Goal: Task Accomplishment & Management: Manage account settings

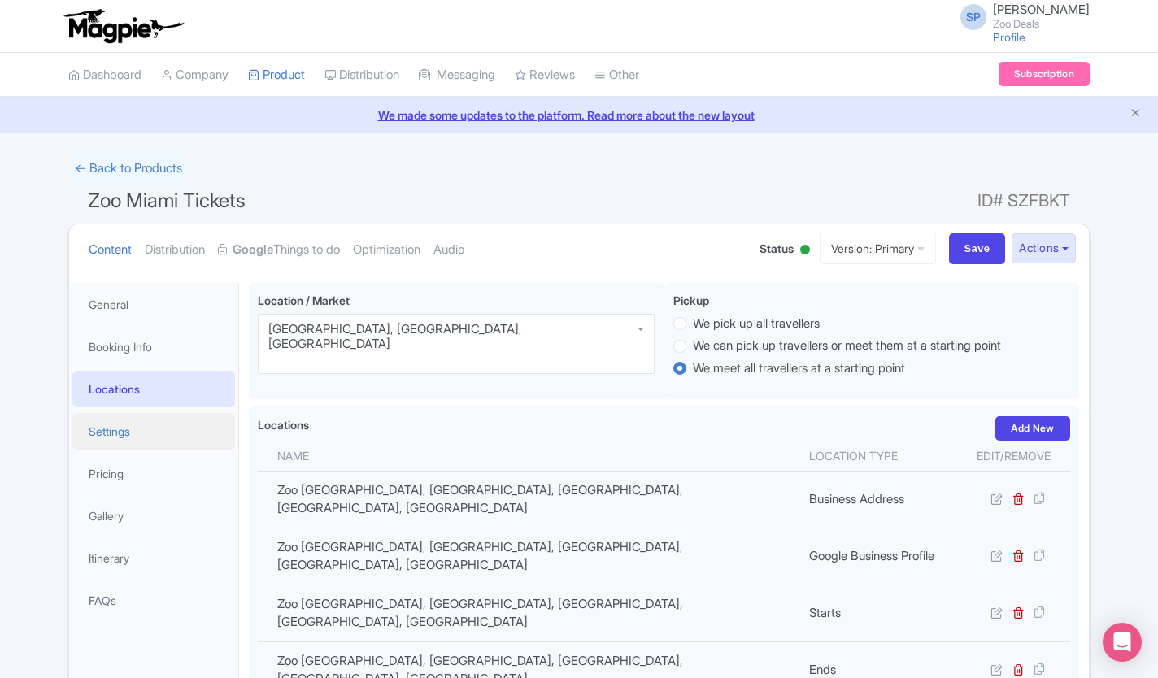
click at [120, 431] on link "Settings" at bounding box center [153, 431] width 163 height 37
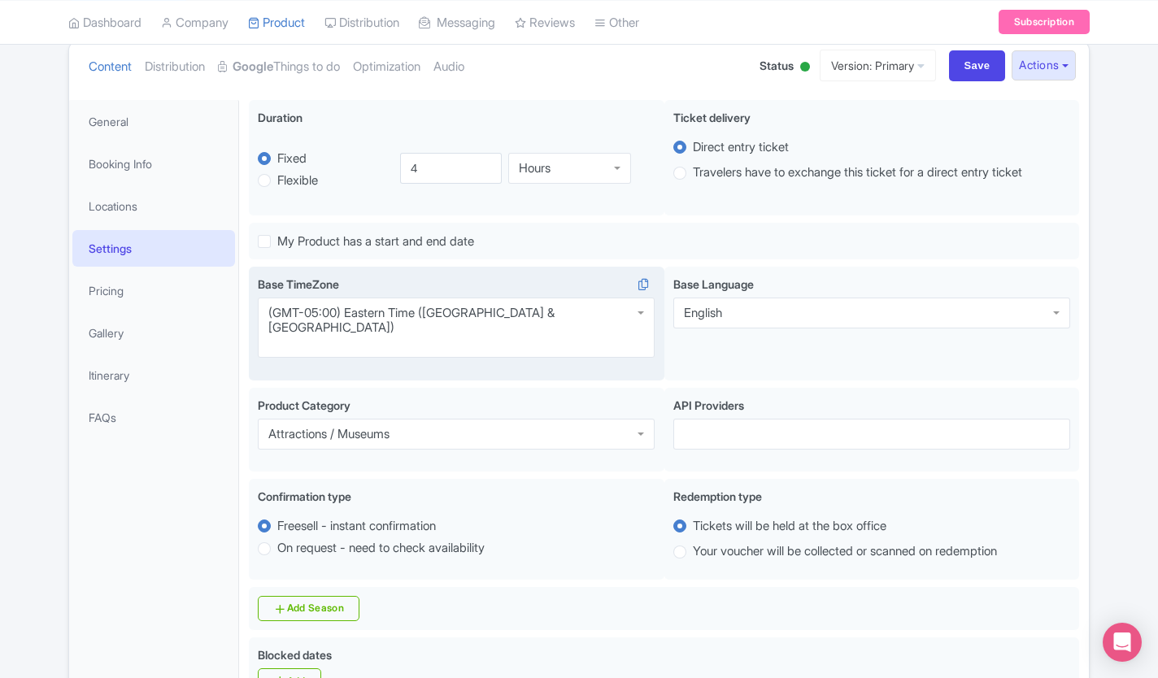
scroll to position [301, 0]
click at [589, 323] on div "(GMT-05:00) Eastern Time ([GEOGRAPHIC_DATA] & [GEOGRAPHIC_DATA])" at bounding box center [456, 328] width 397 height 60
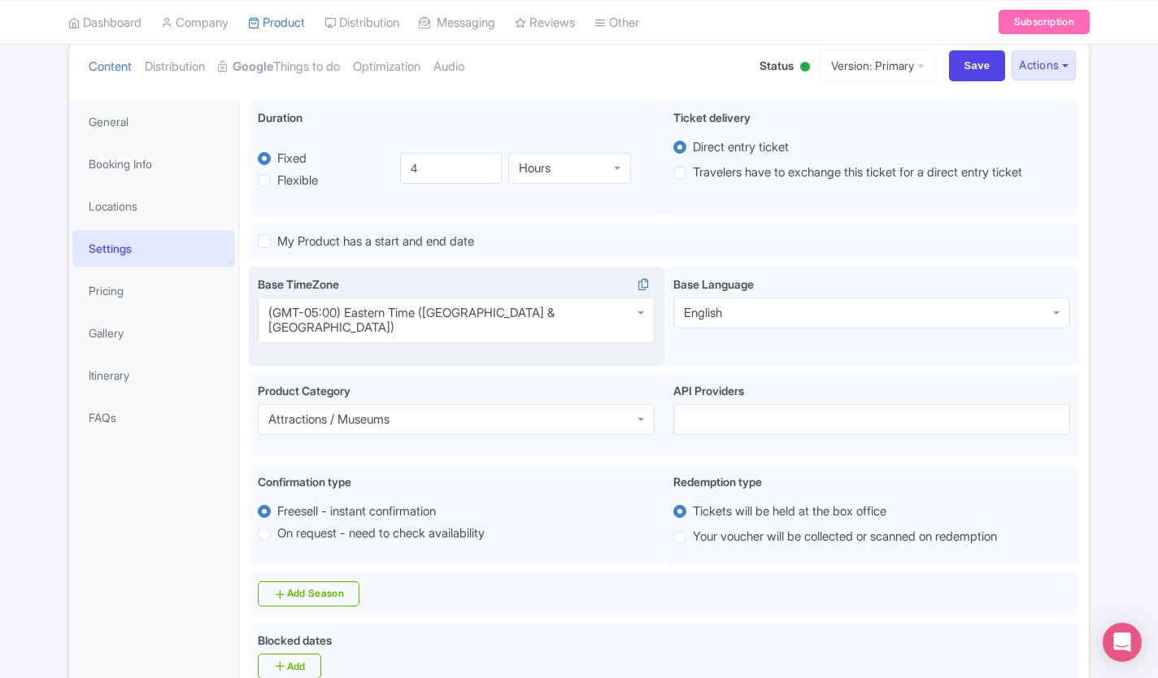
click at [583, 272] on div "Eastern Time (US & Canada) Base TimeZone (GMT-05:00) Eastern Time (US & Canada)…" at bounding box center [456, 316] width 415 height 99
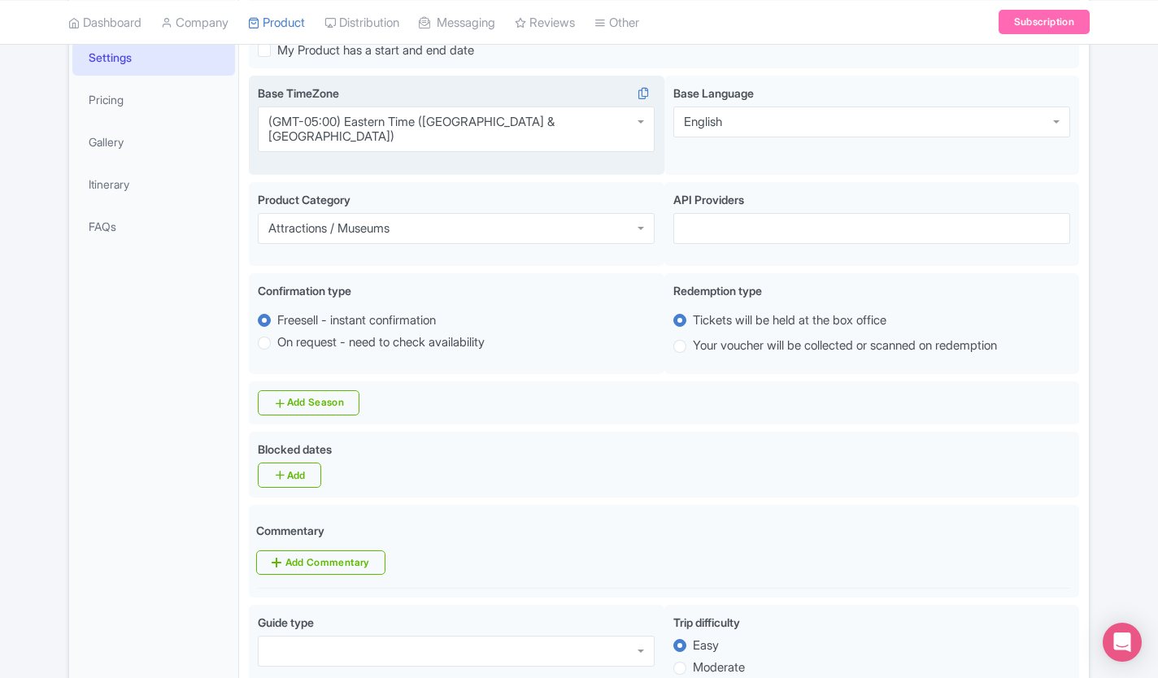
scroll to position [358, 0]
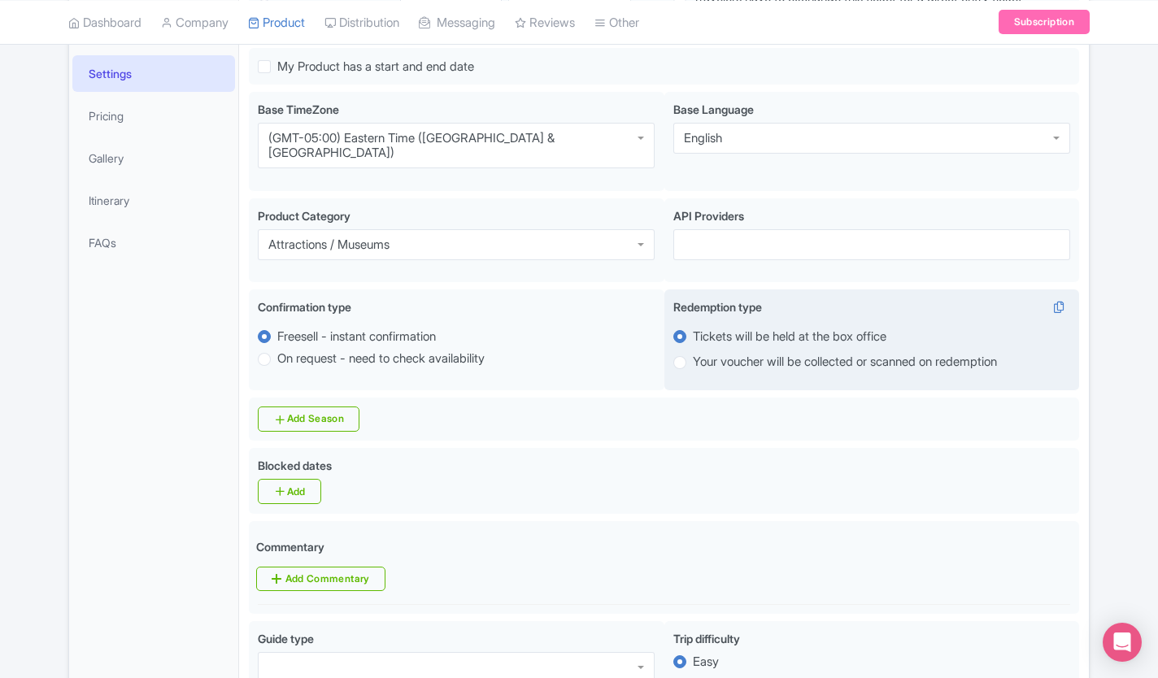
click at [693, 353] on label "Your voucher will be collected or scanned on redemption" at bounding box center [845, 362] width 304 height 19
click at [693, 353] on input "Your voucher will be collected or scanned on redemption" at bounding box center [701, 361] width 16 height 16
radio input "true"
click at [729, 328] on label "Tickets will be held at the box office" at bounding box center [790, 337] width 194 height 19
click at [709, 327] on input "Tickets will be held at the box office" at bounding box center [701, 335] width 16 height 16
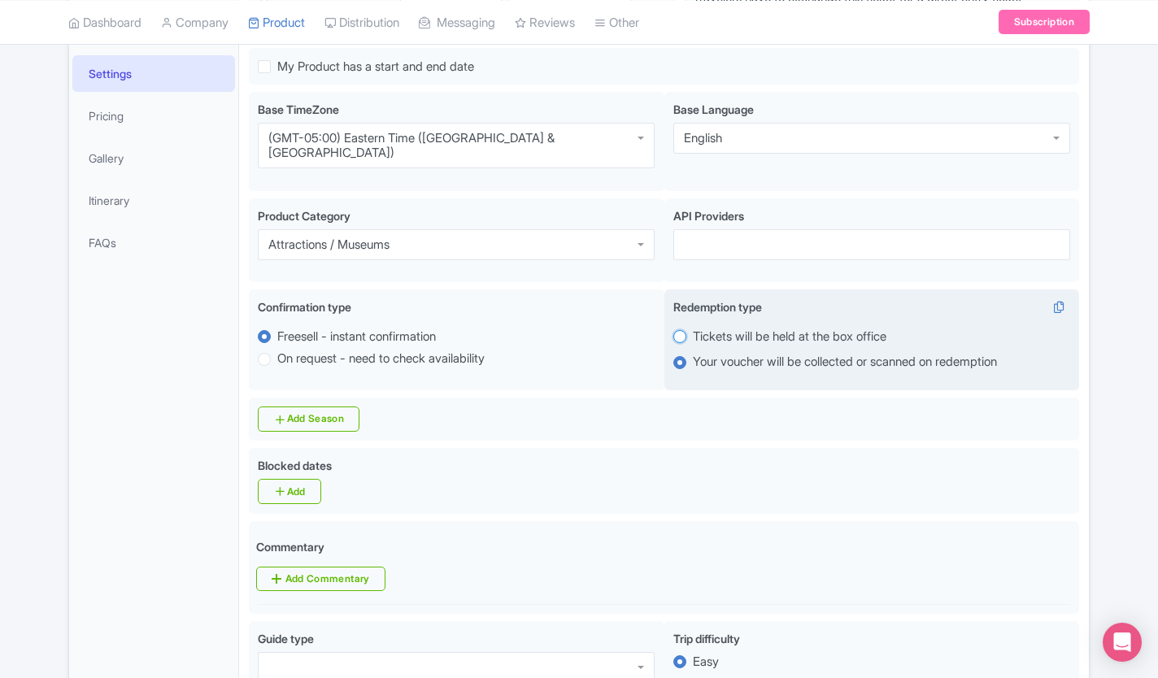
radio input "true"
click at [693, 353] on label "Your voucher will be collected or scanned on redemption" at bounding box center [845, 362] width 304 height 19
click at [693, 353] on input "Your voucher will be collected or scanned on redemption" at bounding box center [701, 361] width 16 height 16
radio input "true"
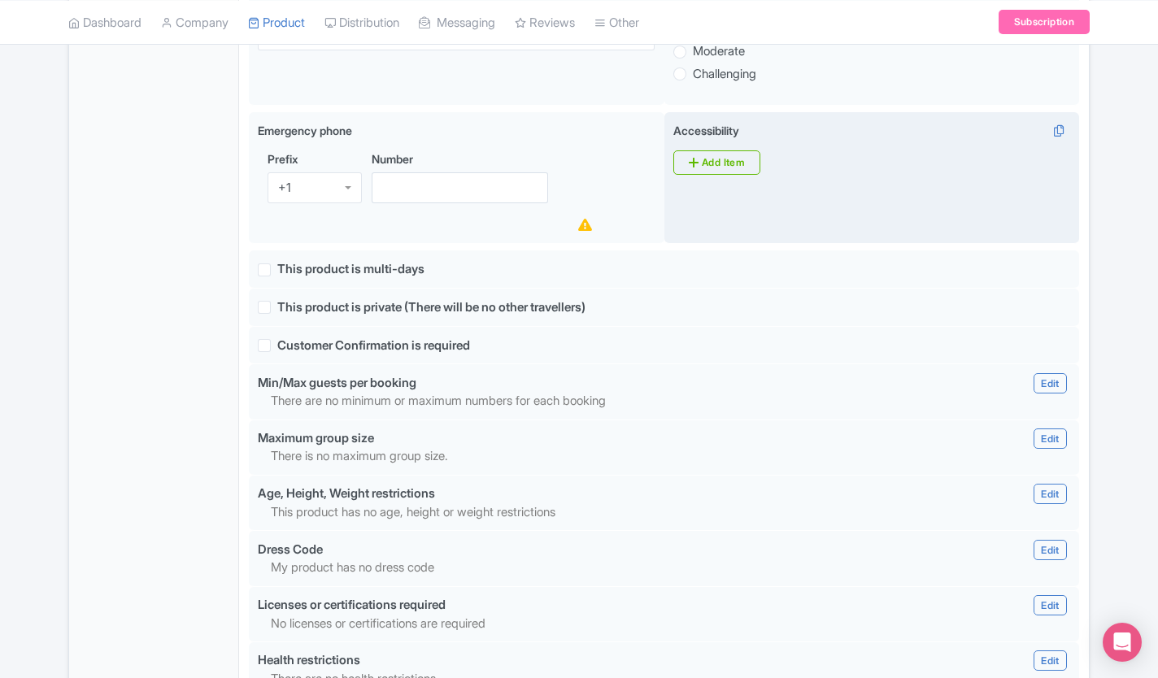
scroll to position [993, 0]
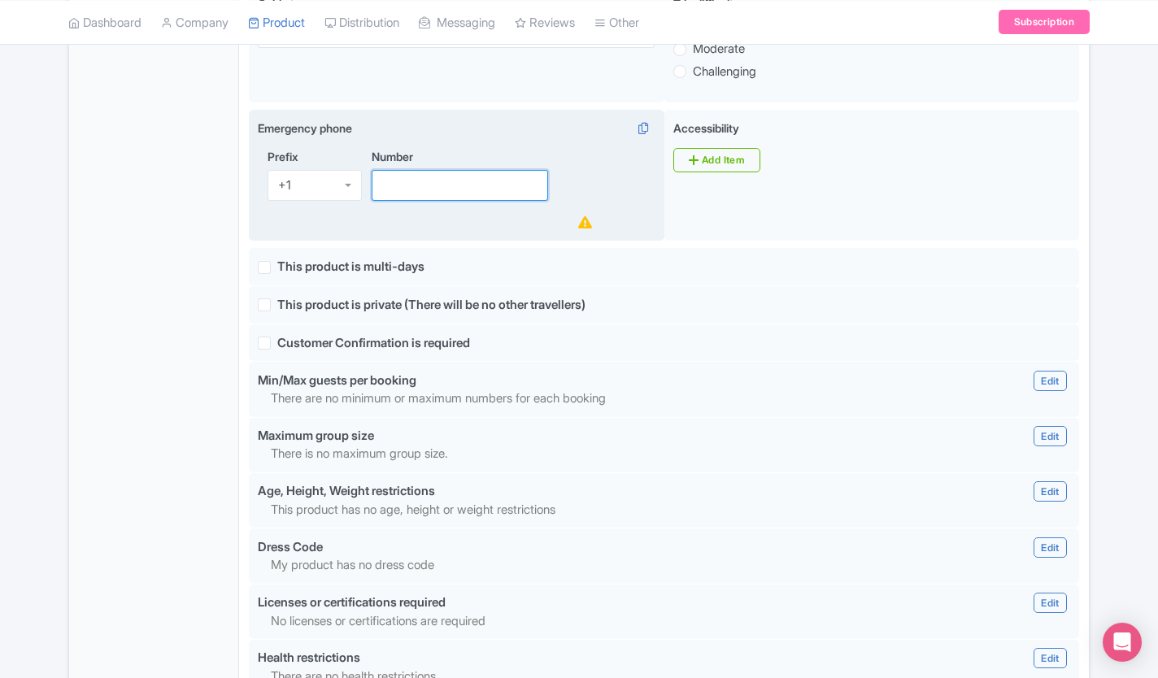
click at [469, 186] on input "Number" at bounding box center [460, 185] width 176 height 31
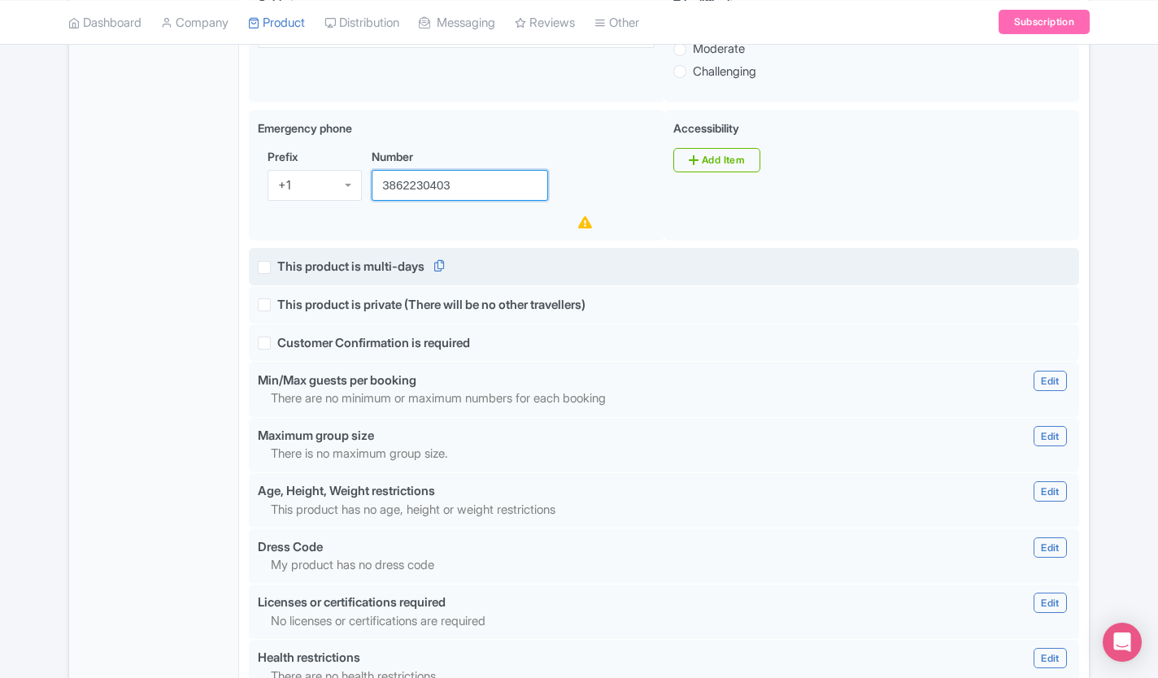
type input "3862230403"
click at [967, 248] on div "false This product is multi-days" at bounding box center [664, 267] width 830 height 38
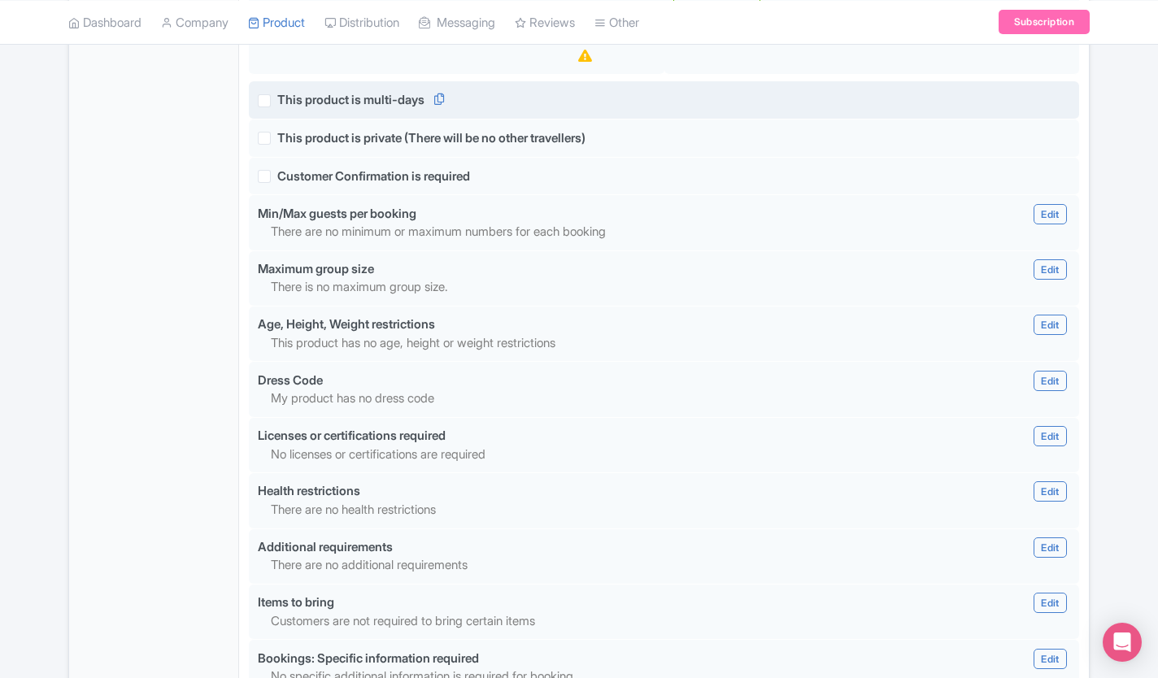
scroll to position [1446, 0]
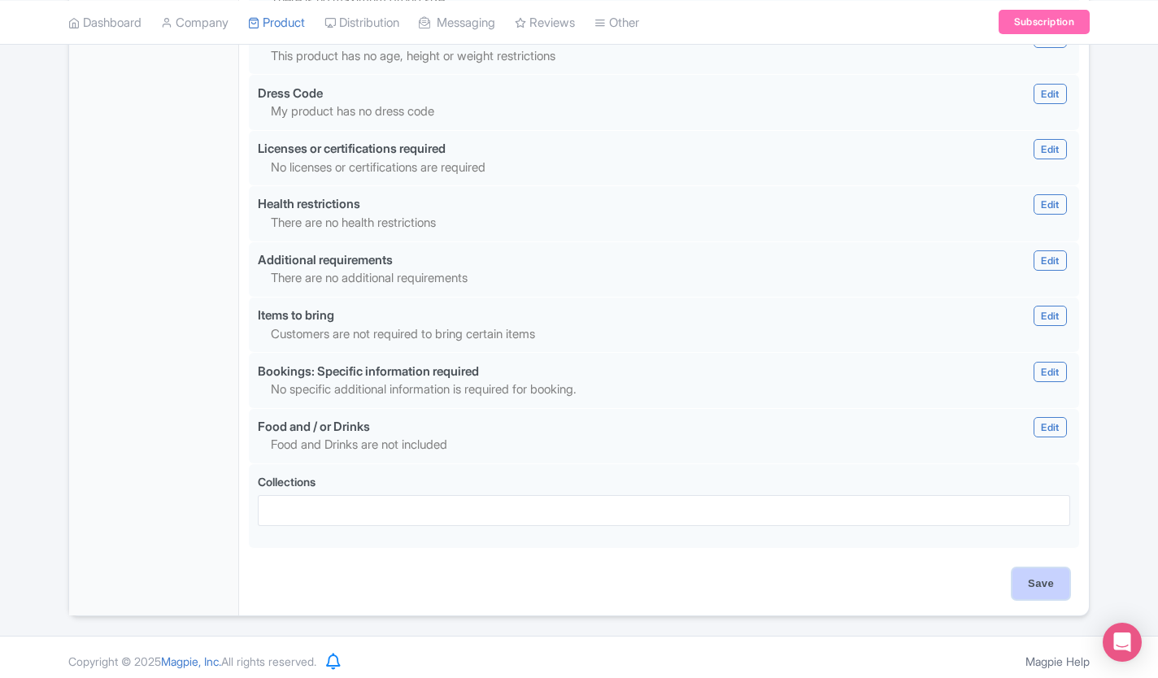
click at [1042, 576] on input "Save" at bounding box center [1040, 583] width 57 height 31
type input "Saving..."
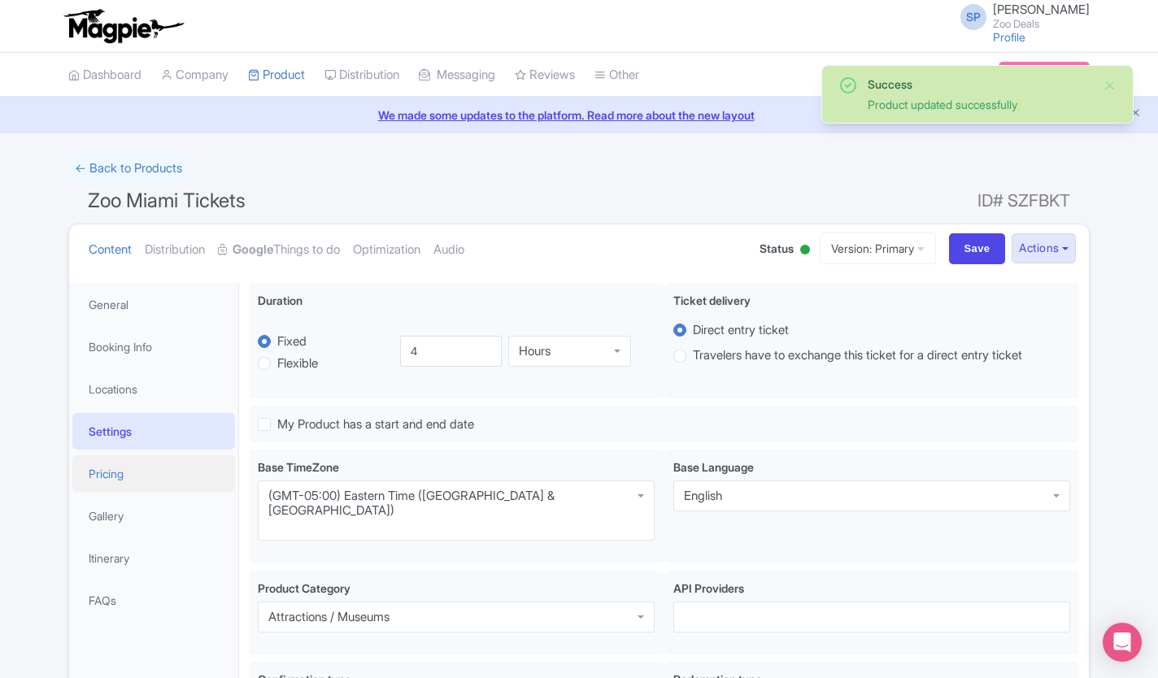
click at [128, 474] on link "Pricing" at bounding box center [153, 473] width 163 height 37
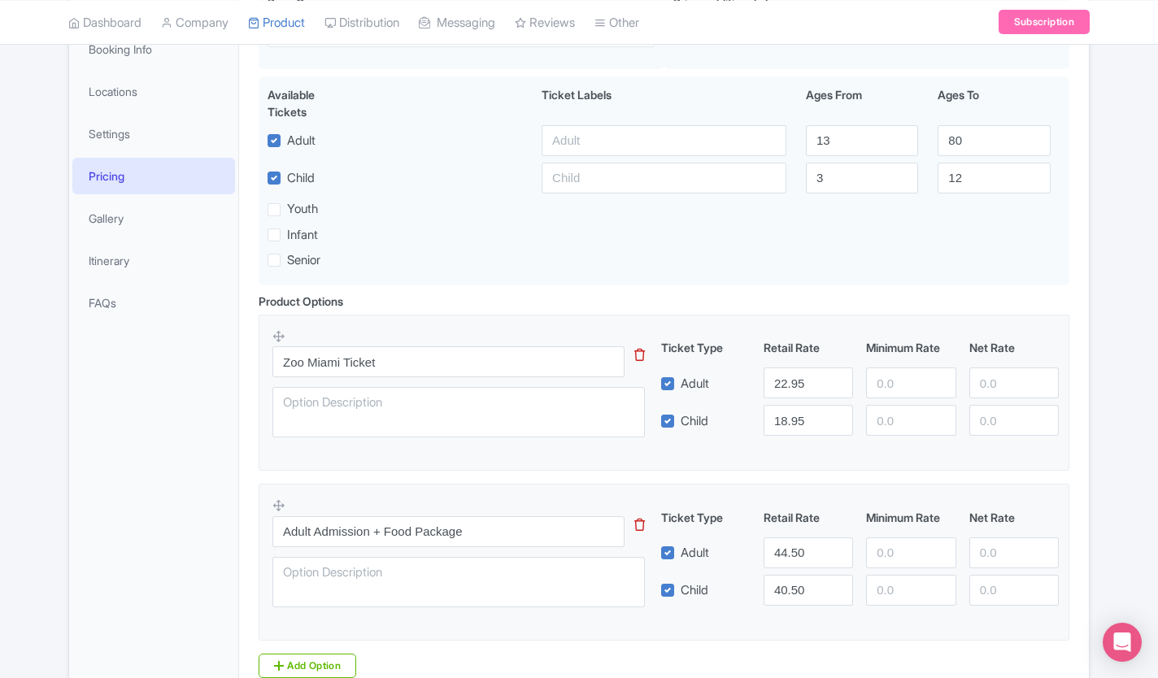
scroll to position [360, 0]
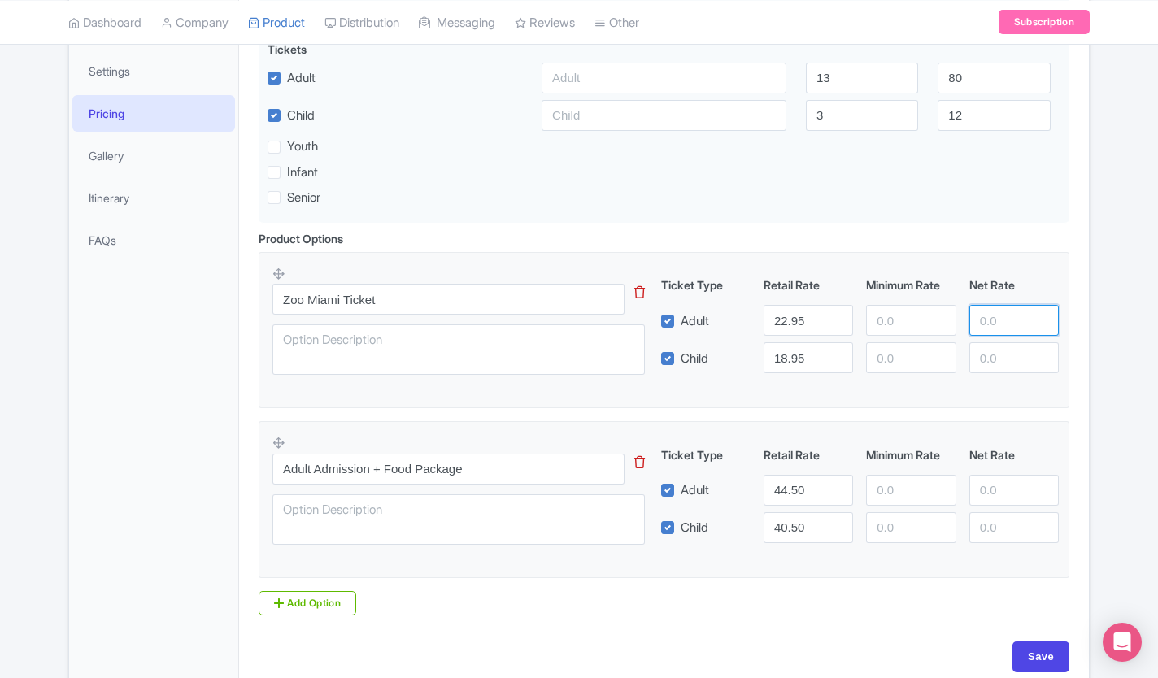
click at [1050, 327] on input "number" at bounding box center [1013, 320] width 89 height 31
click at [1116, 455] on div "Success Product updated successfully ← Back to Products Zoo Miami Tickets ID# S…" at bounding box center [579, 241] width 1158 height 897
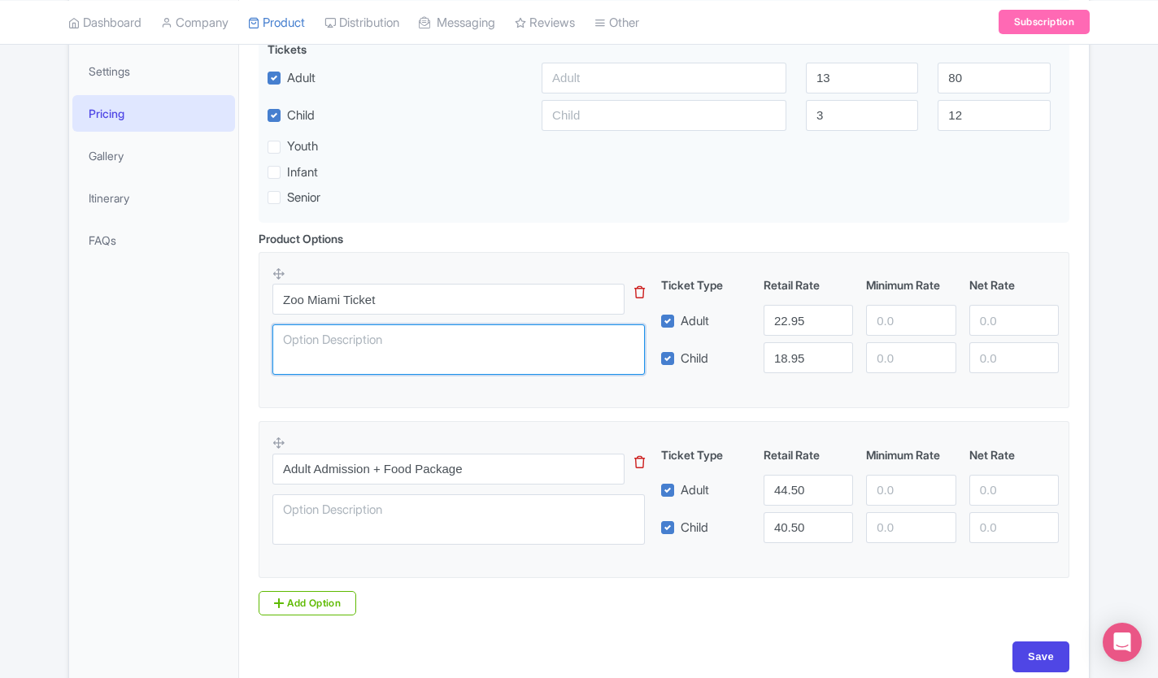
click at [514, 349] on textarea at bounding box center [458, 349] width 372 height 50
click at [597, 348] on textarea "Instant Confirmation. Skip the Line. Free Cancellation" at bounding box center [458, 349] width 372 height 50
drag, startPoint x: 206, startPoint y: 359, endPoint x: 60, endPoint y: 376, distance: 146.5
click at [60, 376] on div "Success Product updated successfully ← Back to Products Zoo Miami Tickets ID# S…" at bounding box center [579, 241] width 1041 height 897
type textarea "Instant Confirmation. Skip the Line. Free Cancellation"
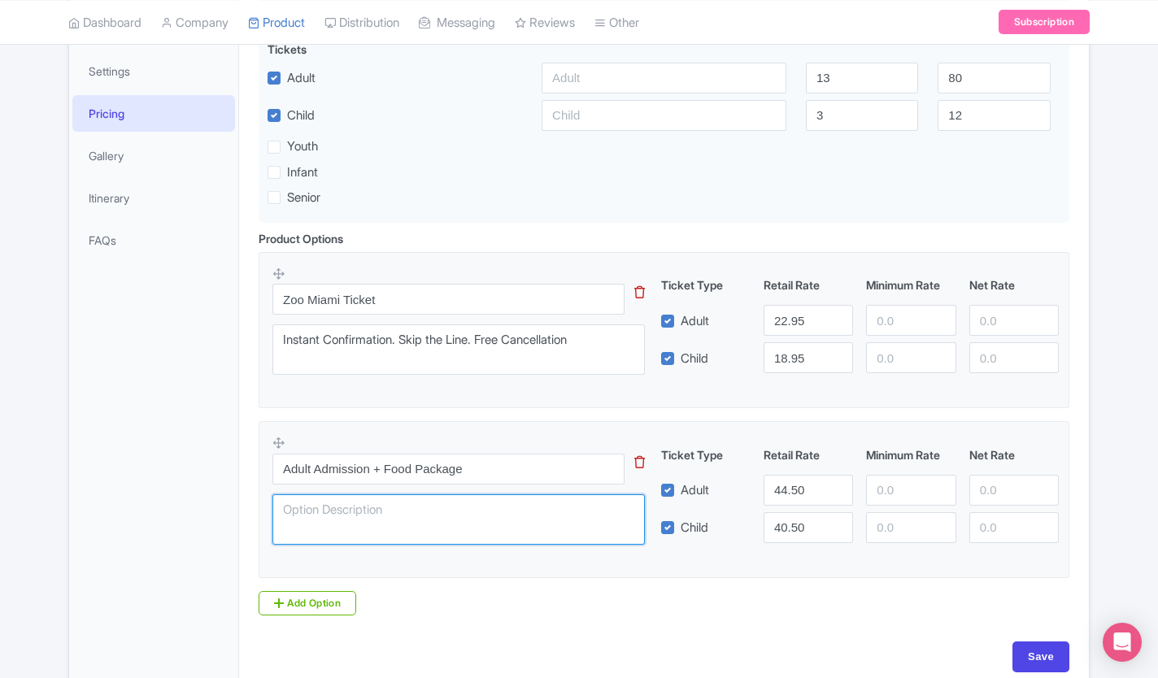
click at [314, 521] on textarea at bounding box center [458, 519] width 372 height 50
paste textarea "Instant Confirmation. Skip the Line. Free Cancellation"
type textarea "Instant Confirmation. Skip the Line. Free Cancellation"
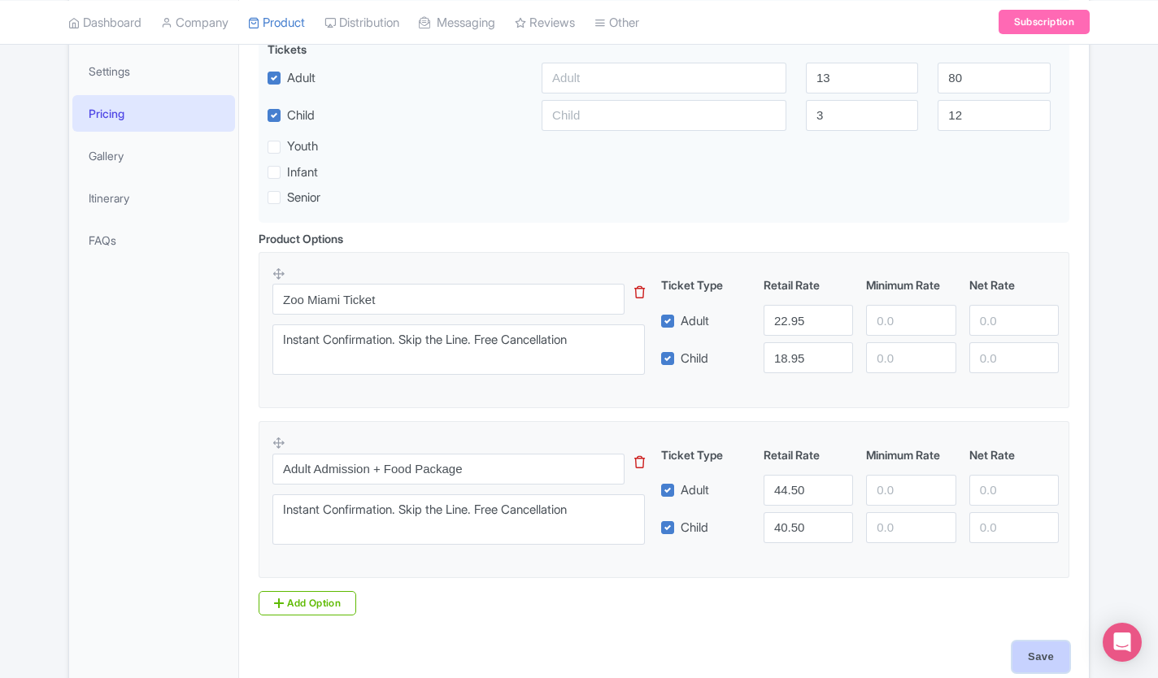
click at [1036, 659] on input "Save" at bounding box center [1040, 657] width 57 height 31
type input "Saving..."
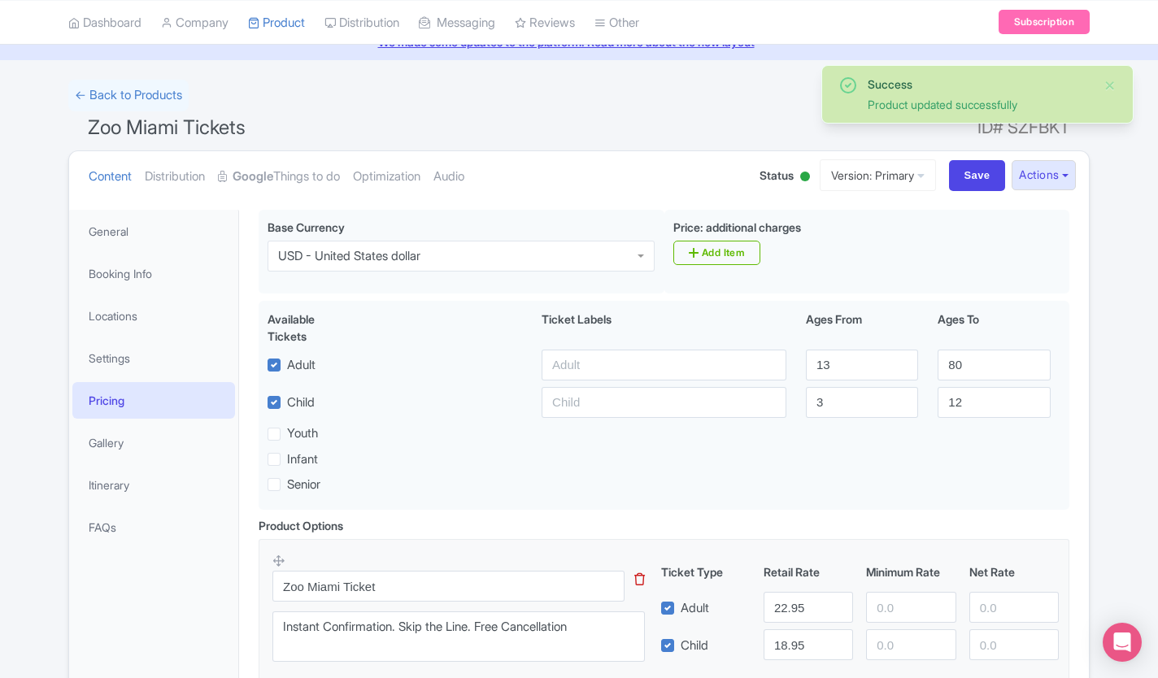
scroll to position [170, 0]
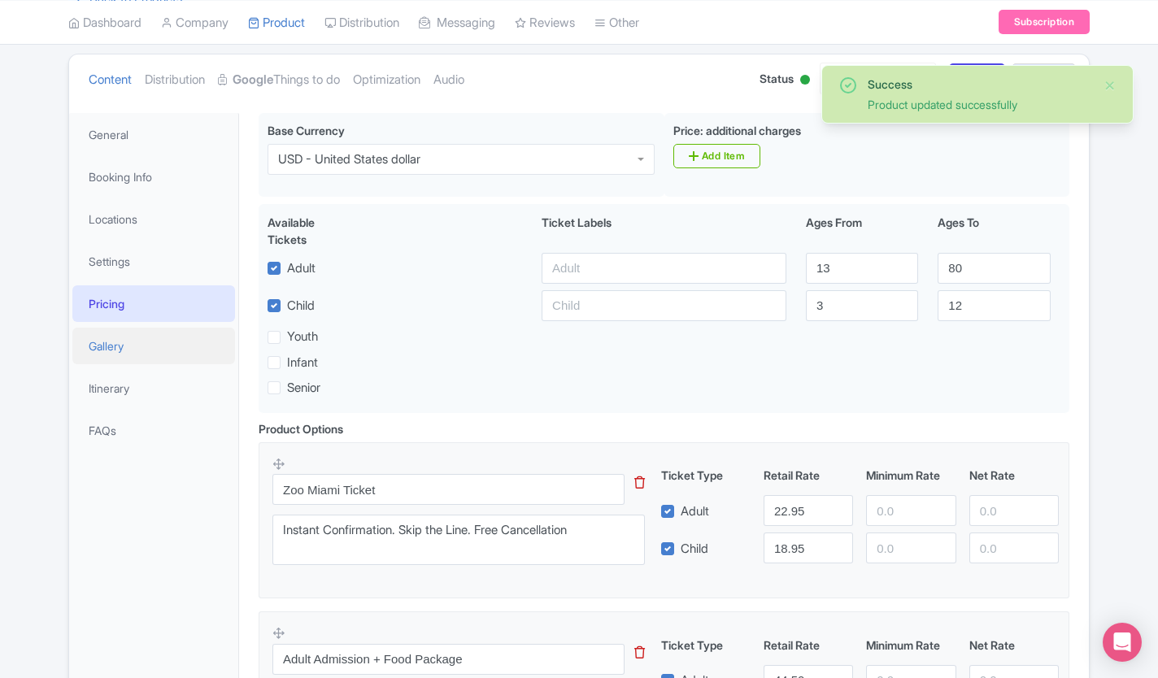
click at [93, 351] on link "Gallery" at bounding box center [153, 346] width 163 height 37
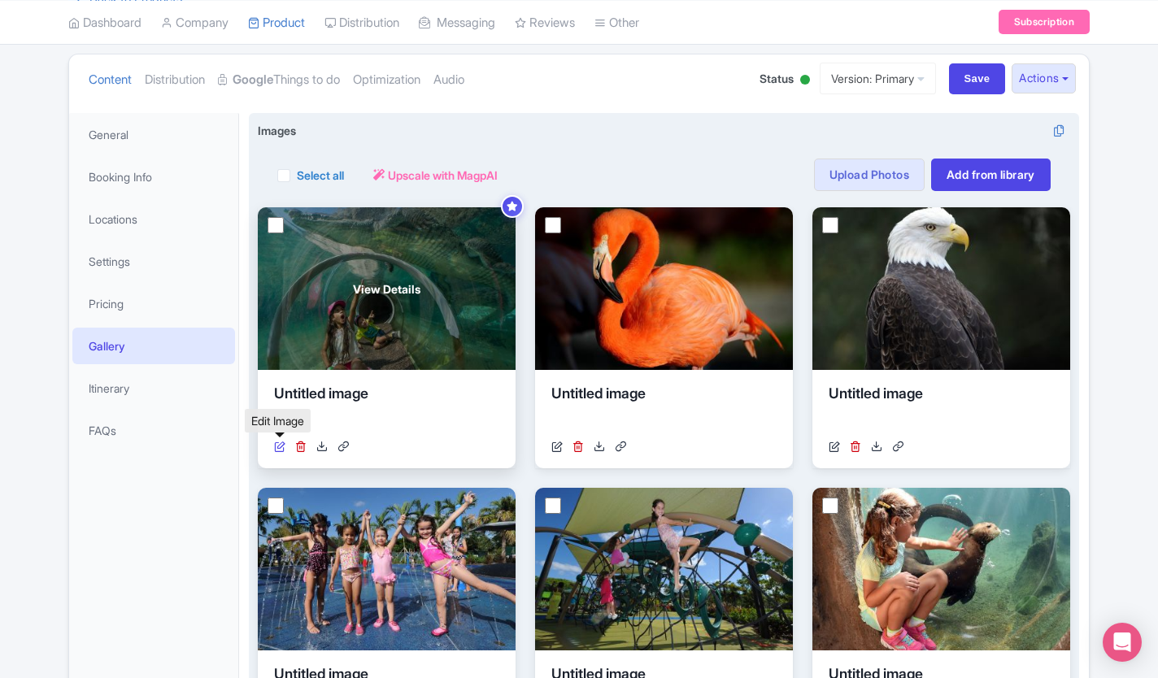
click at [278, 441] on icon at bounding box center [279, 446] width 11 height 11
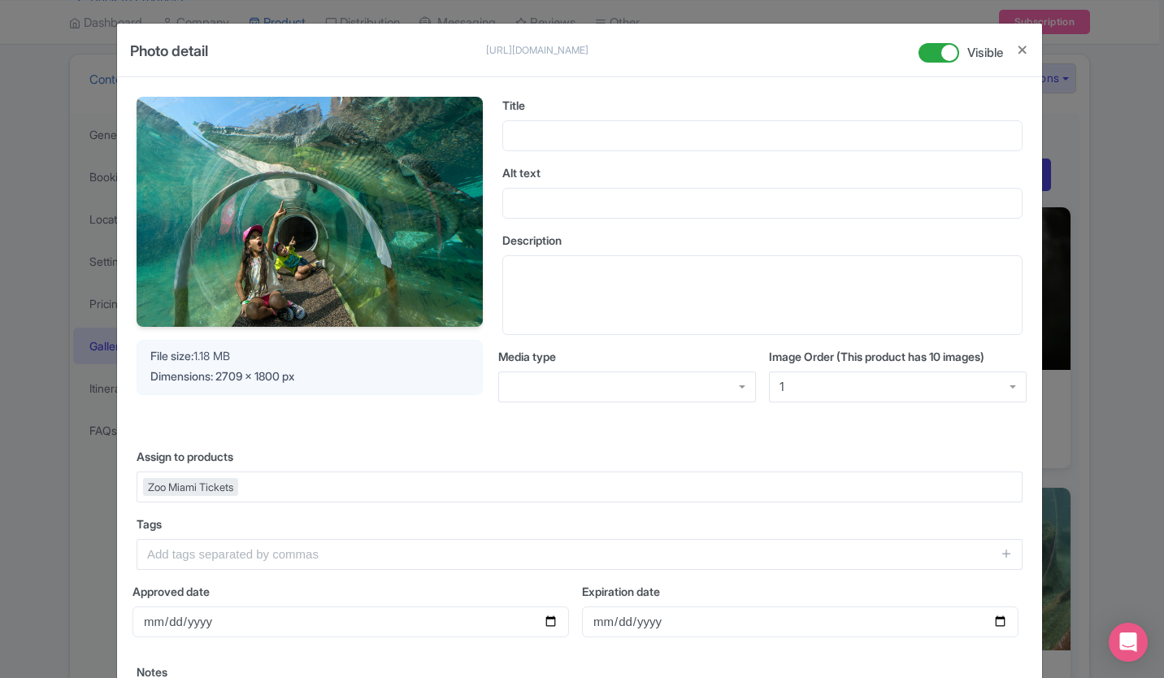
click at [551, 152] on div "Title Alt text Description Media type Image Order (This product has 10 images) …" at bounding box center [762, 263] width 520 height 332
click at [547, 128] on input "Title" at bounding box center [762, 135] width 520 height 31
drag, startPoint x: 618, startPoint y: 137, endPoint x: 285, endPoint y: 134, distance: 332.6
click at [285, 134] on div "Your Image is being upscaled File size: 1.18 MB Dimensions: 2709 x 1800 px Titl…" at bounding box center [580, 263] width 886 height 332
type input "Zoo Miami Tickets"
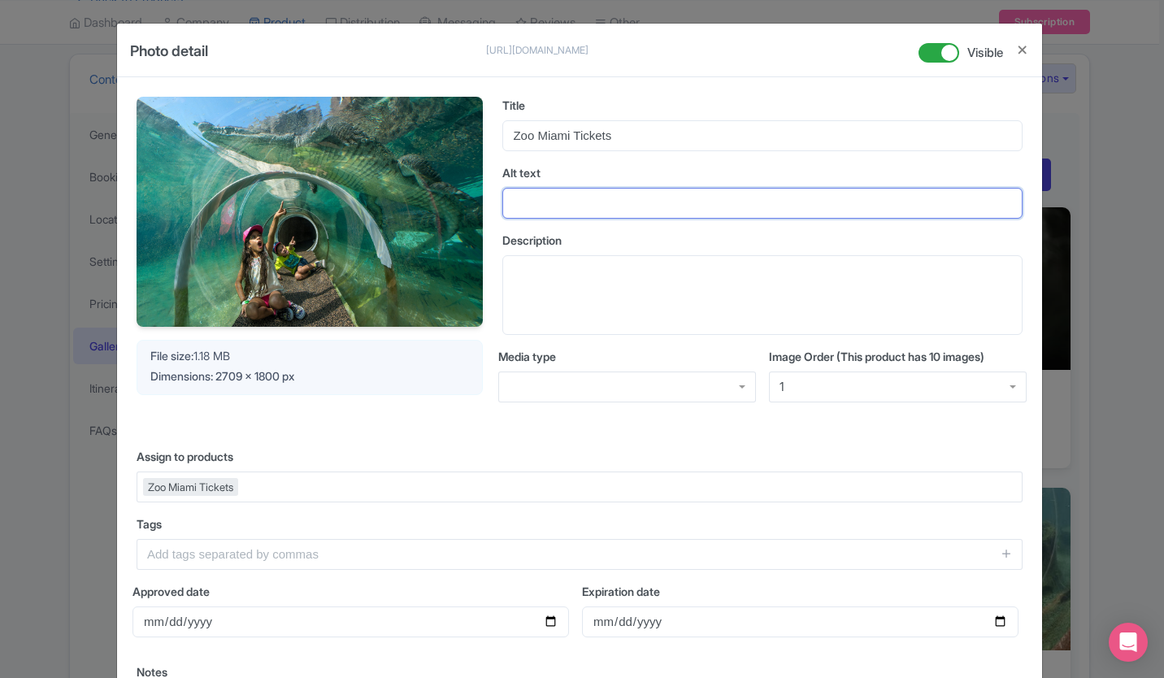
click at [565, 200] on input "Alt text" at bounding box center [762, 203] width 520 height 31
paste input "Zoo Miami Tickets"
type input "Zoo Miami Tickets"
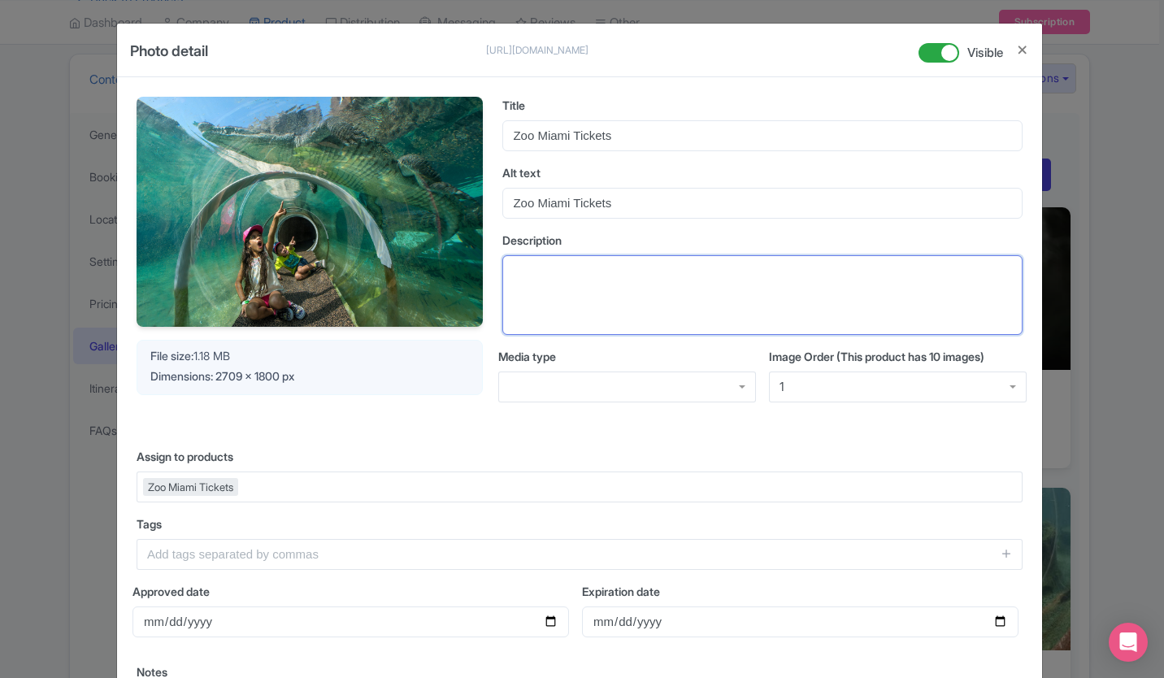
click at [585, 297] on textarea "Description" at bounding box center [762, 295] width 520 height 80
paste textarea "Zoo Miami Tickets"
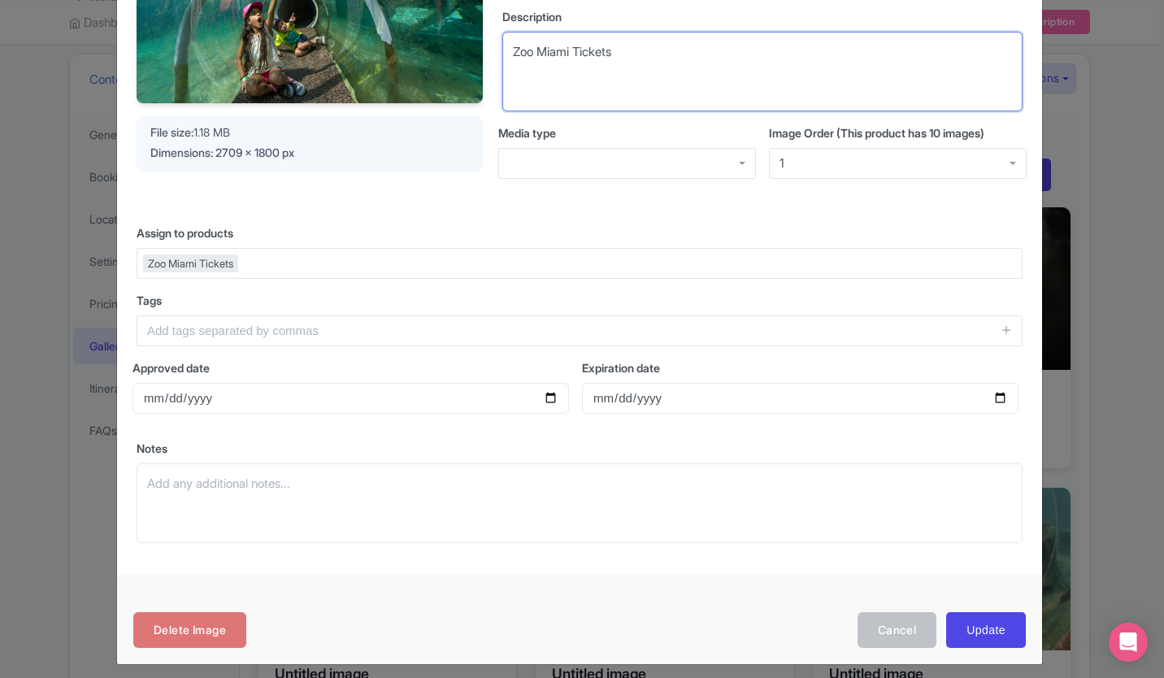
scroll to position [233, 0]
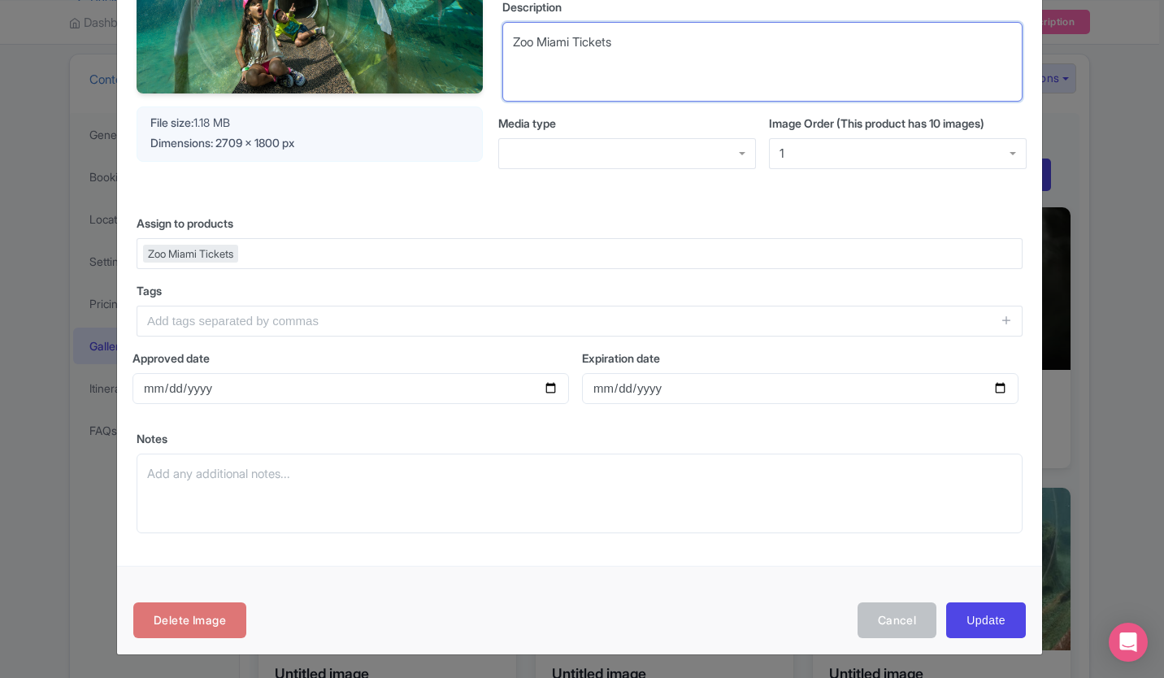
type textarea "Zoo Miami Tickets"
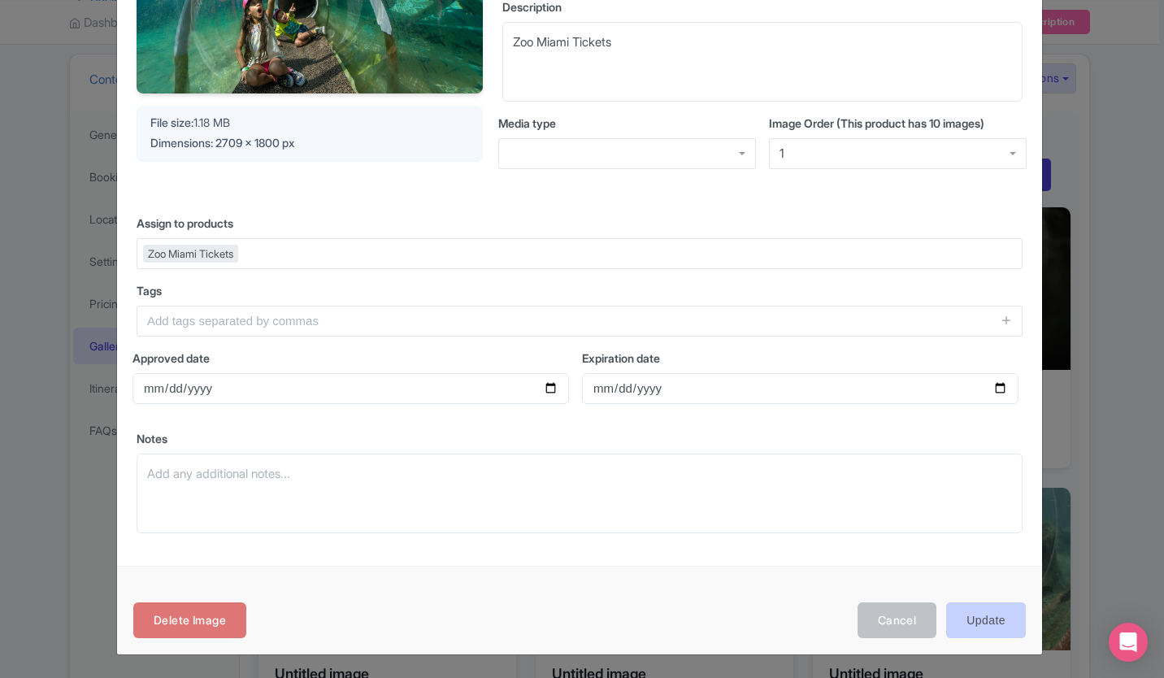
click at [994, 622] on input "Update" at bounding box center [986, 620] width 80 height 37
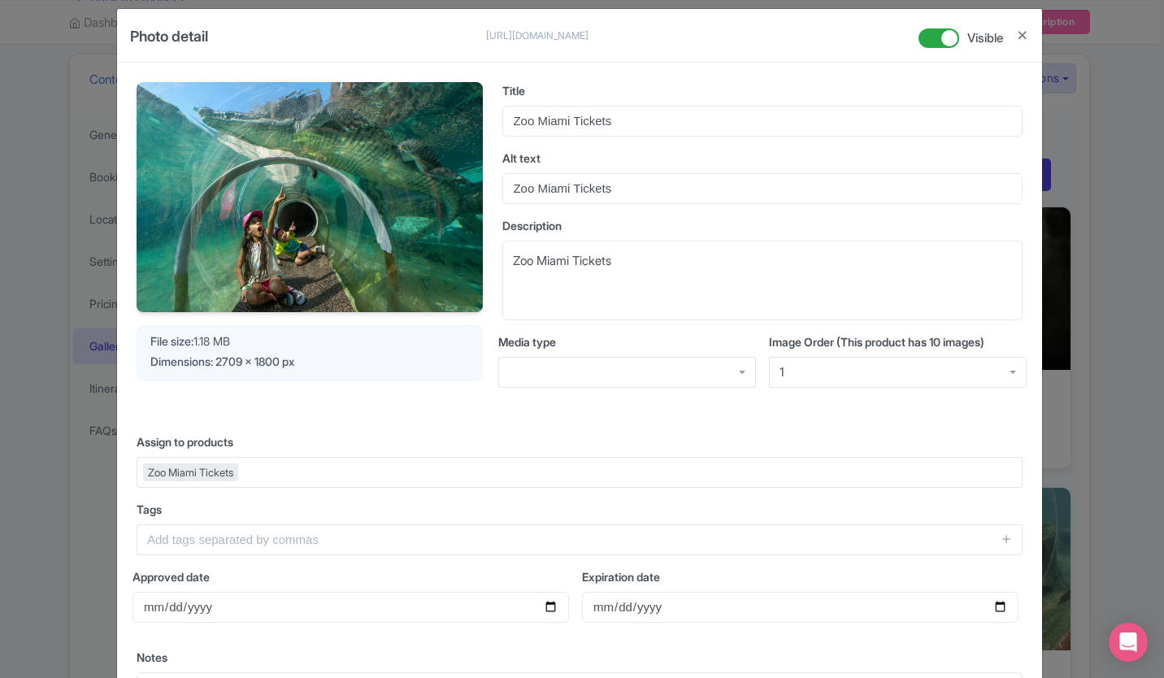
scroll to position [0, 0]
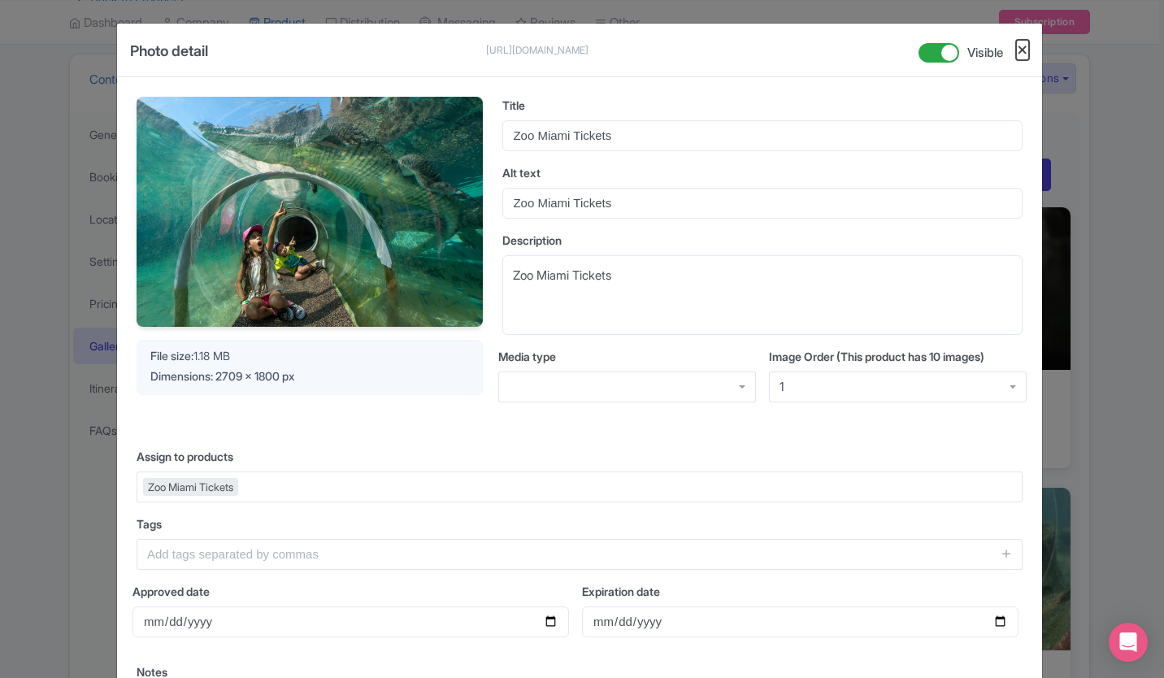
click at [1022, 50] on button "Close" at bounding box center [1022, 50] width 13 height 20
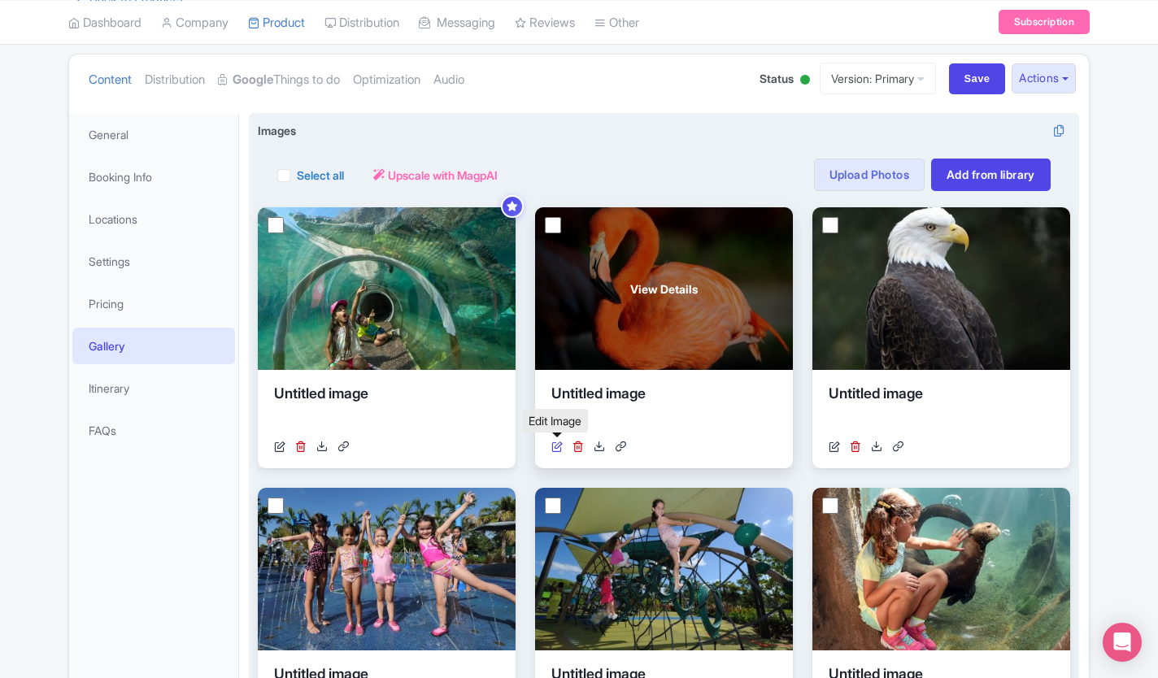
click at [558, 441] on icon at bounding box center [556, 446] width 11 height 11
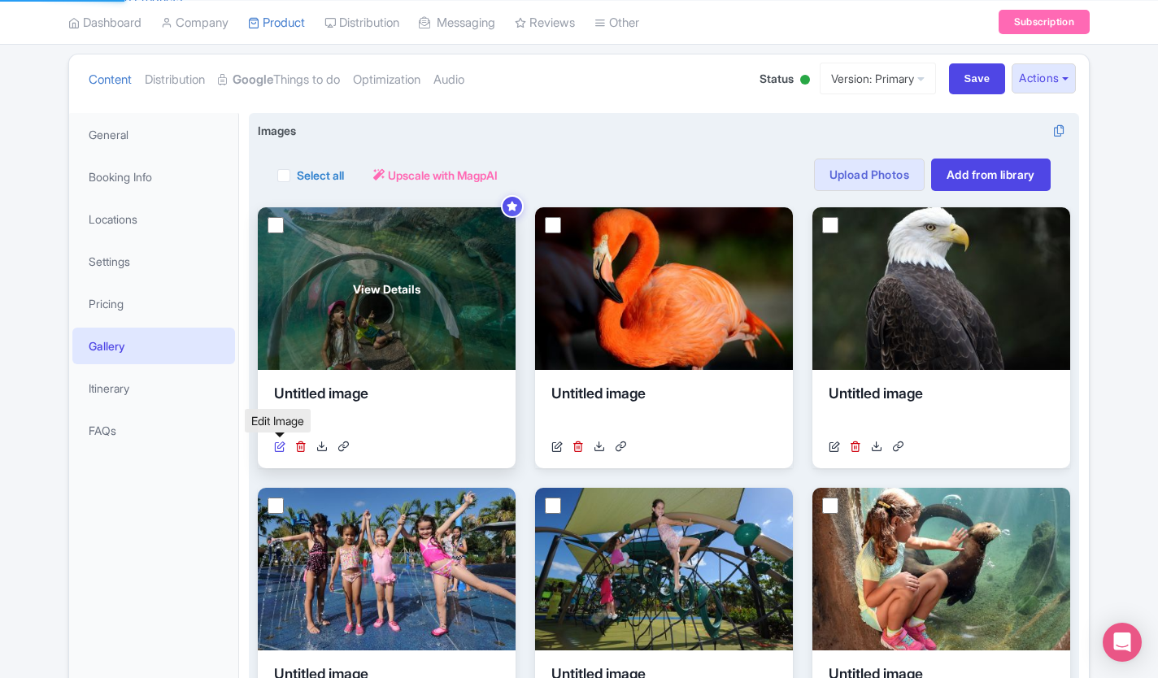
click at [283, 444] on icon at bounding box center [279, 446] width 11 height 11
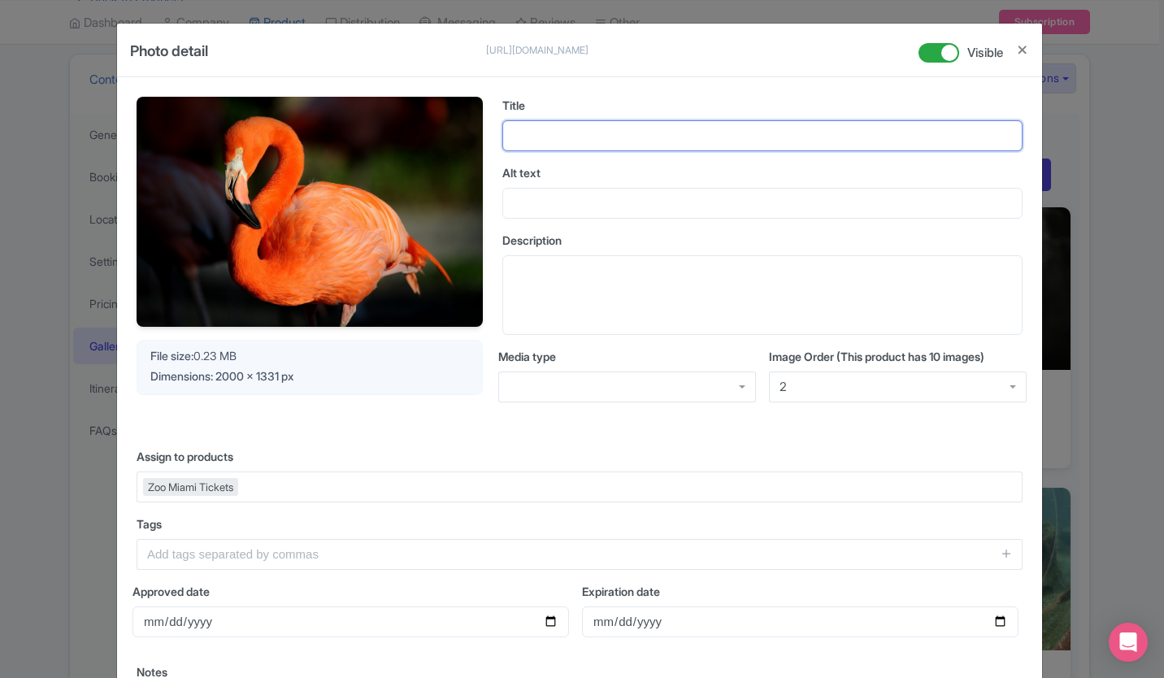
click at [542, 146] on input "Title" at bounding box center [762, 135] width 520 height 31
paste input "Zoo Miami Tickets"
type input "Zoo Miami Tickets"
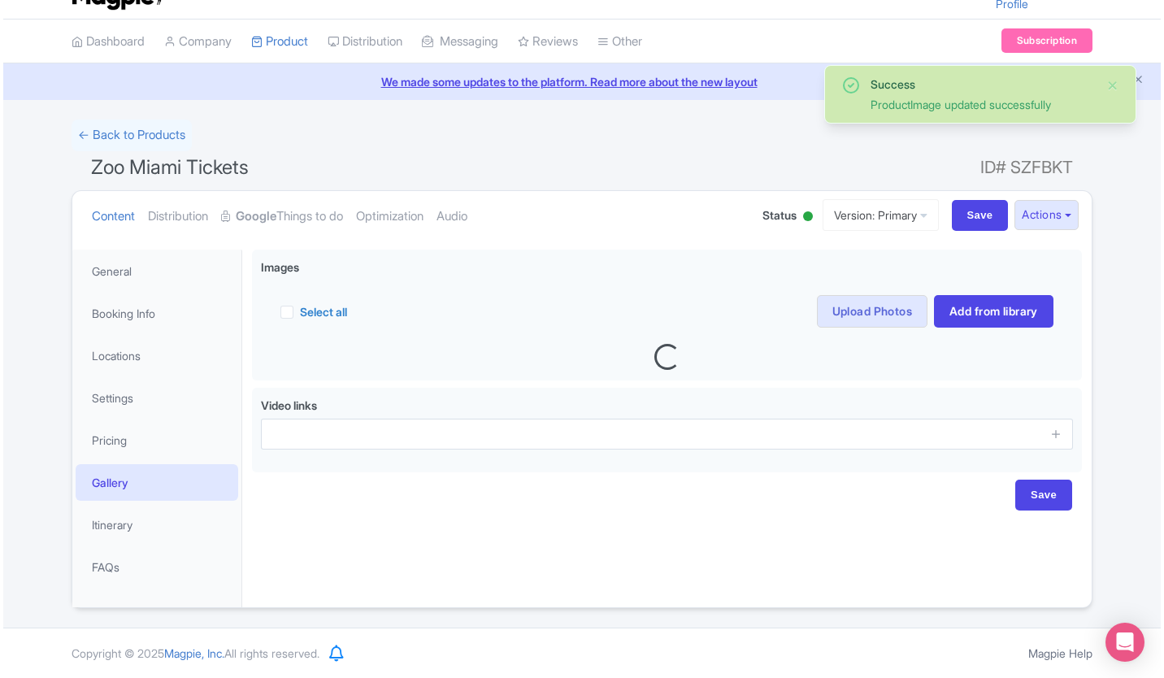
scroll to position [36, 0]
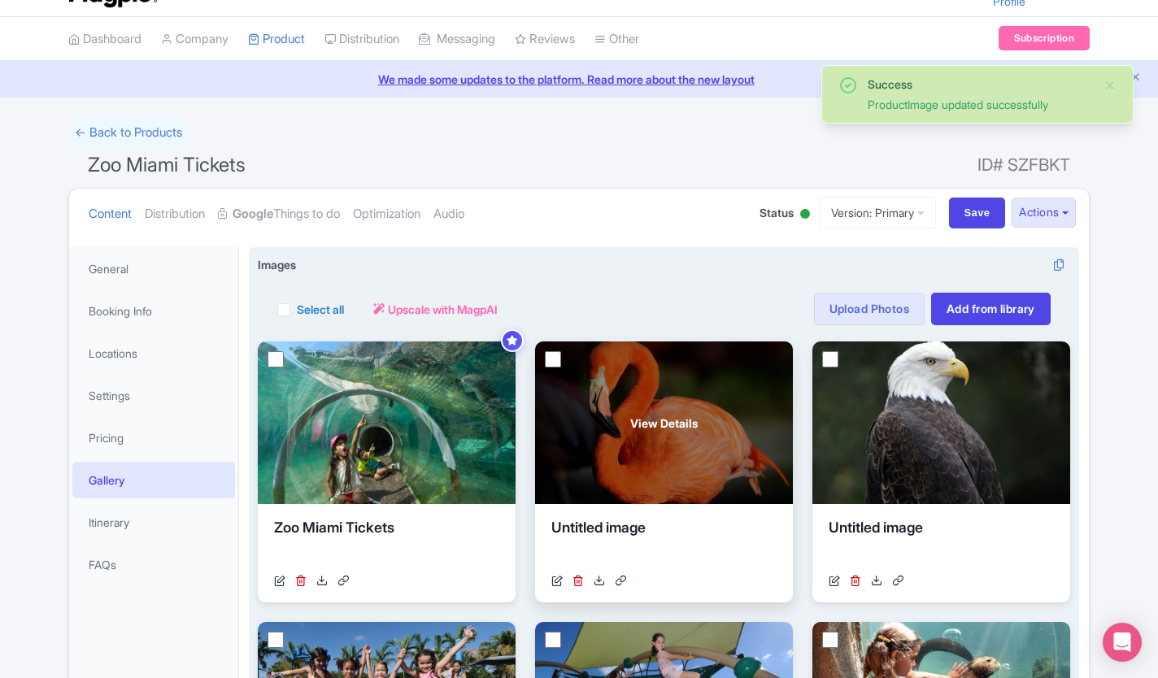
click at [599, 528] on div "Untitled image" at bounding box center [663, 541] width 225 height 49
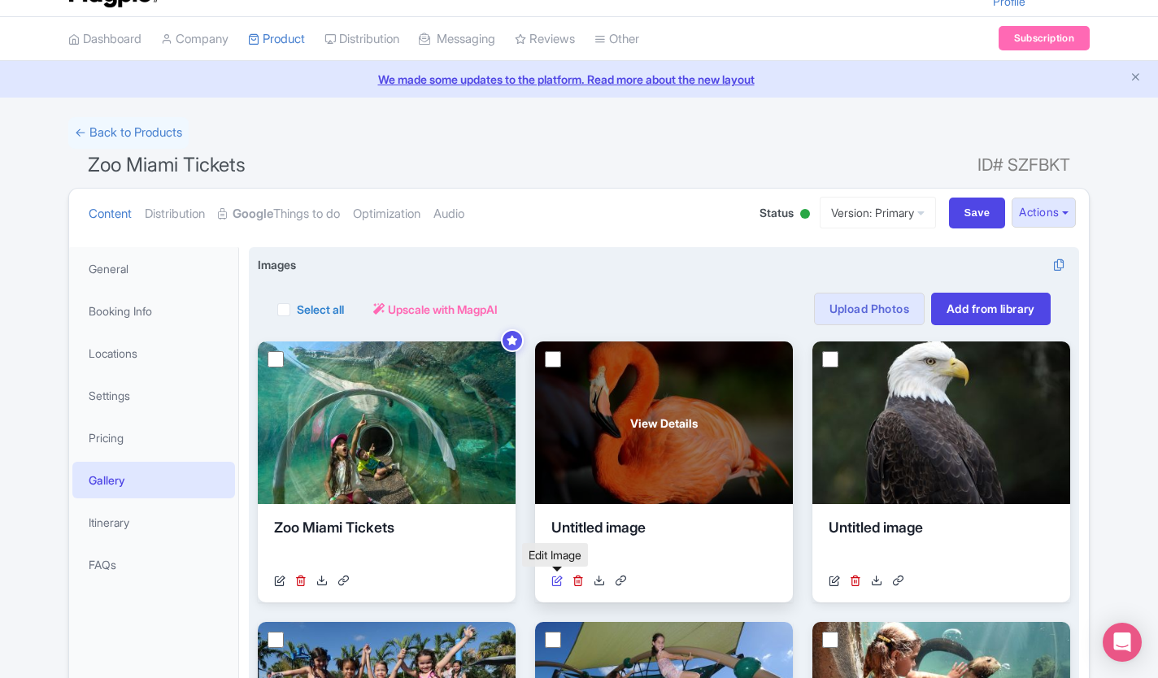
click at [551, 581] on icon at bounding box center [556, 580] width 11 height 11
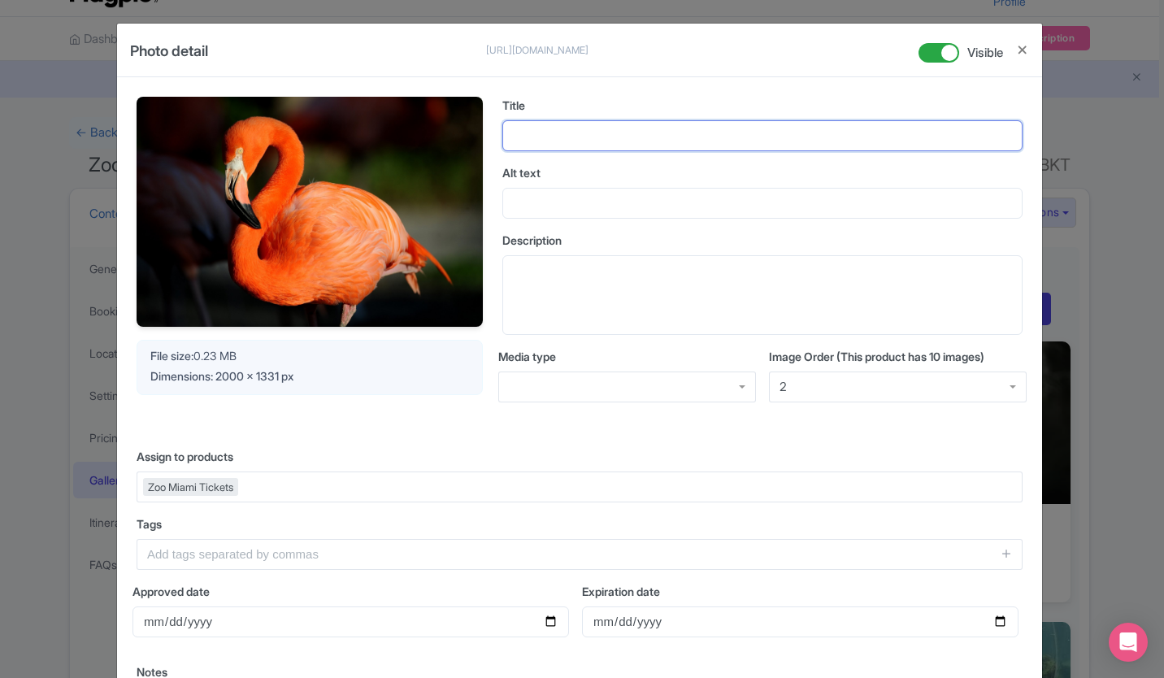
click at [536, 133] on input "Title" at bounding box center [762, 135] width 520 height 31
paste input "Zoo Miami Tickets"
type input "Zoo Miami Tickets"
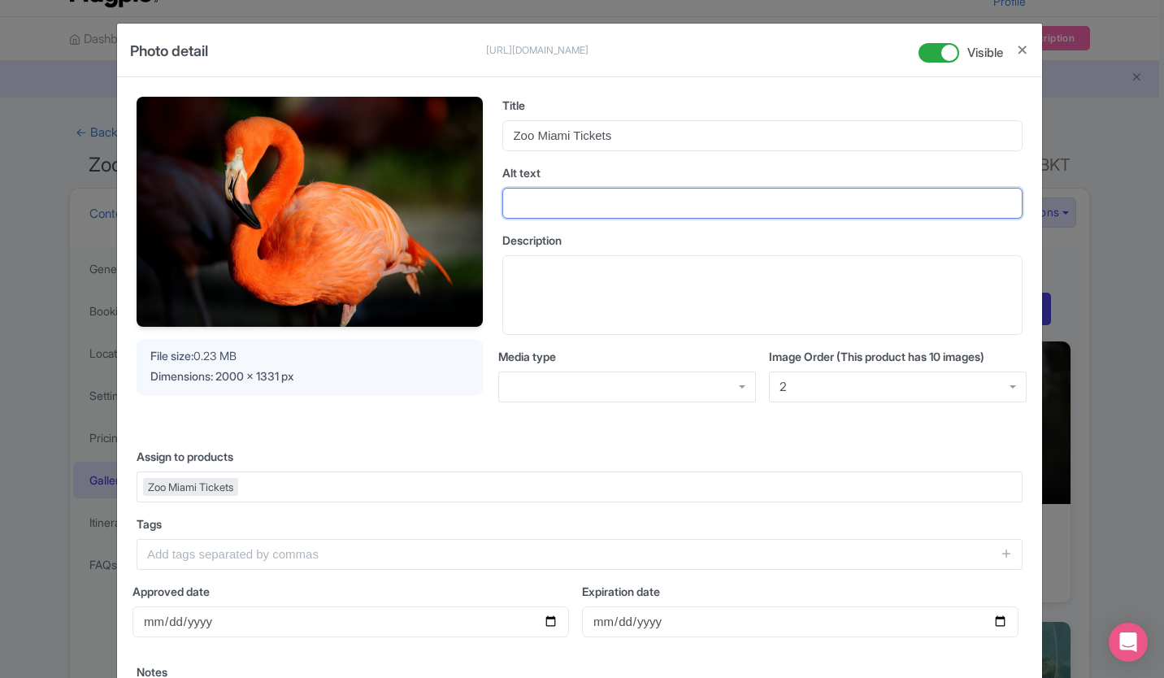
click at [537, 205] on input "Alt text" at bounding box center [762, 203] width 520 height 31
paste input "Zoo Miami Tickets"
type input "Zoo Miami Tickets"
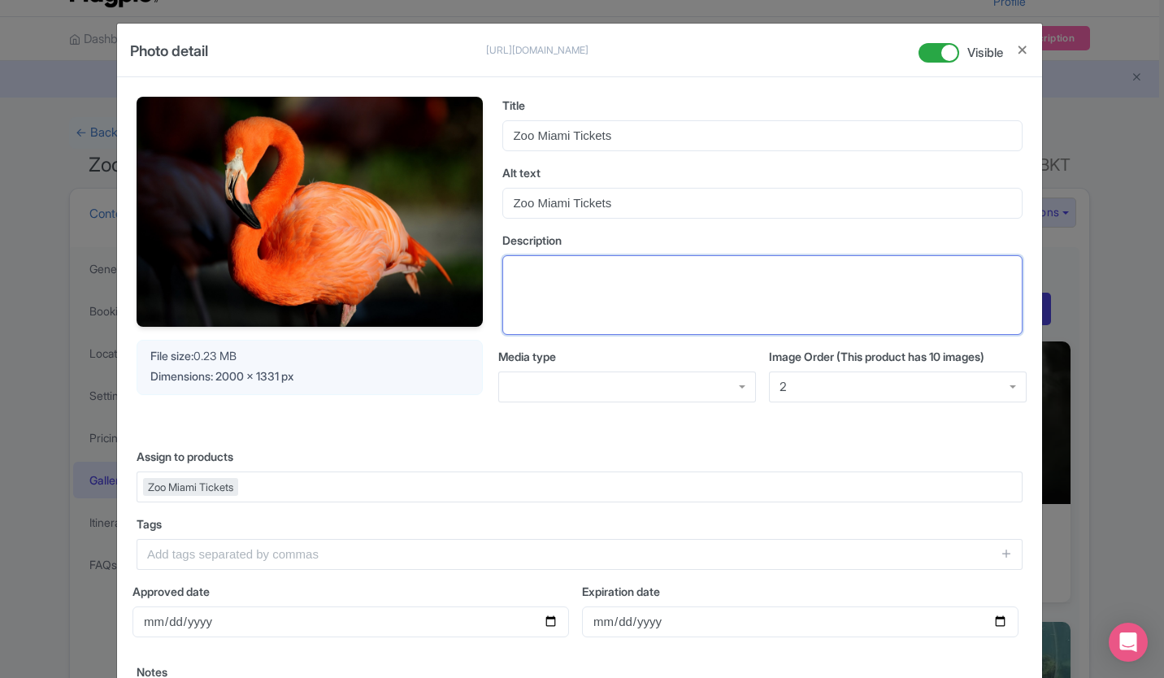
click at [559, 281] on textarea "Description" at bounding box center [762, 295] width 520 height 80
paste textarea "Zoo Miami Tickets"
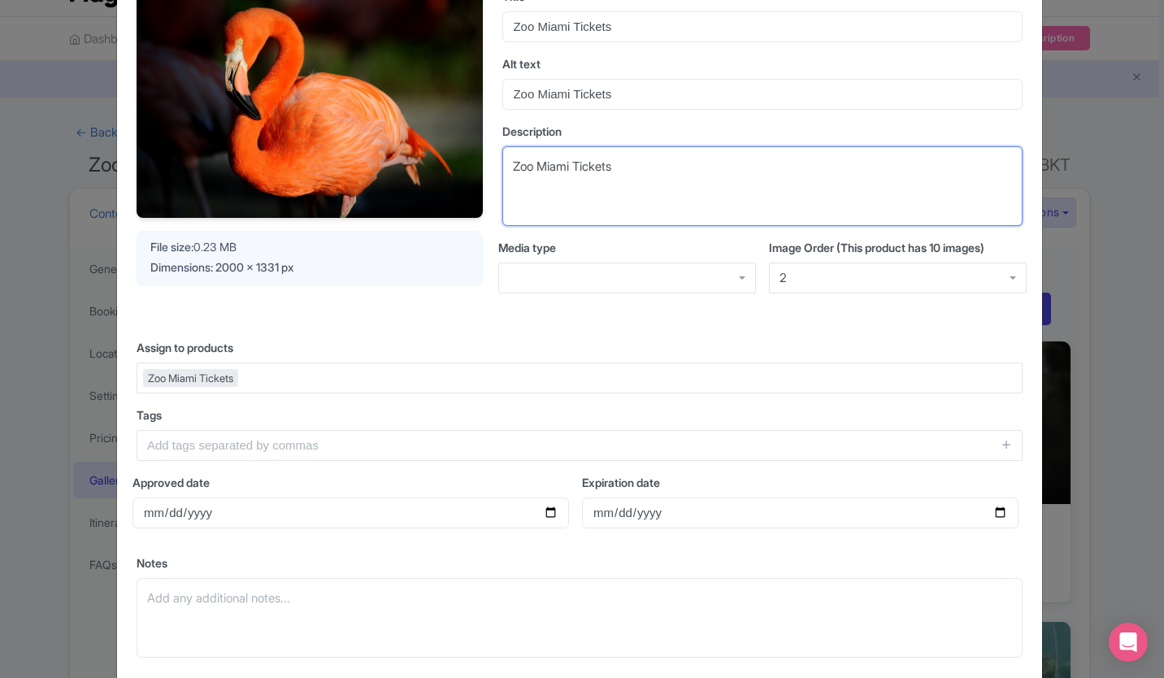
scroll to position [233, 0]
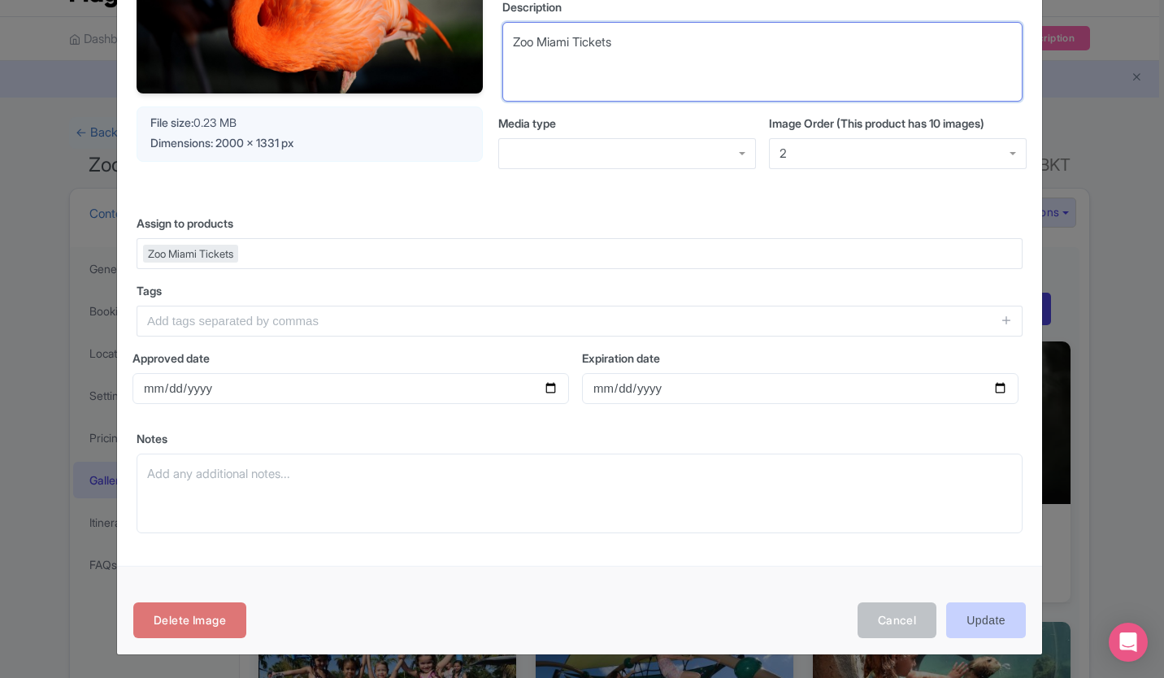
type textarea "Zoo Miami Tickets"
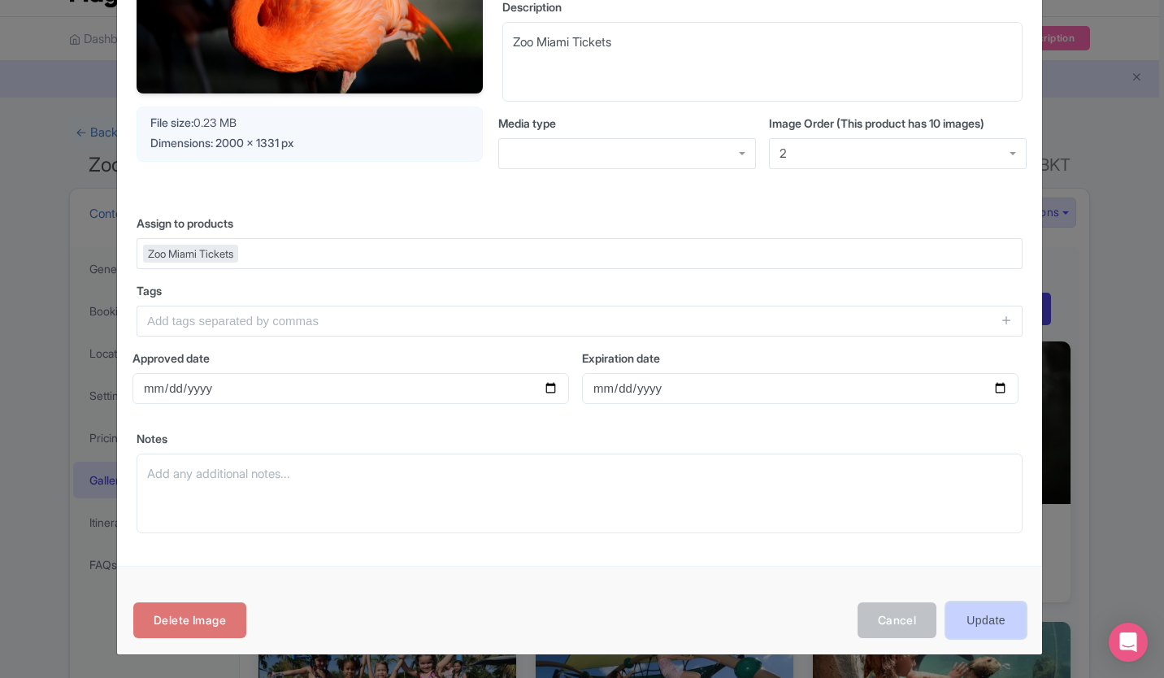
click at [1001, 614] on input "Update" at bounding box center [986, 620] width 80 height 37
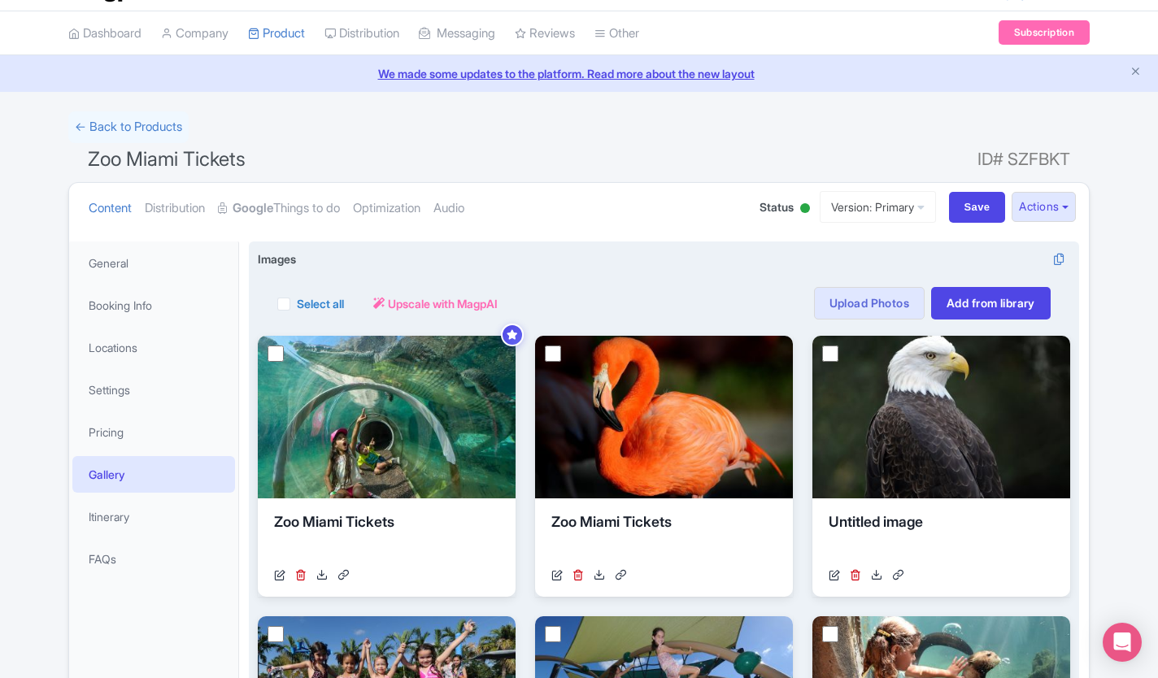
scroll to position [56, 0]
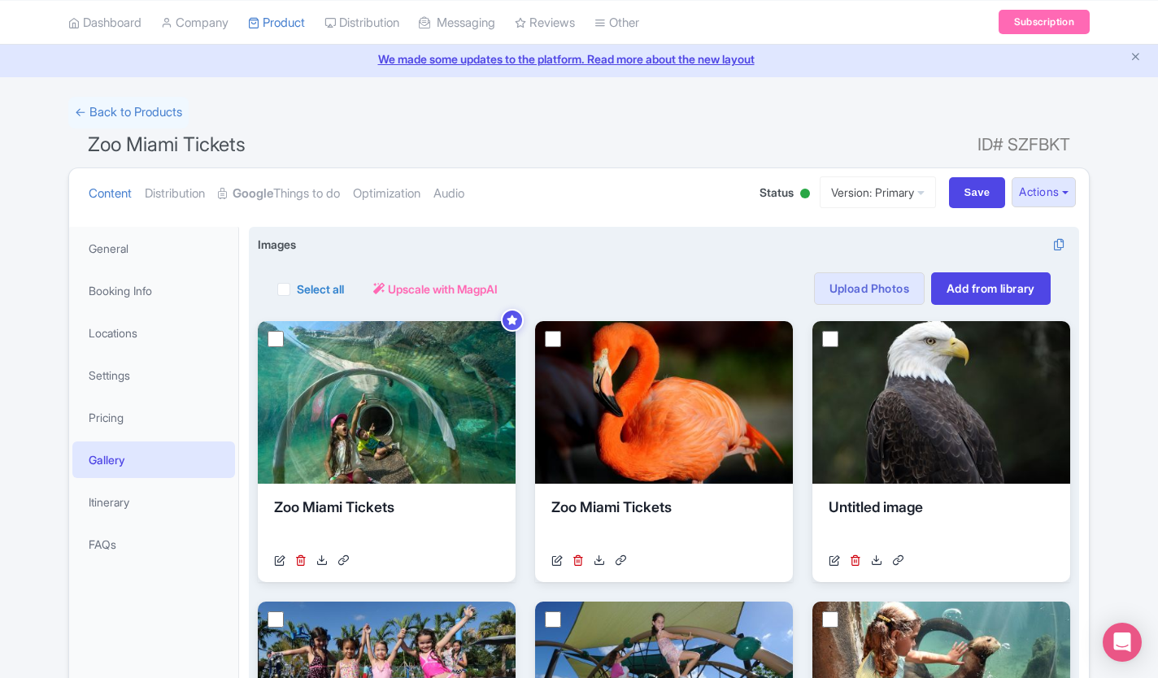
click at [297, 289] on label "Select all" at bounding box center [320, 289] width 47 height 17
click at [297, 289] on input "Select all" at bounding box center [302, 284] width 11 height 11
checkbox input "true"
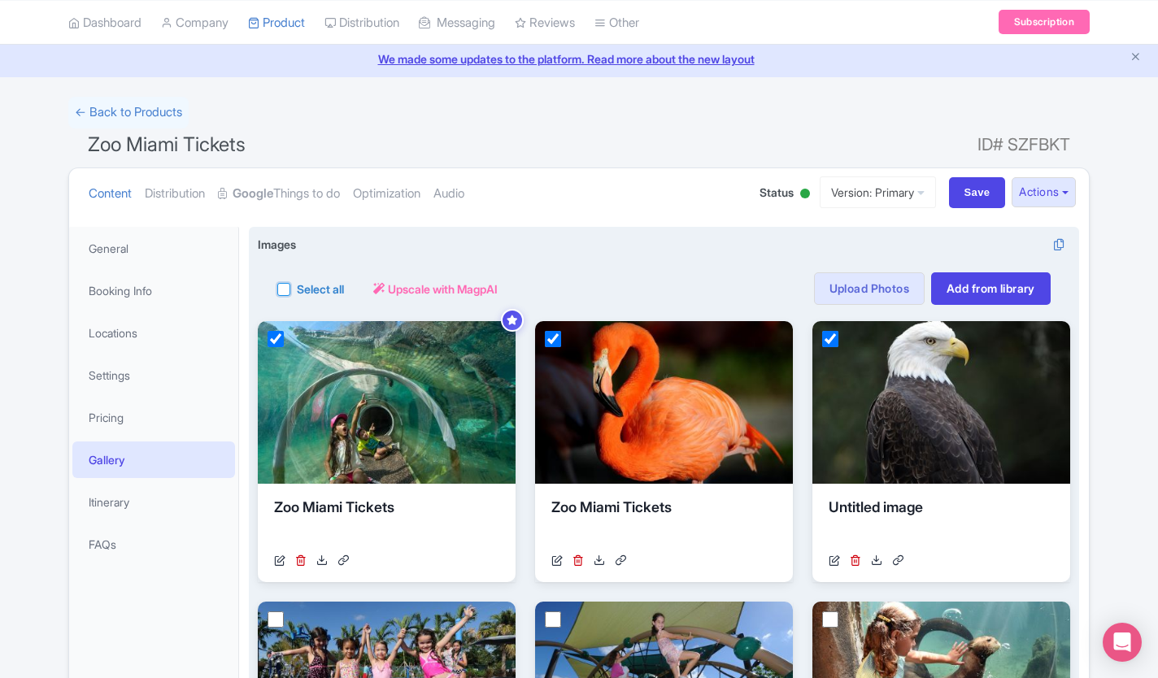
checkbox input "true"
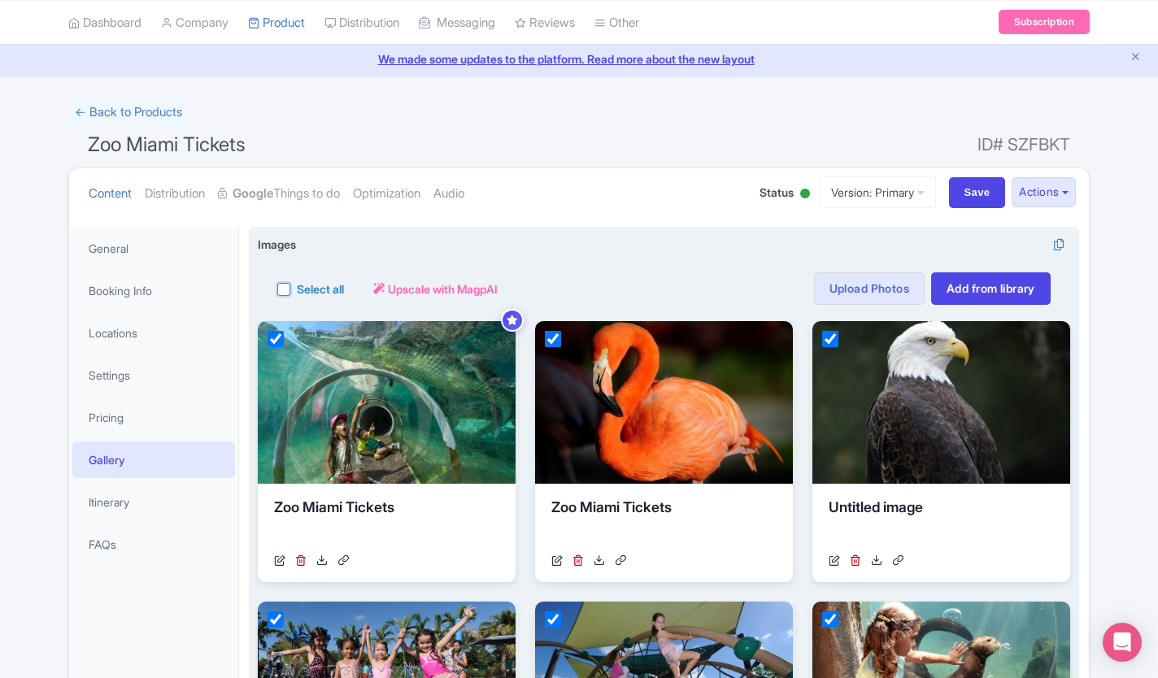
checkbox input "true"
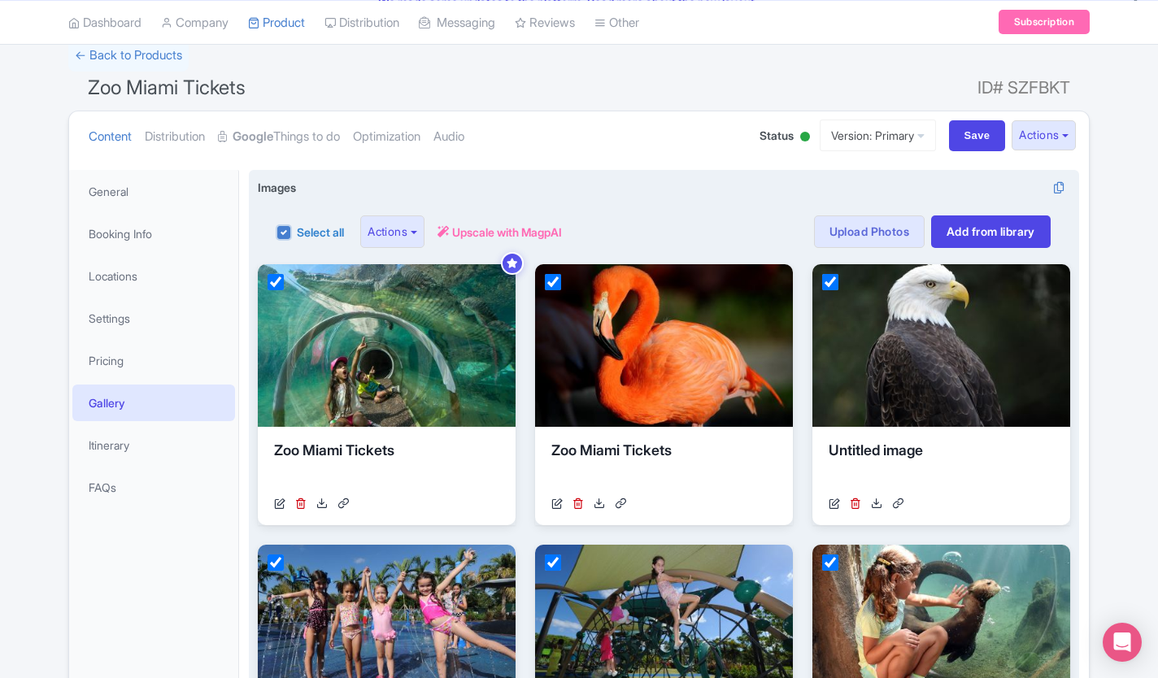
scroll to position [113, 0]
click at [424, 228] on button "Actions" at bounding box center [392, 231] width 64 height 33
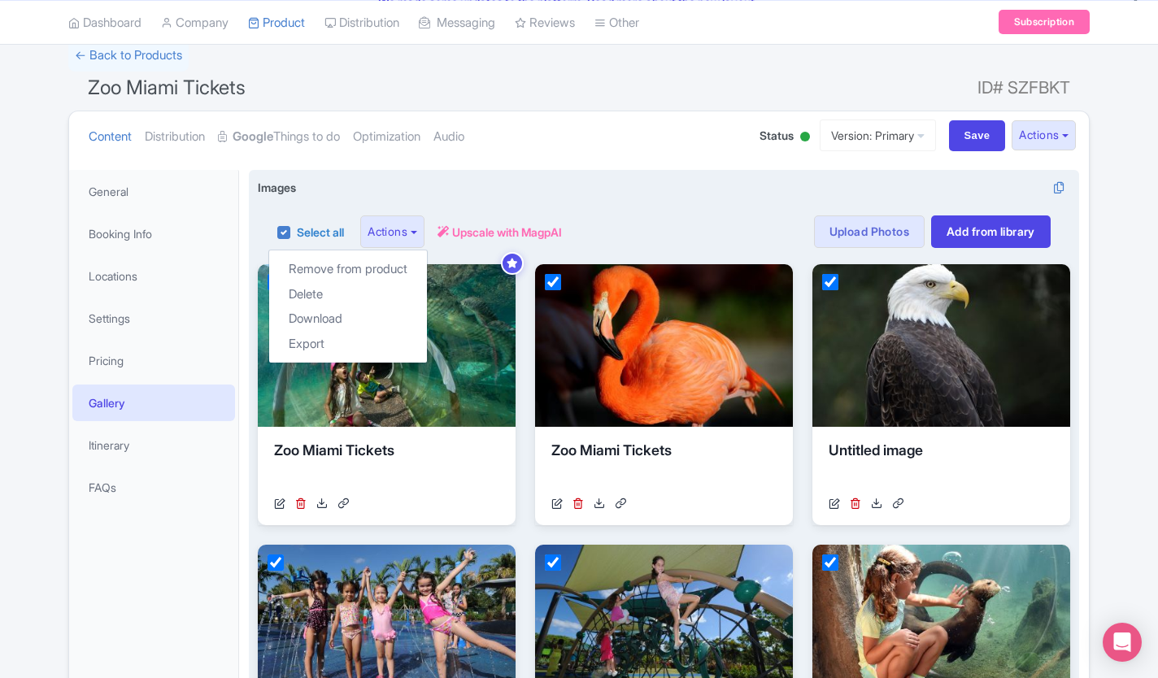
click at [749, 199] on div "Select all Actions Remove from product Delete Download Export Upscale with Magp…" at bounding box center [664, 222] width 812 height 52
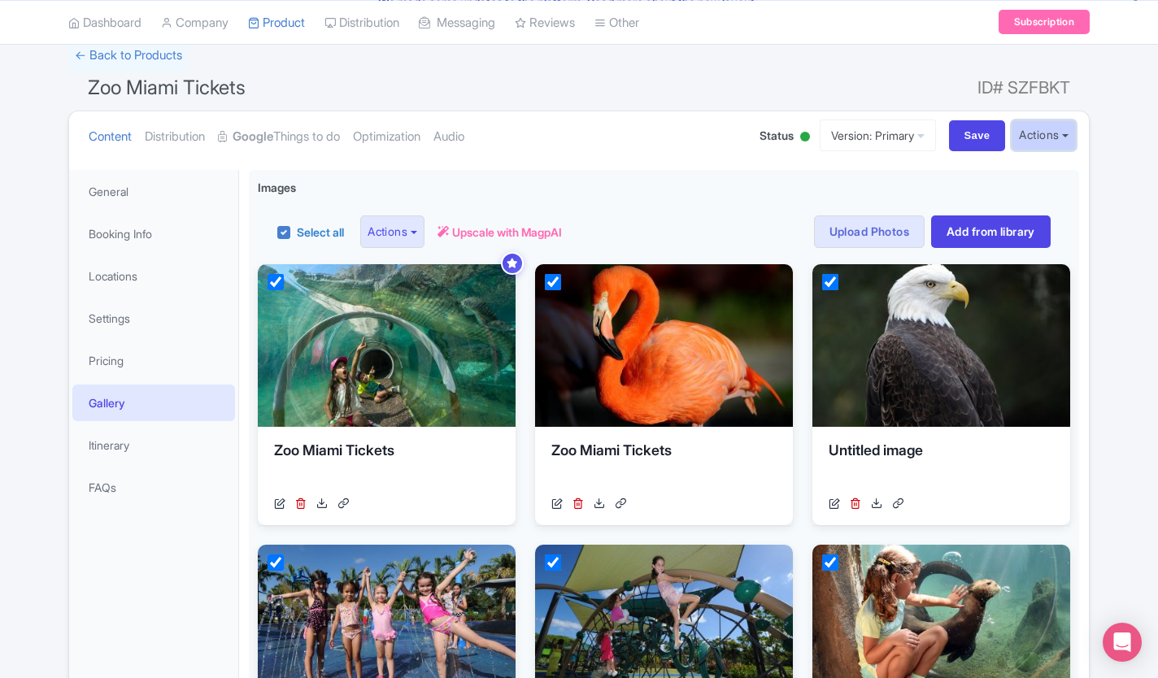
click at [1067, 140] on button "Actions" at bounding box center [1043, 135] width 64 height 30
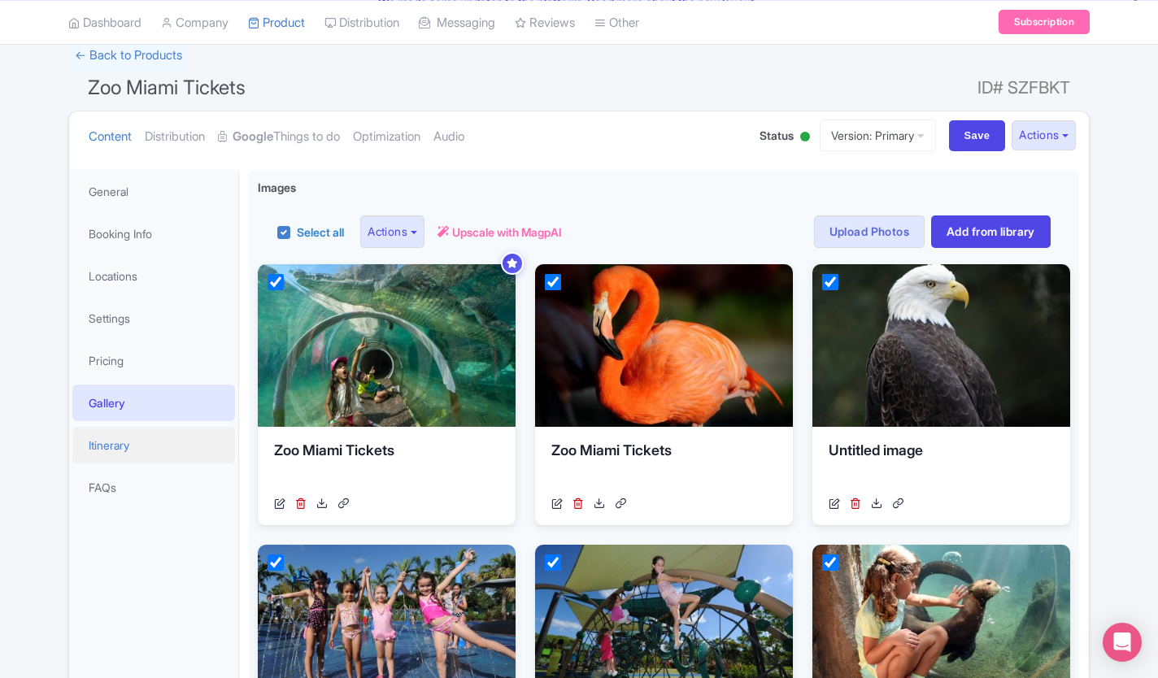
click at [111, 437] on link "Itinerary" at bounding box center [153, 445] width 163 height 37
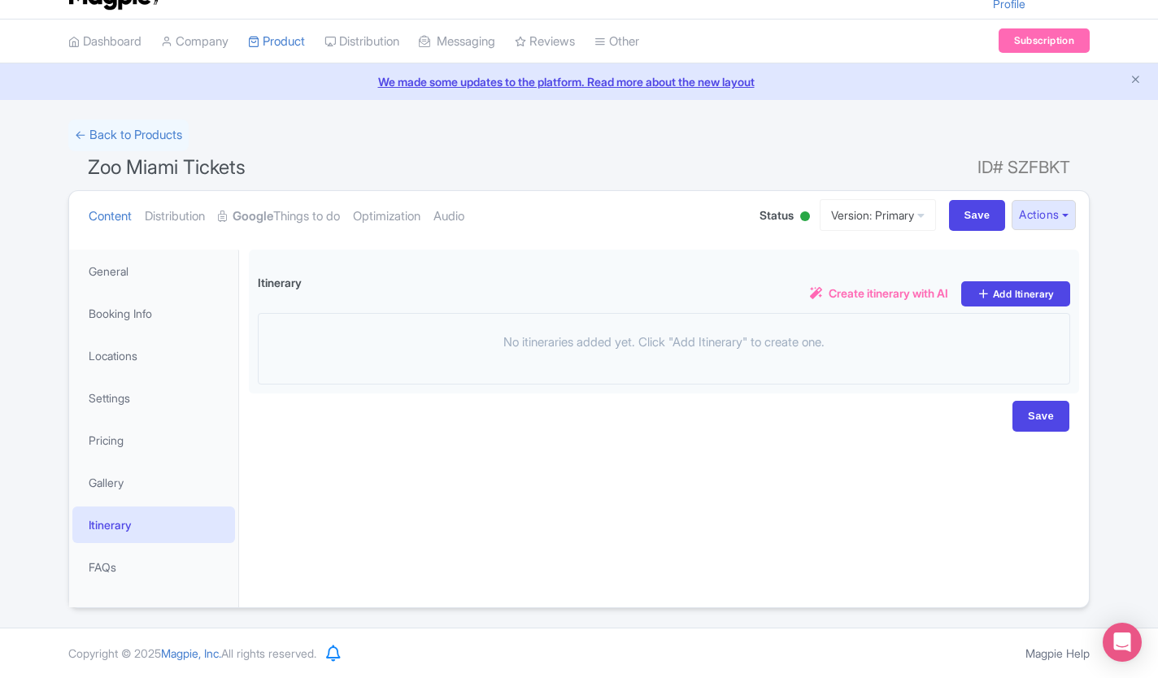
scroll to position [33, 0]
click at [91, 569] on link "FAQs" at bounding box center [153, 567] width 163 height 37
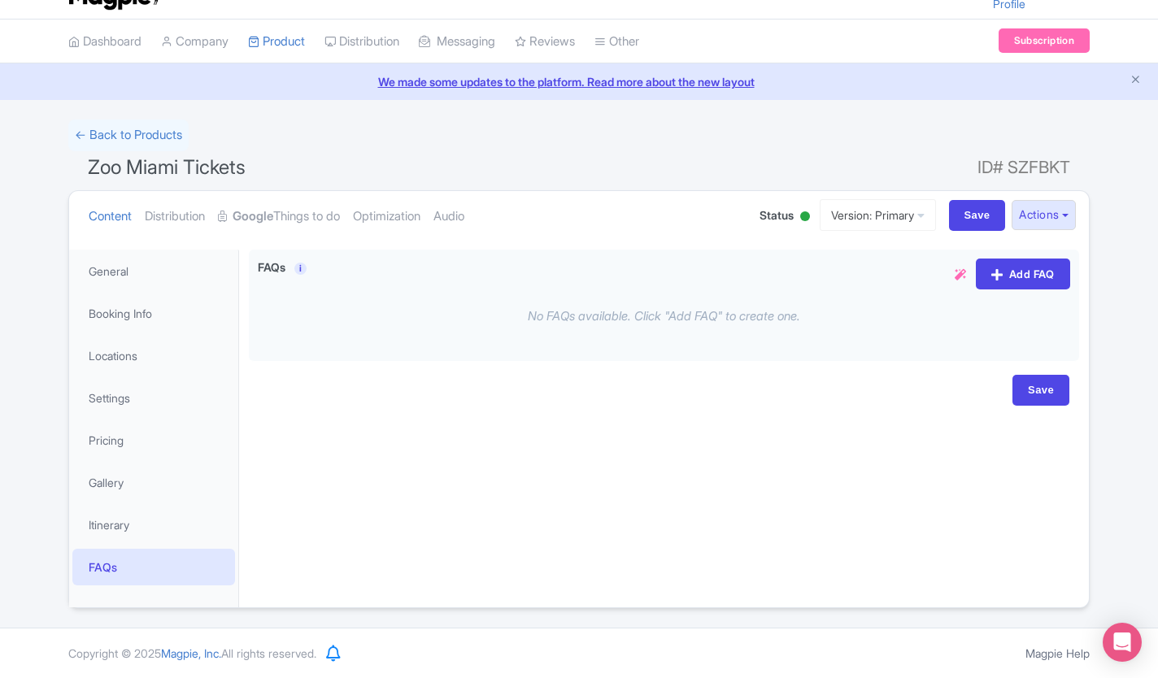
click at [94, 568] on link "FAQs" at bounding box center [153, 567] width 163 height 37
click at [179, 217] on link "Distribution" at bounding box center [175, 216] width 60 height 51
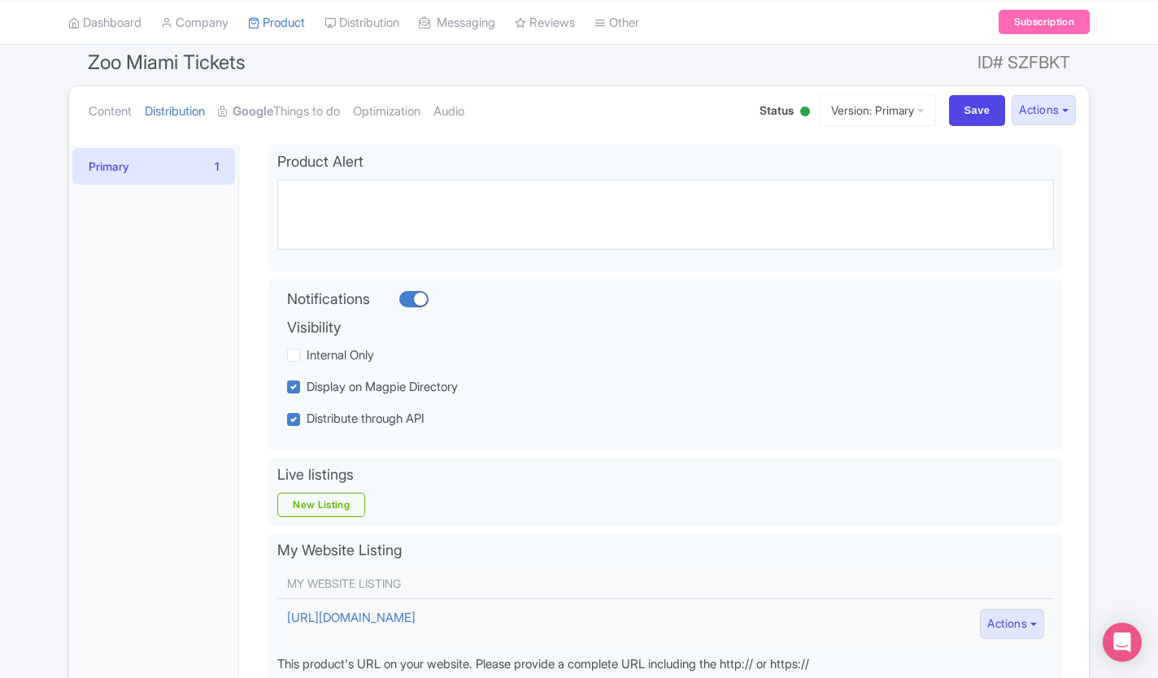
scroll to position [408, 0]
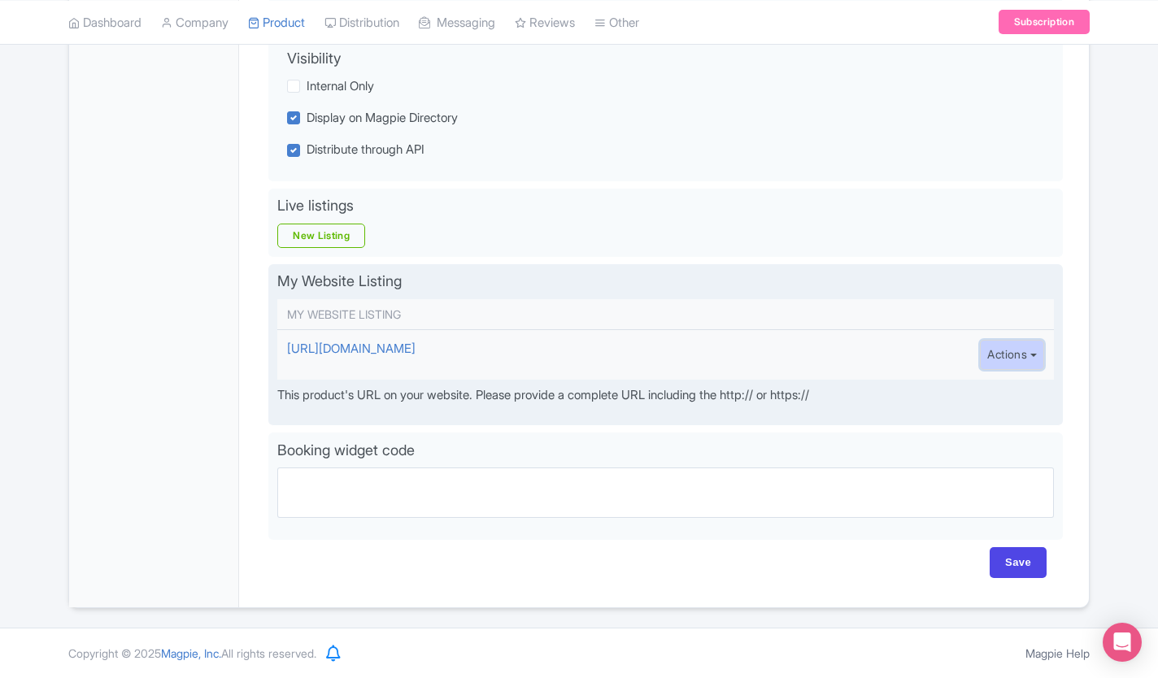
click at [1027, 354] on button "Actions" at bounding box center [1012, 355] width 64 height 30
click at [1007, 386] on link "Edit" at bounding box center [1058, 391] width 154 height 25
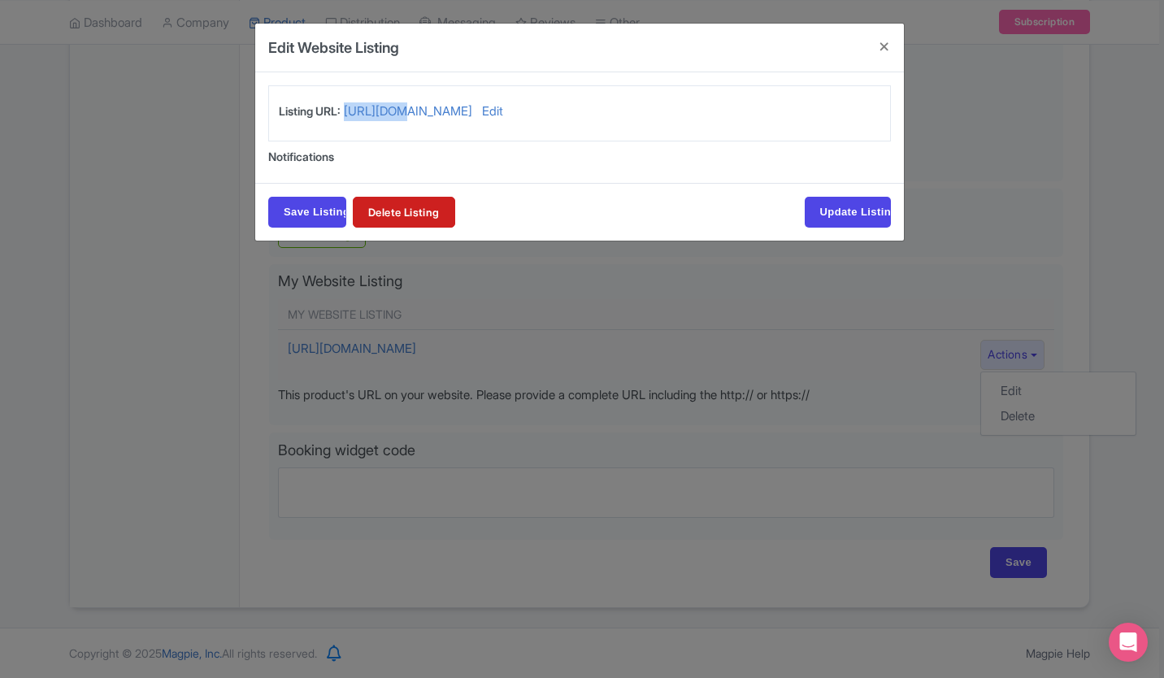
drag, startPoint x: 328, startPoint y: 153, endPoint x: 276, endPoint y: 140, distance: 53.6
click at [276, 124] on div "Listing URL: [URL][DOMAIN_NAME] Edit" at bounding box center [579, 113] width 621 height 22
drag, startPoint x: 276, startPoint y: 140, endPoint x: 382, endPoint y: 177, distance: 112.1
click at [382, 141] on div "Listing URL: https://www.viator.com/en-MY/tours/Miami/Zoo-Miami-Ticket-with-Opt…" at bounding box center [579, 113] width 623 height 56
click at [416, 228] on link "Delete Listing" at bounding box center [404, 212] width 102 height 31
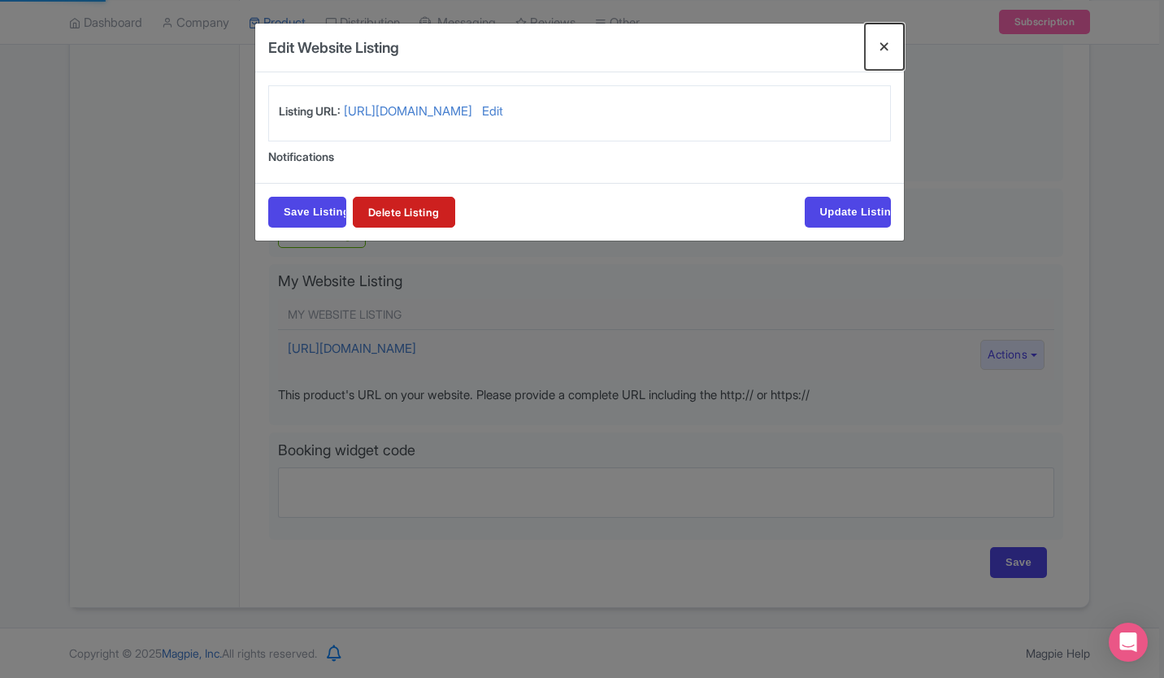
click at [889, 44] on button "Close" at bounding box center [884, 47] width 39 height 46
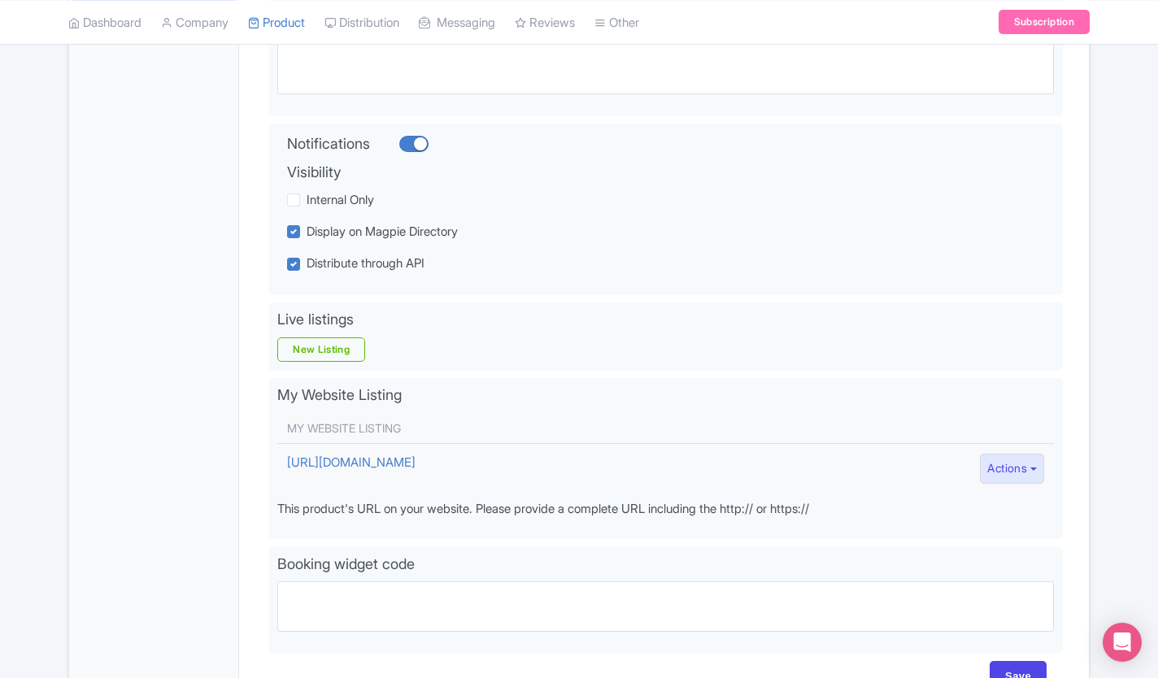
scroll to position [294, 0]
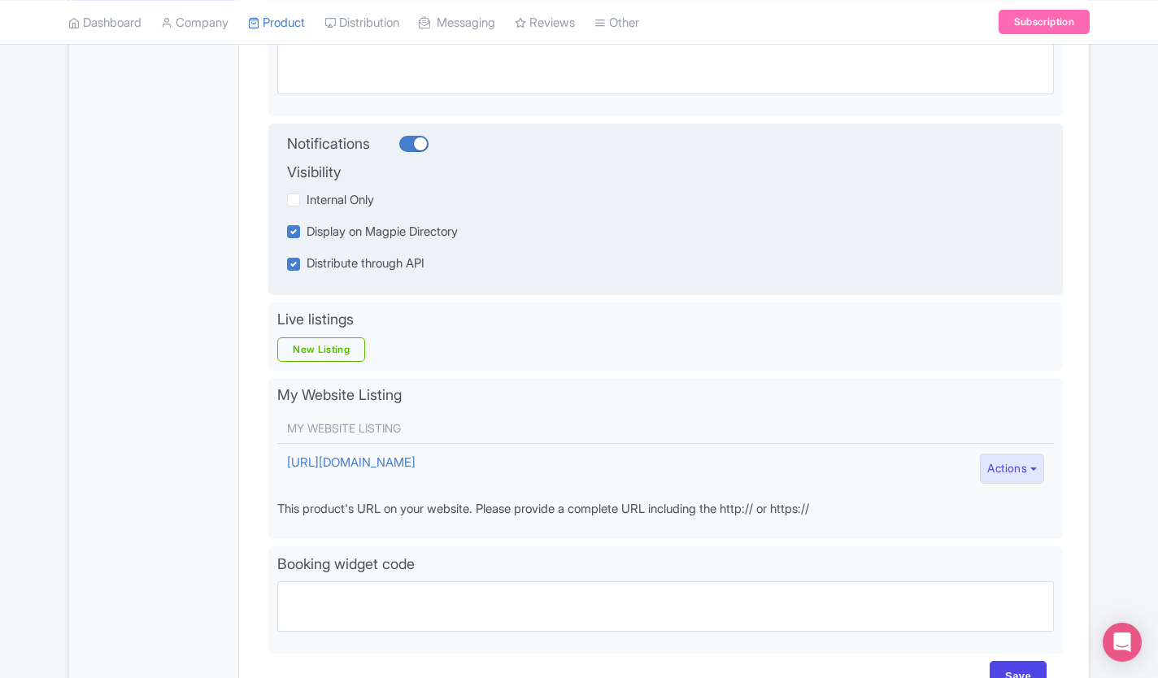
click at [419, 138] on div at bounding box center [413, 144] width 29 height 16
click at [410, 138] on input "checkbox" at bounding box center [404, 143] width 11 height 11
checkbox input "false"
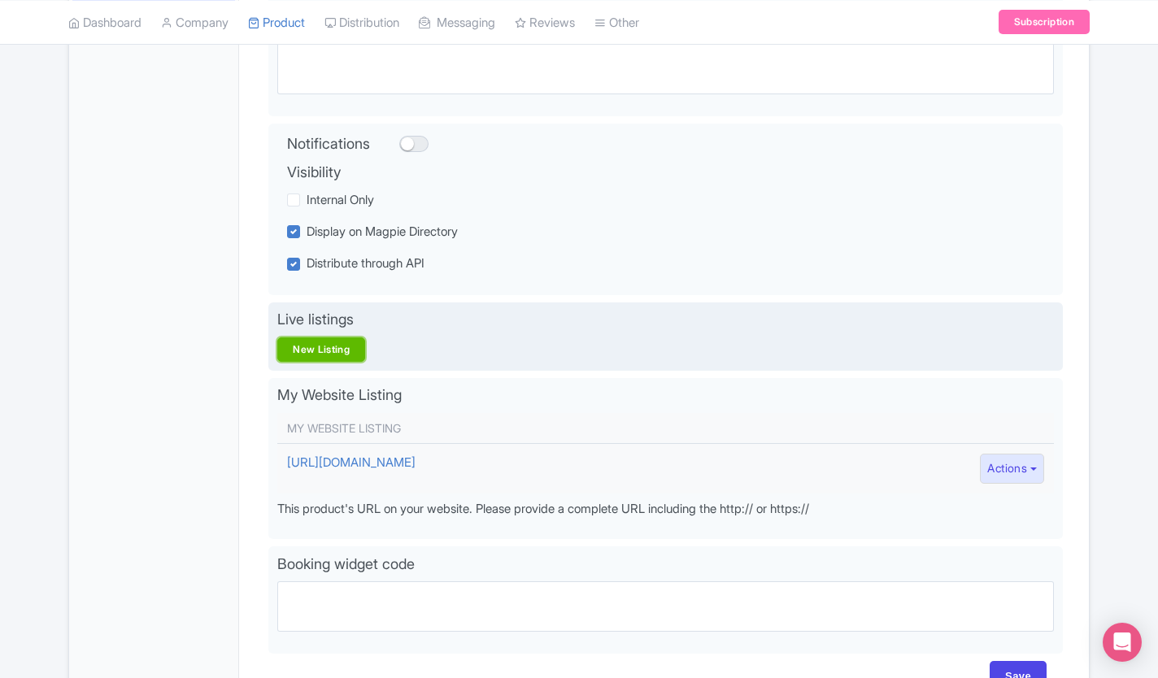
click at [332, 343] on link "New Listing" at bounding box center [321, 349] width 88 height 24
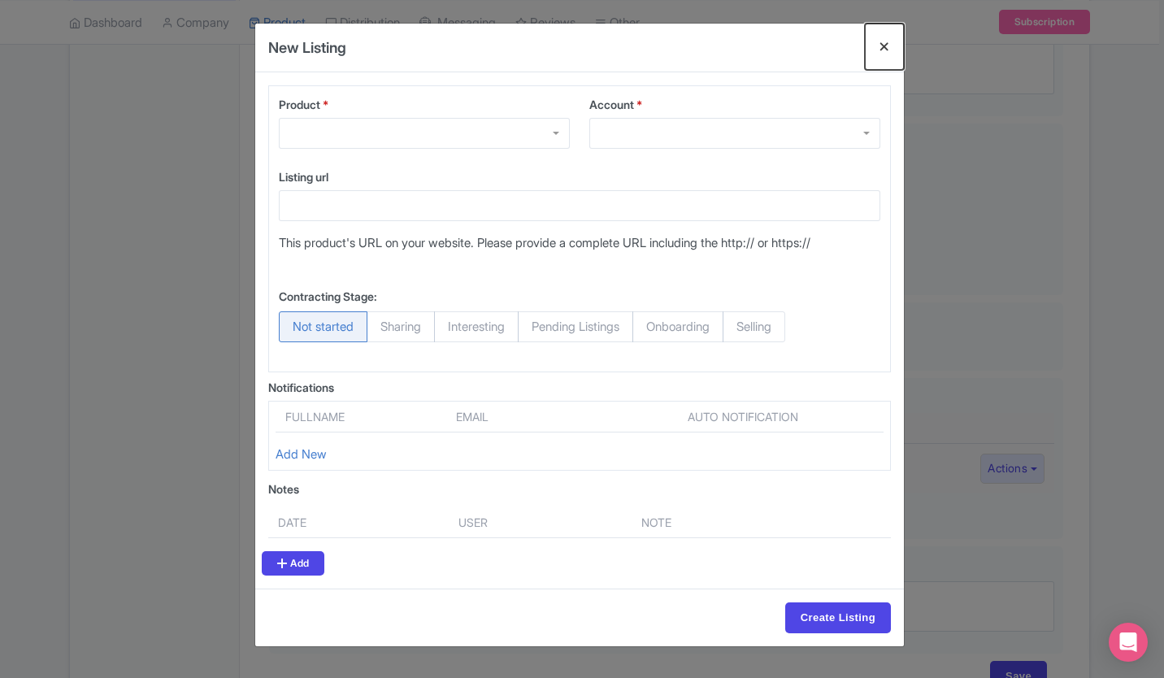
click at [884, 46] on button "Close" at bounding box center [884, 47] width 39 height 46
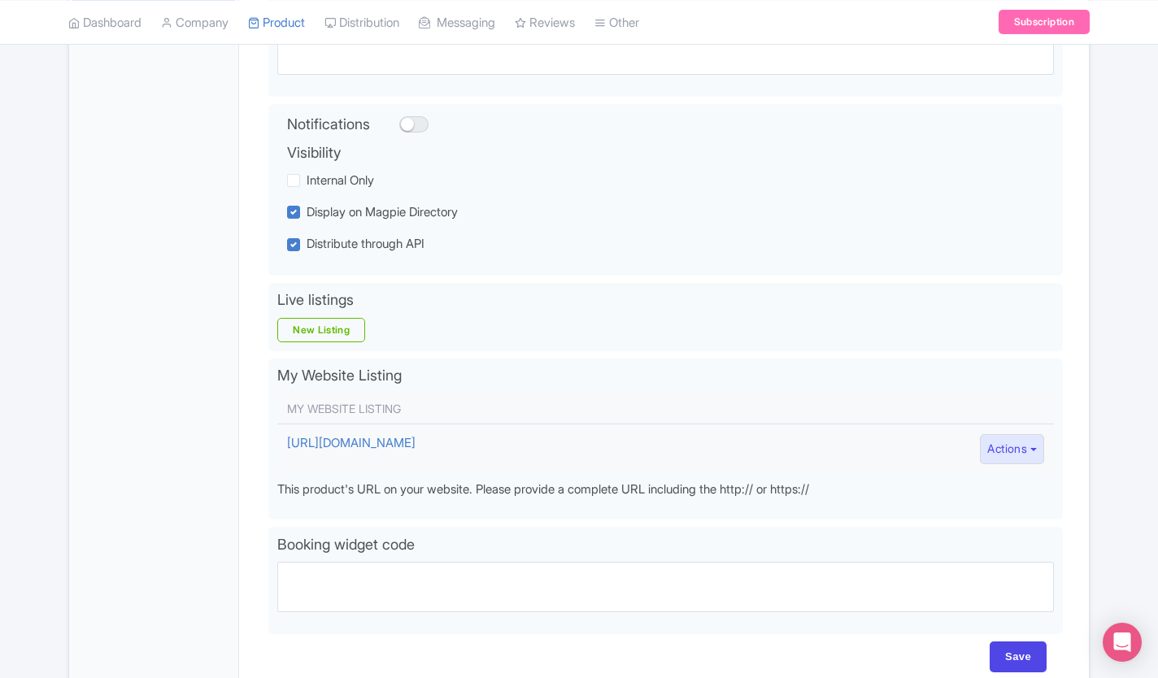
scroll to position [408, 0]
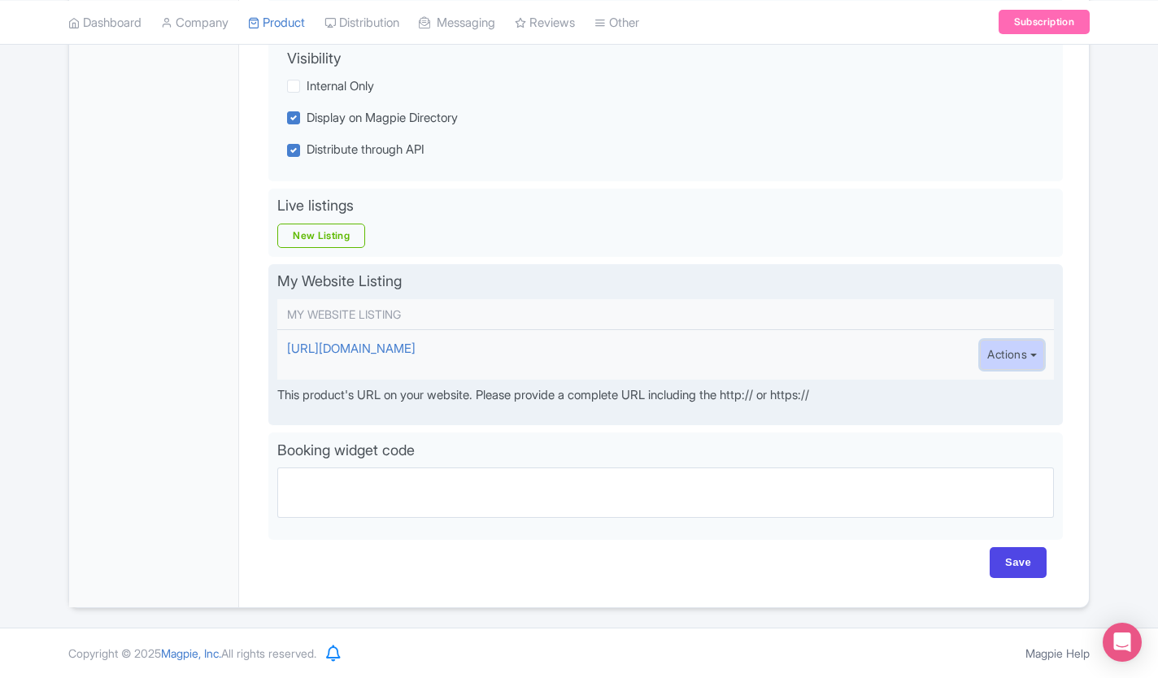
click at [1036, 356] on button "Actions" at bounding box center [1012, 355] width 64 height 30
click at [1021, 380] on link "Edit" at bounding box center [1058, 391] width 154 height 25
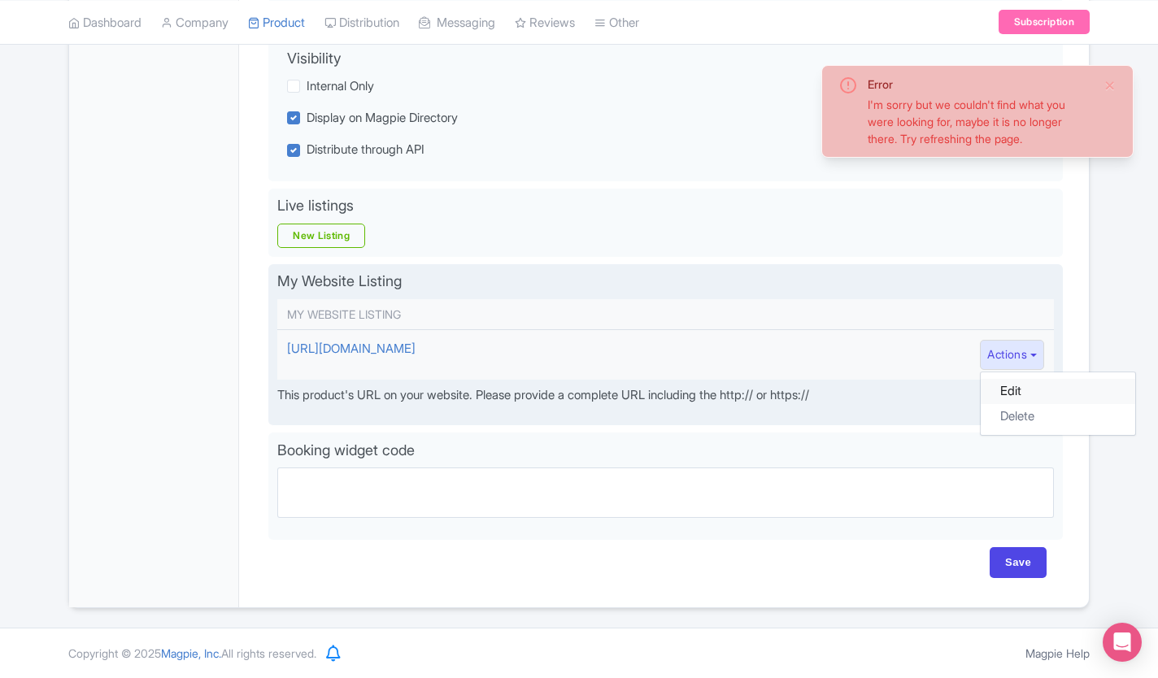
click at [1021, 380] on link "Edit" at bounding box center [1058, 391] width 154 height 25
click at [998, 389] on link "Edit" at bounding box center [1058, 391] width 154 height 25
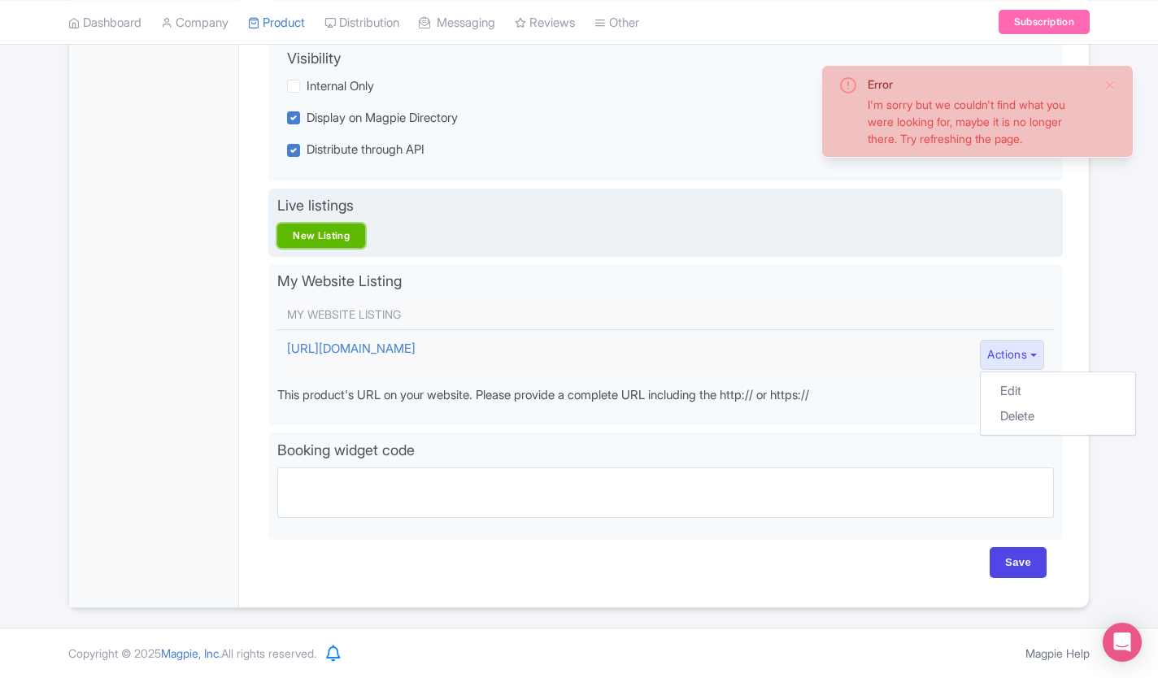
click at [345, 239] on link "New Listing" at bounding box center [321, 236] width 88 height 24
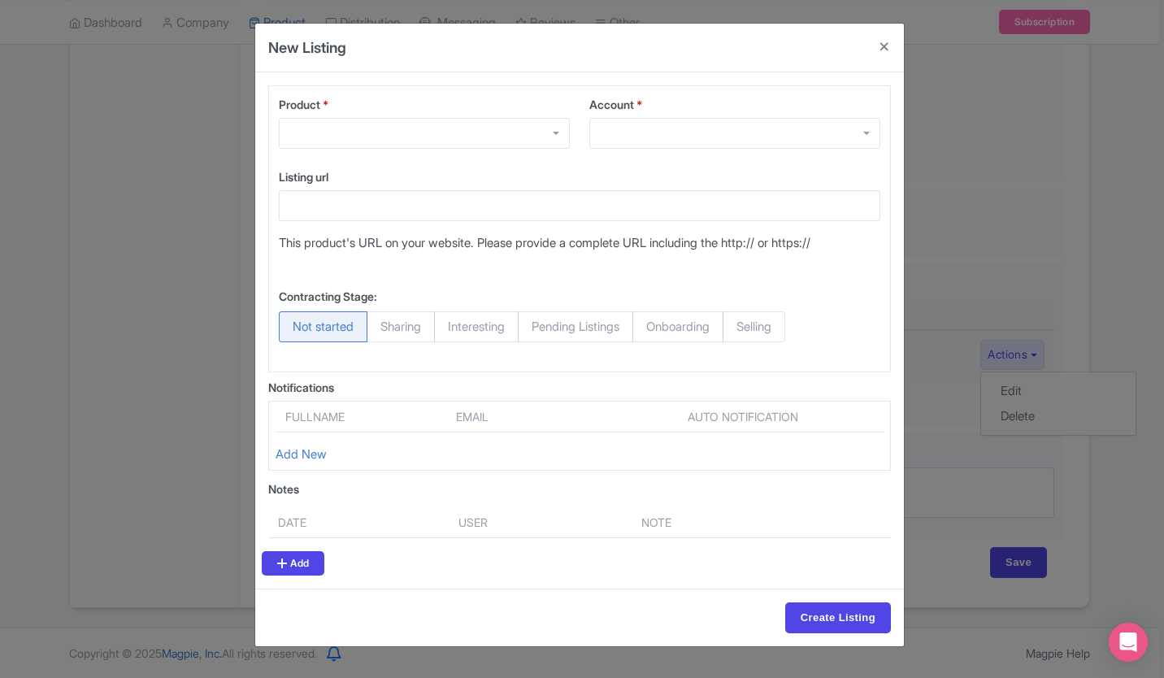
click at [329, 189] on div "Listing url" at bounding box center [580, 194] width 602 height 53
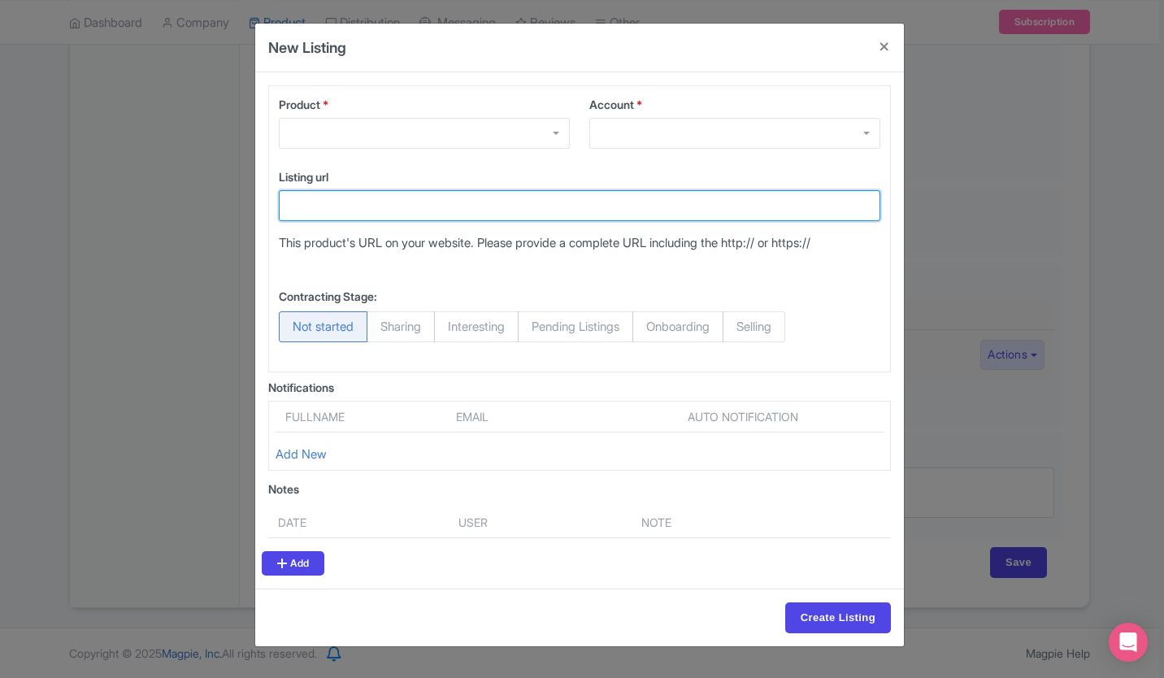
drag, startPoint x: 329, startPoint y: 189, endPoint x: 319, endPoint y: 207, distance: 21.5
click at [319, 207] on input "Listing url" at bounding box center [580, 205] width 602 height 31
paste input "[URL][DOMAIN_NAME]"
type input "[URL][DOMAIN_NAME]"
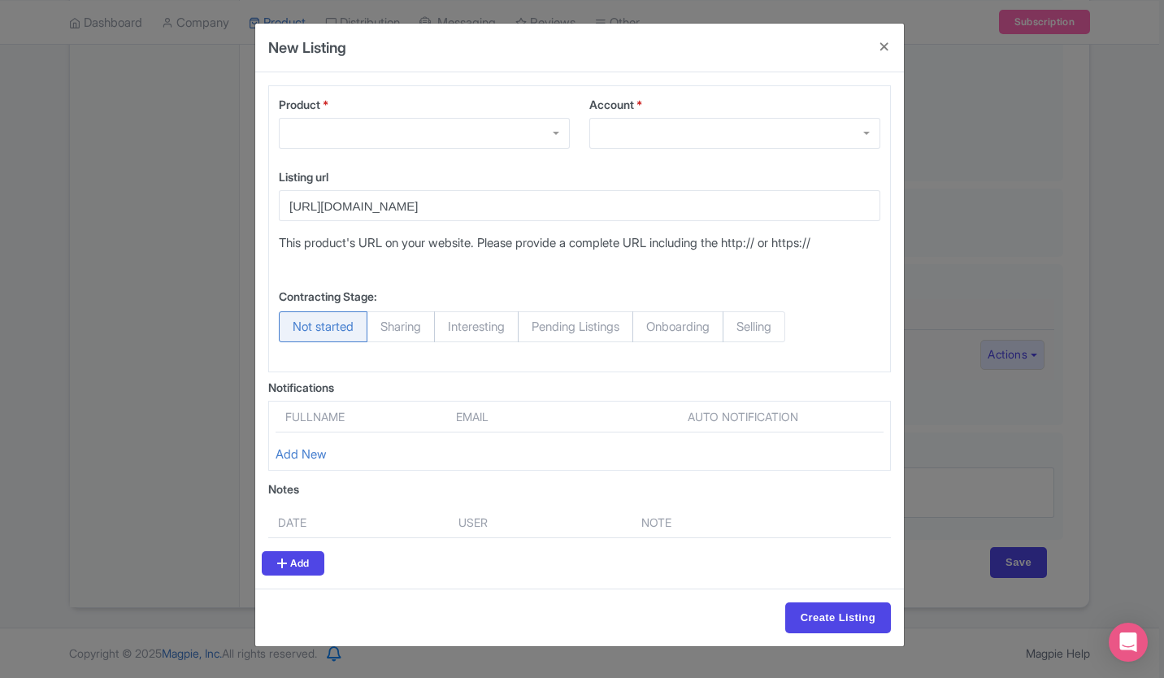
click at [774, 463] on div "Fullname Email Auto notification Add New" at bounding box center [579, 436] width 623 height 71
click at [830, 619] on input "Create Listing" at bounding box center [838, 617] width 106 height 31
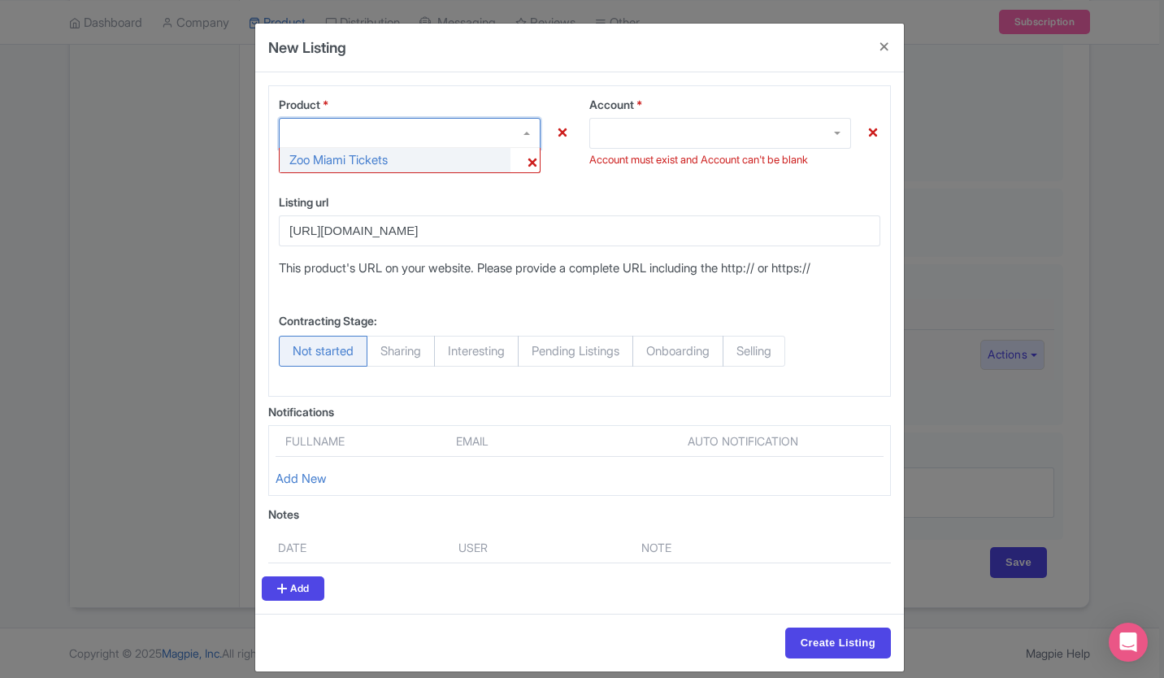
click at [506, 130] on div at bounding box center [410, 133] width 262 height 31
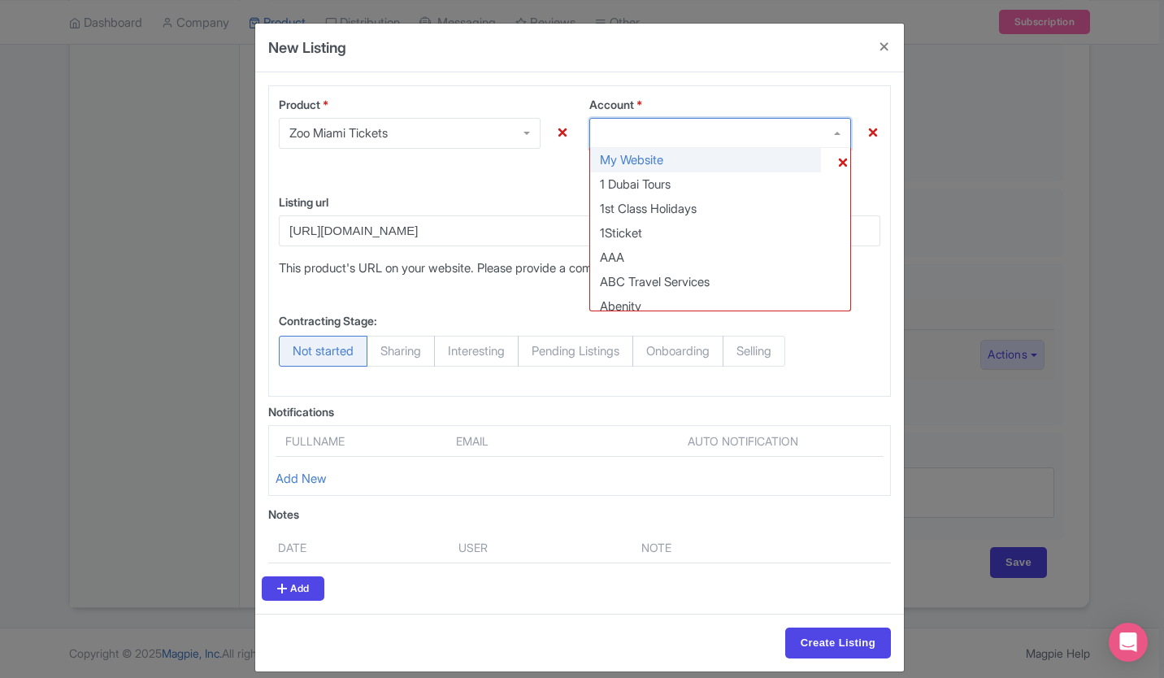
click at [710, 128] on div at bounding box center [720, 133] width 262 height 31
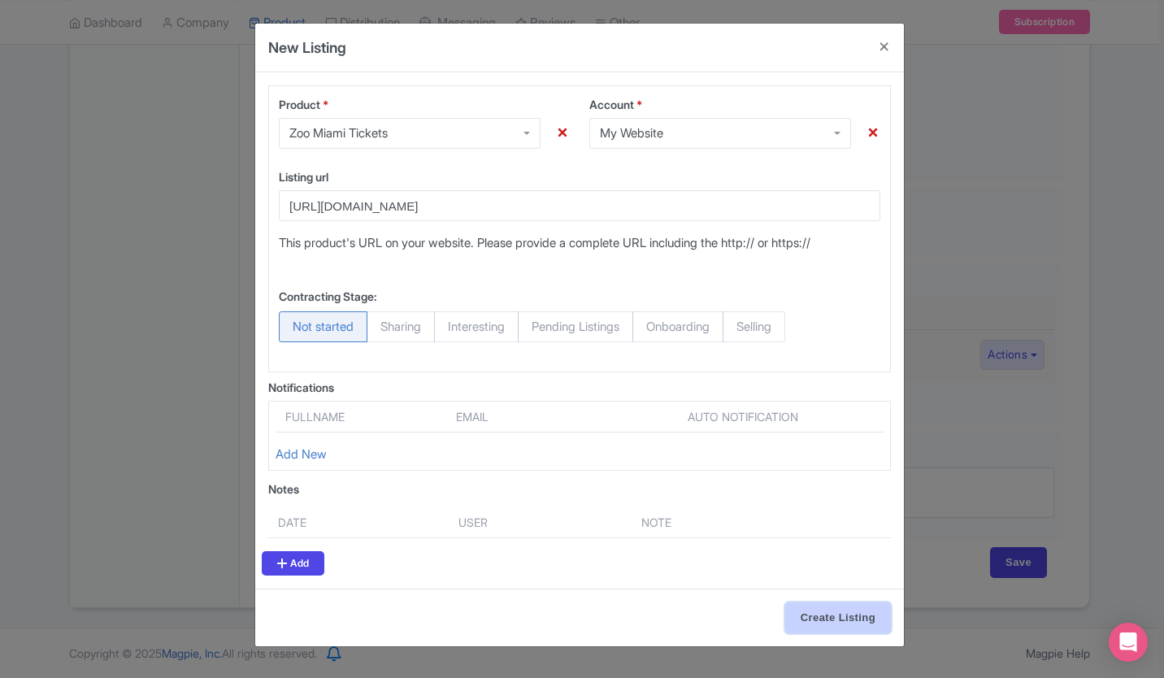
click at [837, 613] on input "Create Listing" at bounding box center [838, 617] width 106 height 31
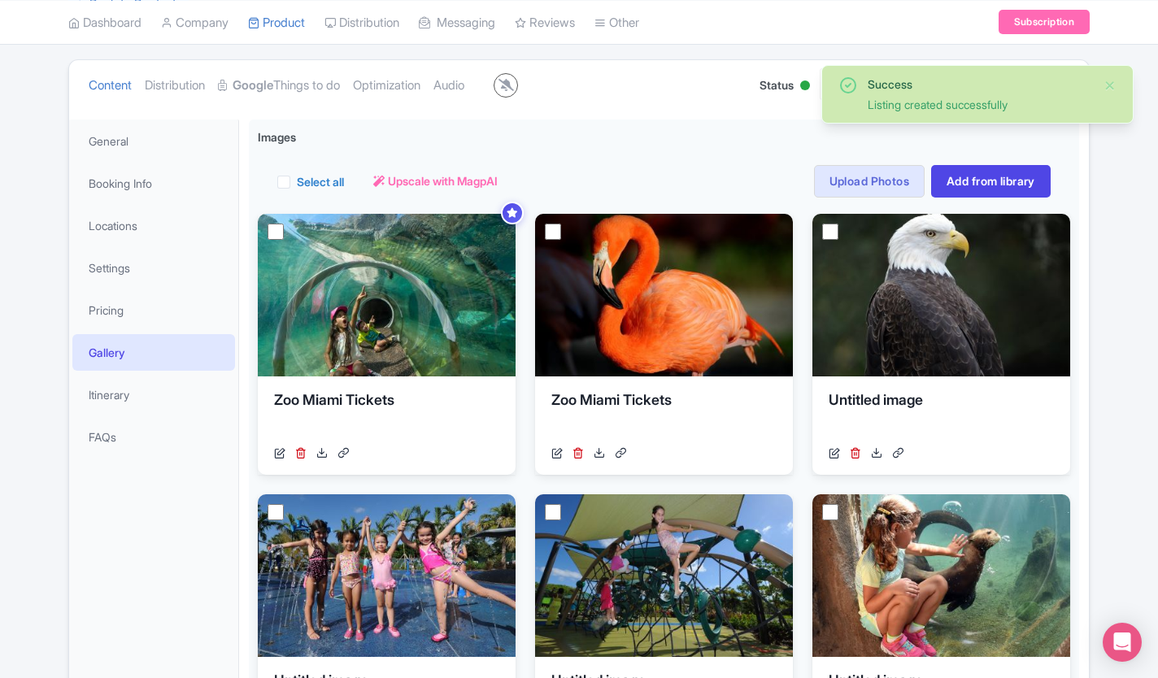
scroll to position [167, 0]
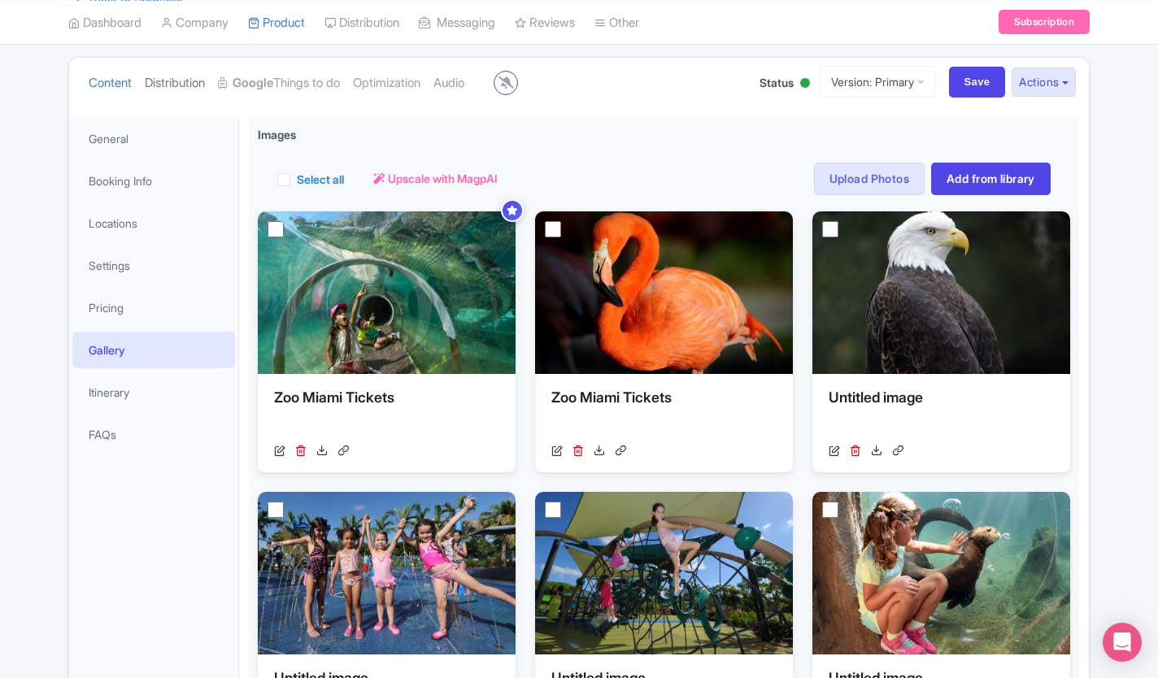
click at [162, 72] on link "Distribution" at bounding box center [175, 83] width 60 height 51
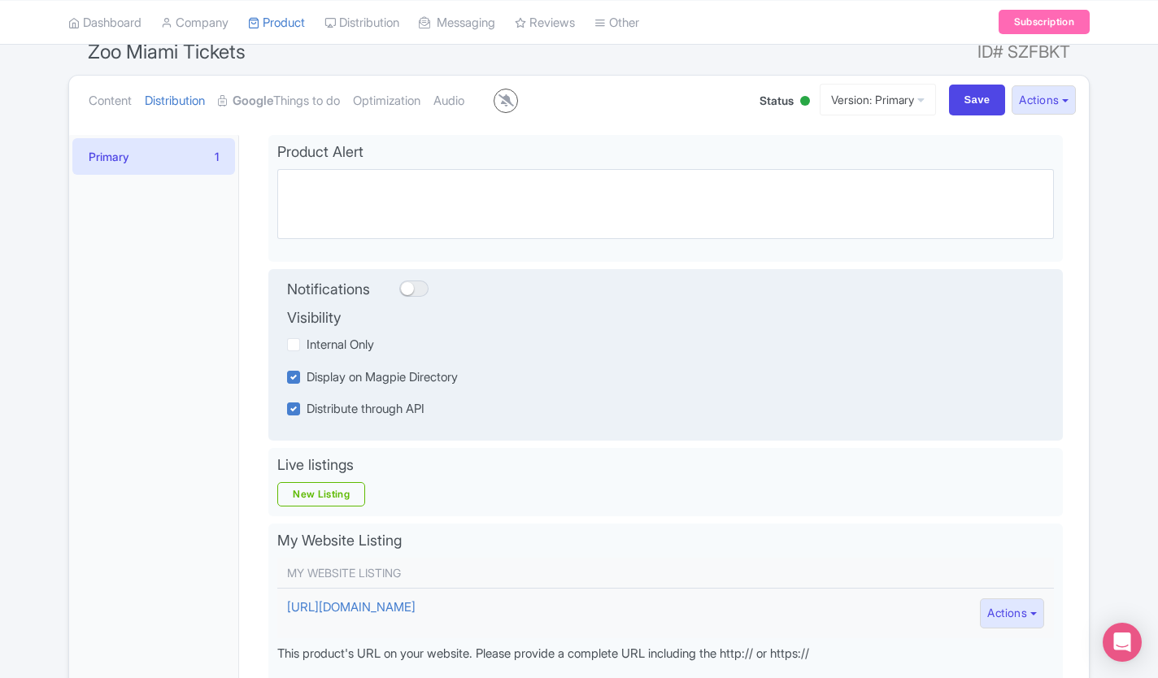
scroll to position [409, 0]
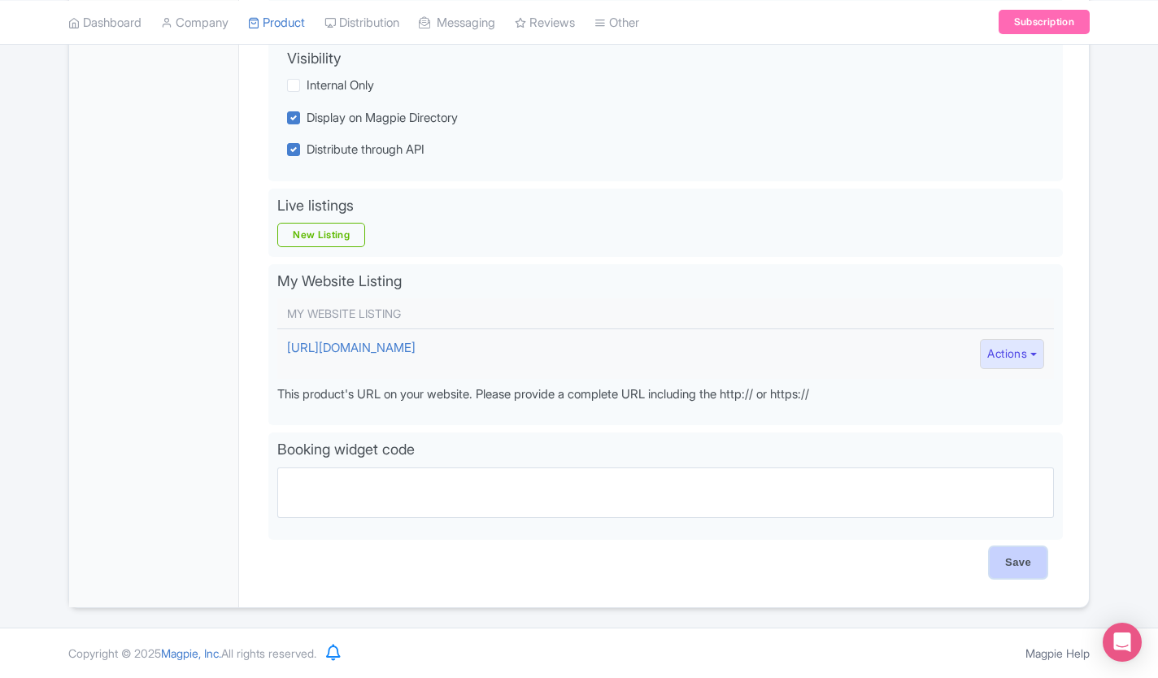
click at [1012, 552] on input "Save" at bounding box center [1018, 562] width 57 height 31
type input "Saving..."
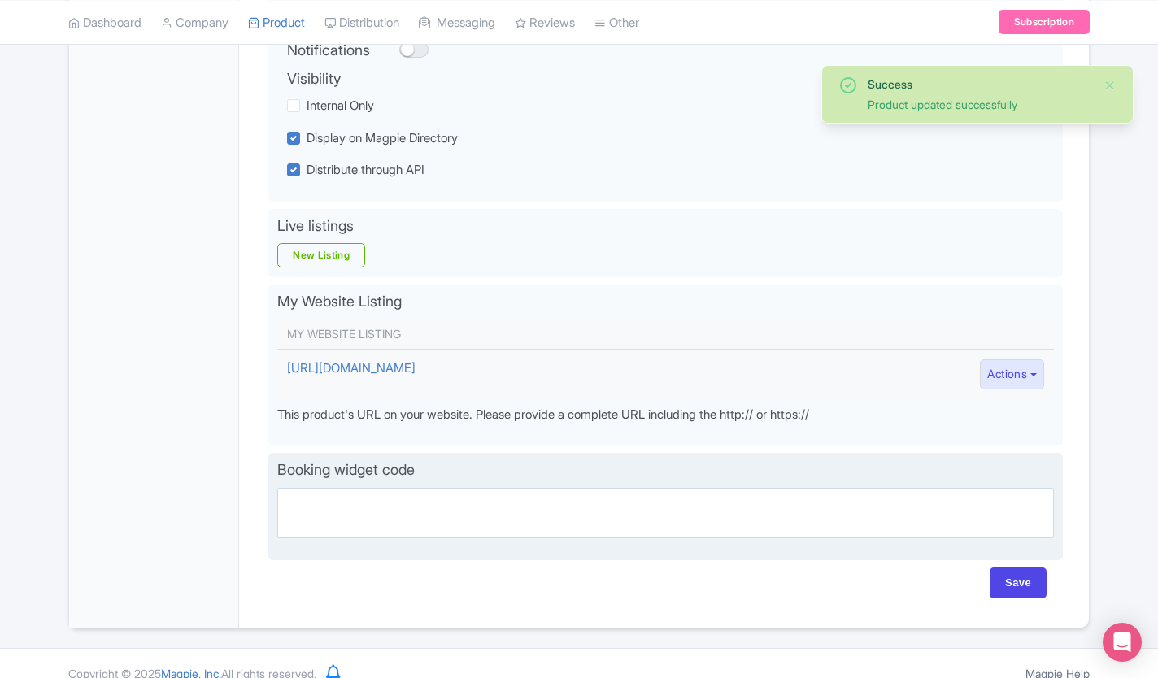
scroll to position [388, 0]
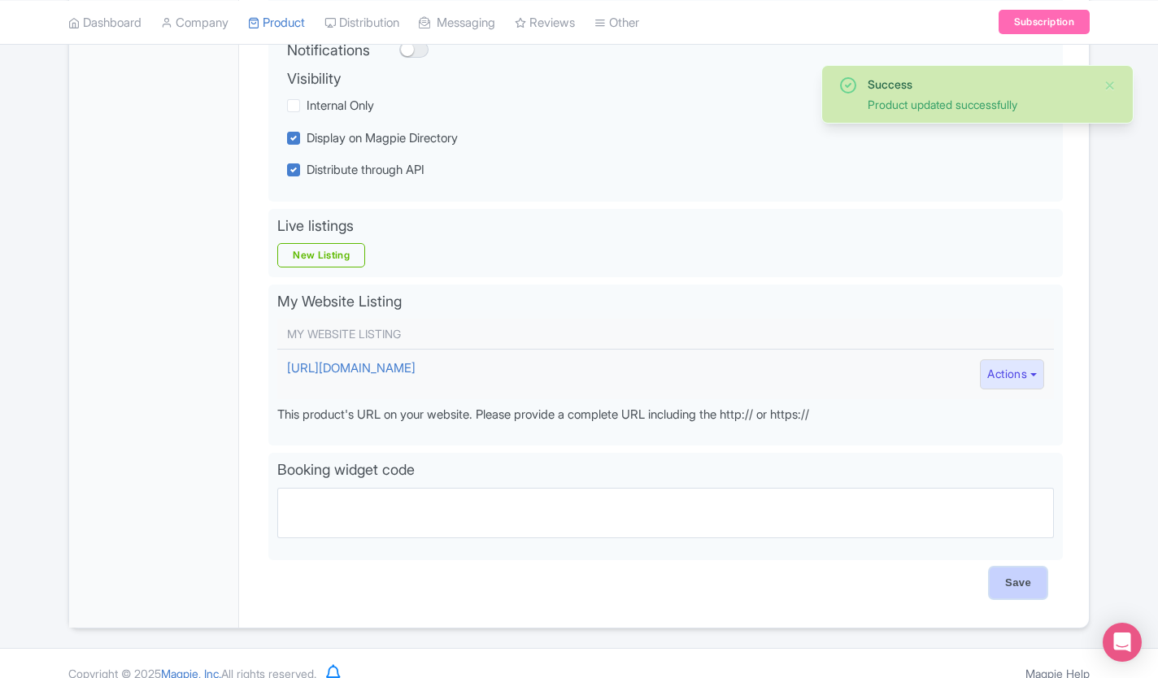
click at [1023, 594] on input "Save" at bounding box center [1018, 583] width 57 height 31
type input "Saving..."
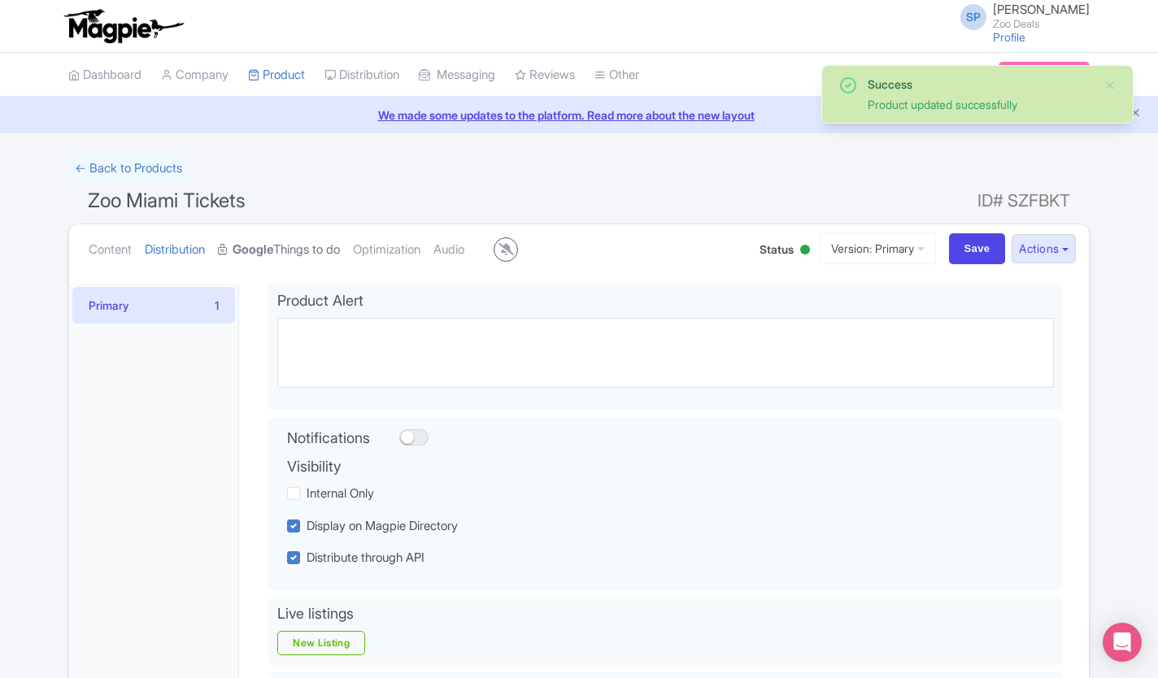
click at [291, 250] on link "Google Things to do" at bounding box center [279, 249] width 122 height 51
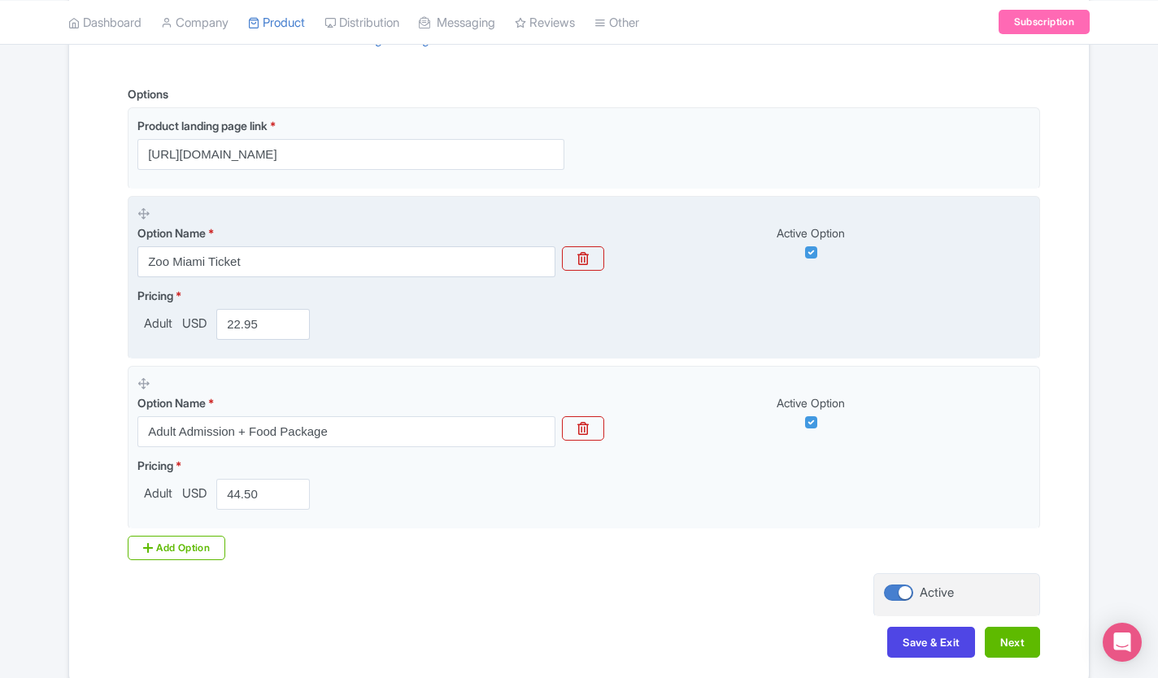
scroll to position [461, 0]
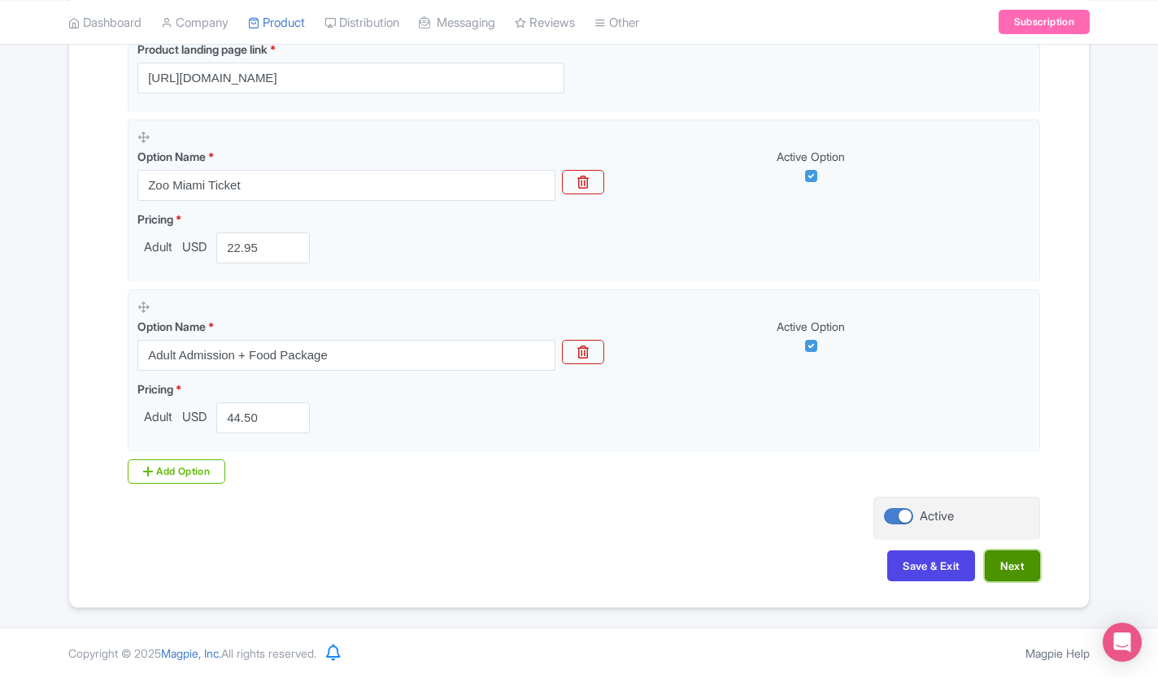
click at [1002, 552] on button "Next" at bounding box center [1012, 565] width 55 height 31
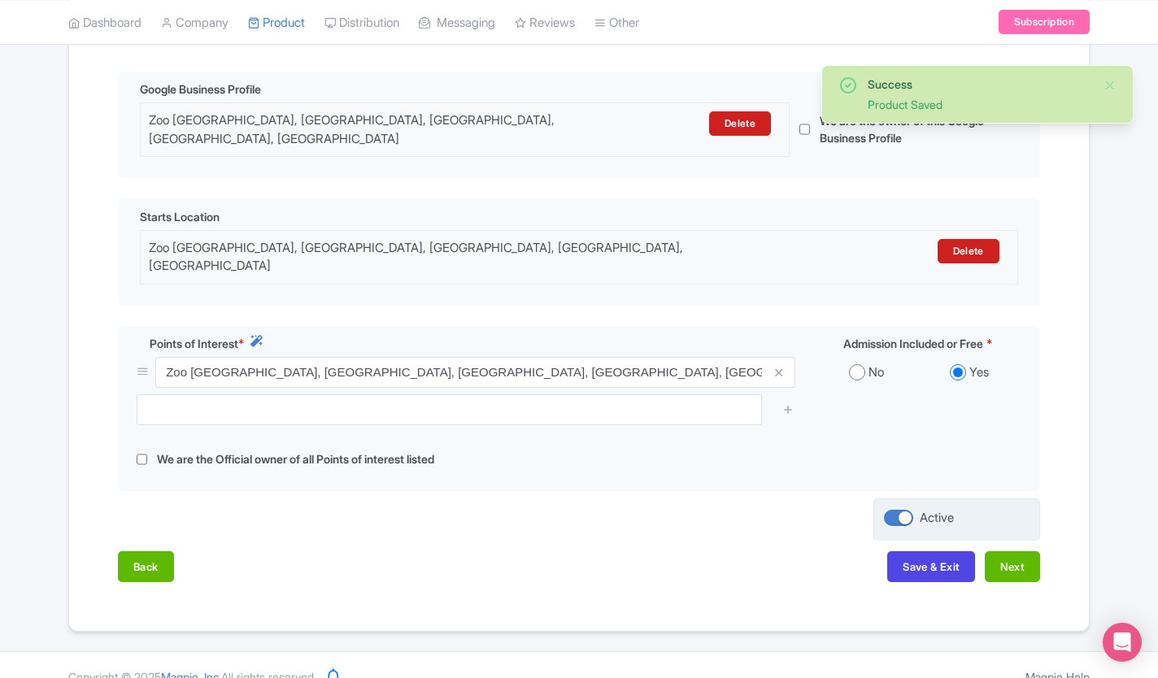
scroll to position [373, 0]
click at [1011, 550] on button "Next" at bounding box center [1012, 565] width 55 height 31
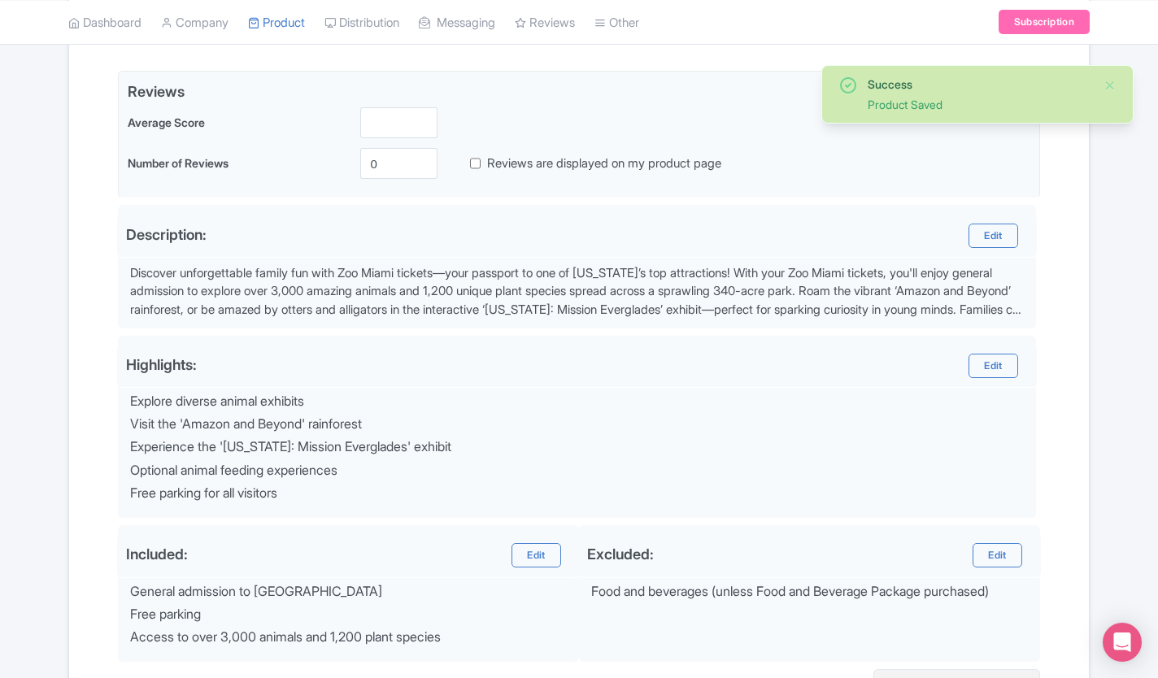
click at [50, 567] on div "Success Product Saved ← Back to Products Zoo Miami Tickets ID# SZFBKT Content D…" at bounding box center [579, 280] width 1158 height 1001
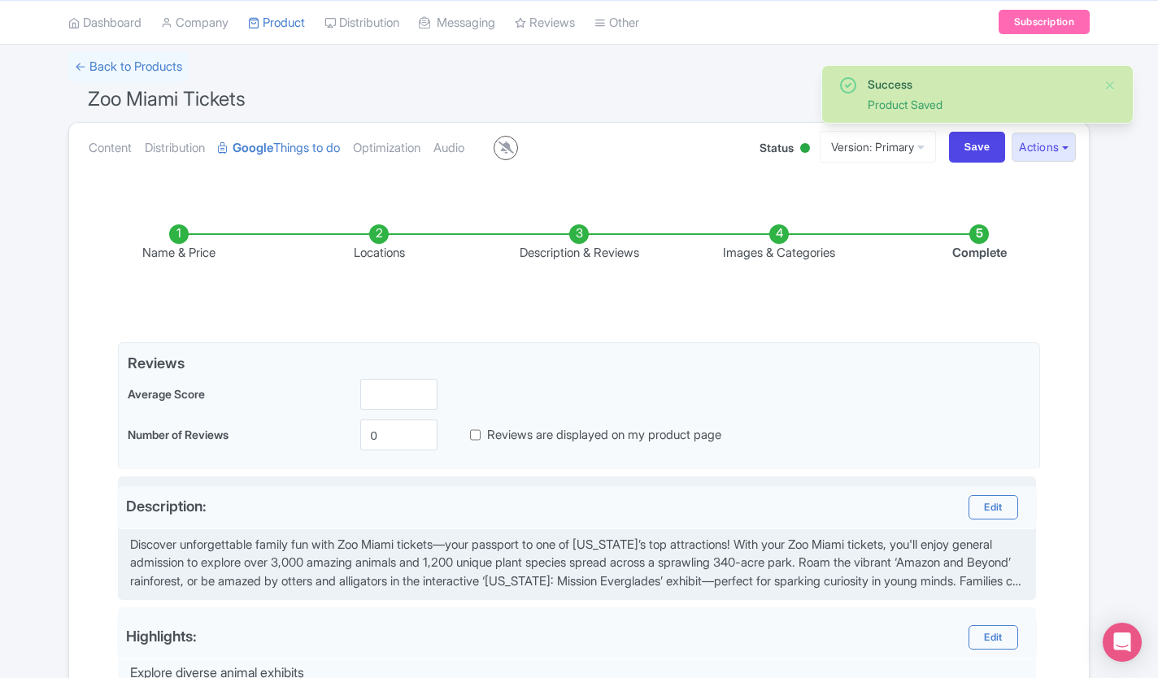
scroll to position [101, 0]
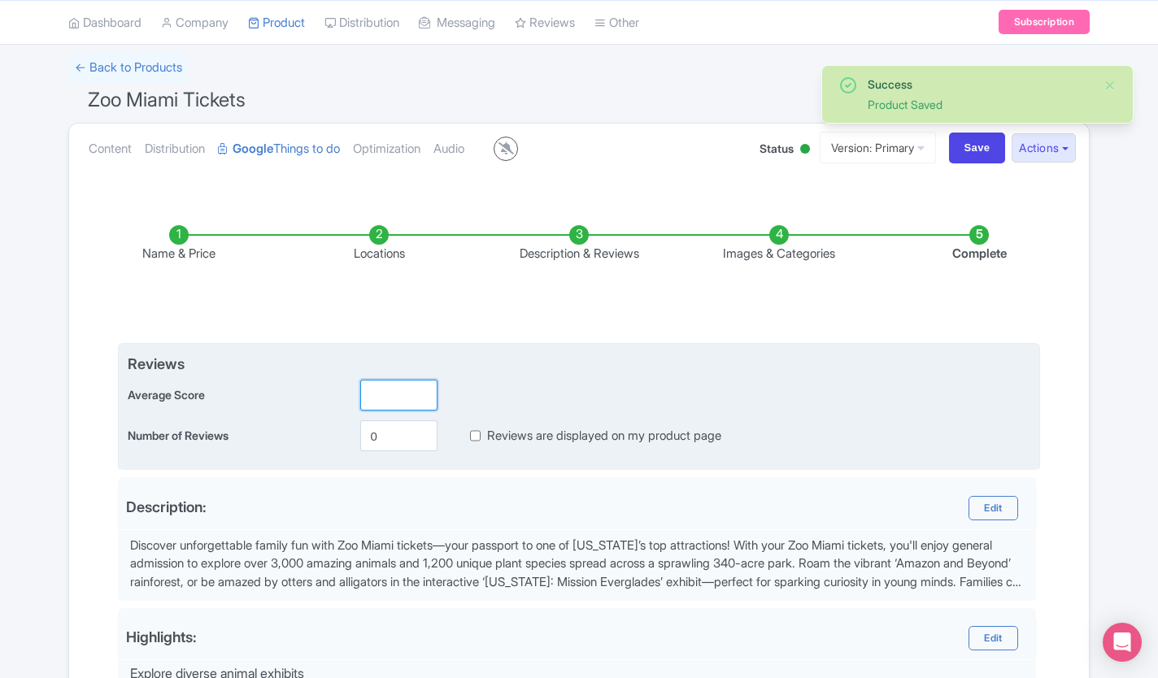
click at [408, 382] on input "number" at bounding box center [398, 395] width 77 height 31
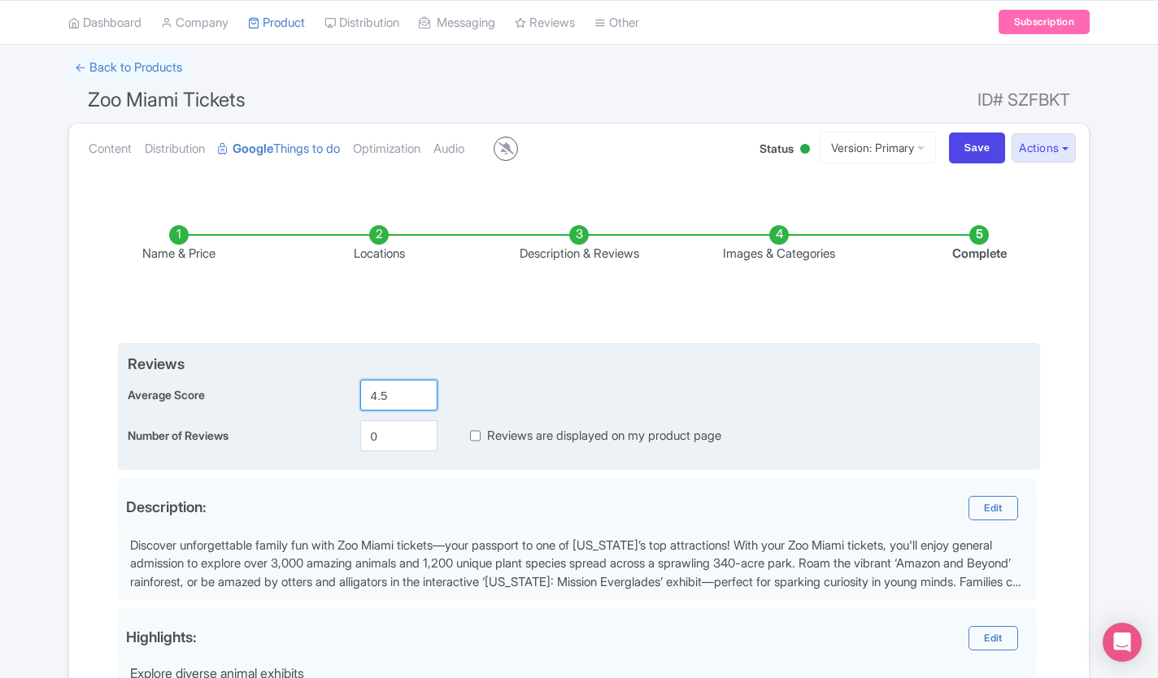
type input "4.5"
click at [389, 445] on input "0" at bounding box center [398, 435] width 77 height 31
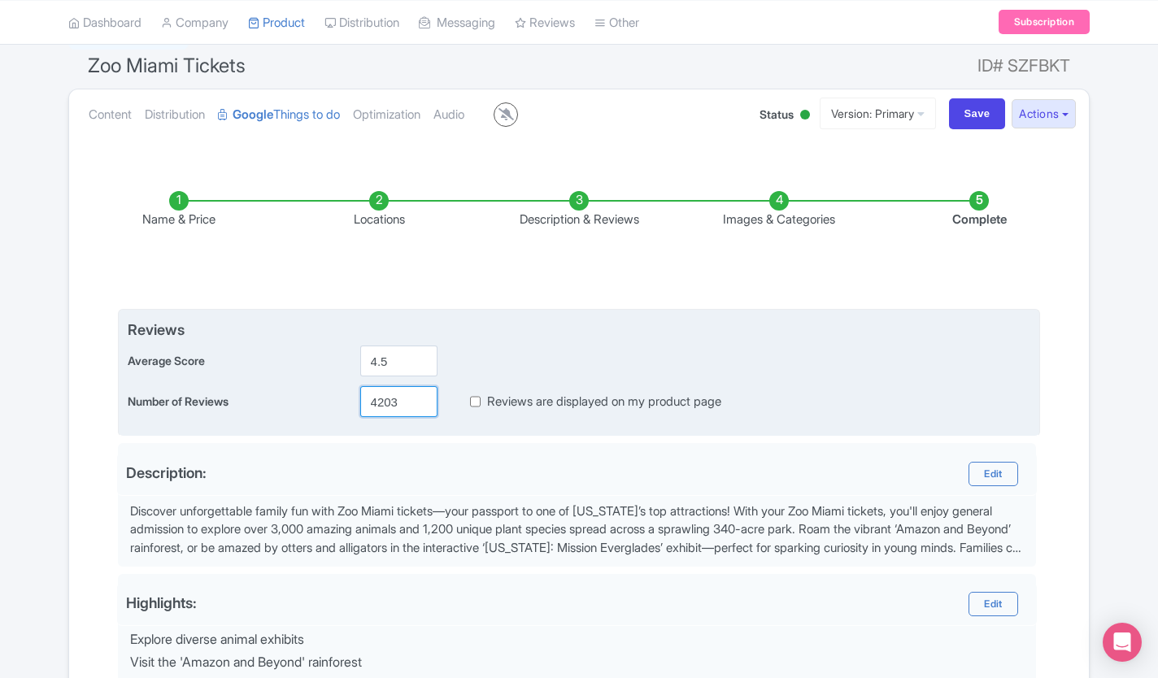
scroll to position [545, 0]
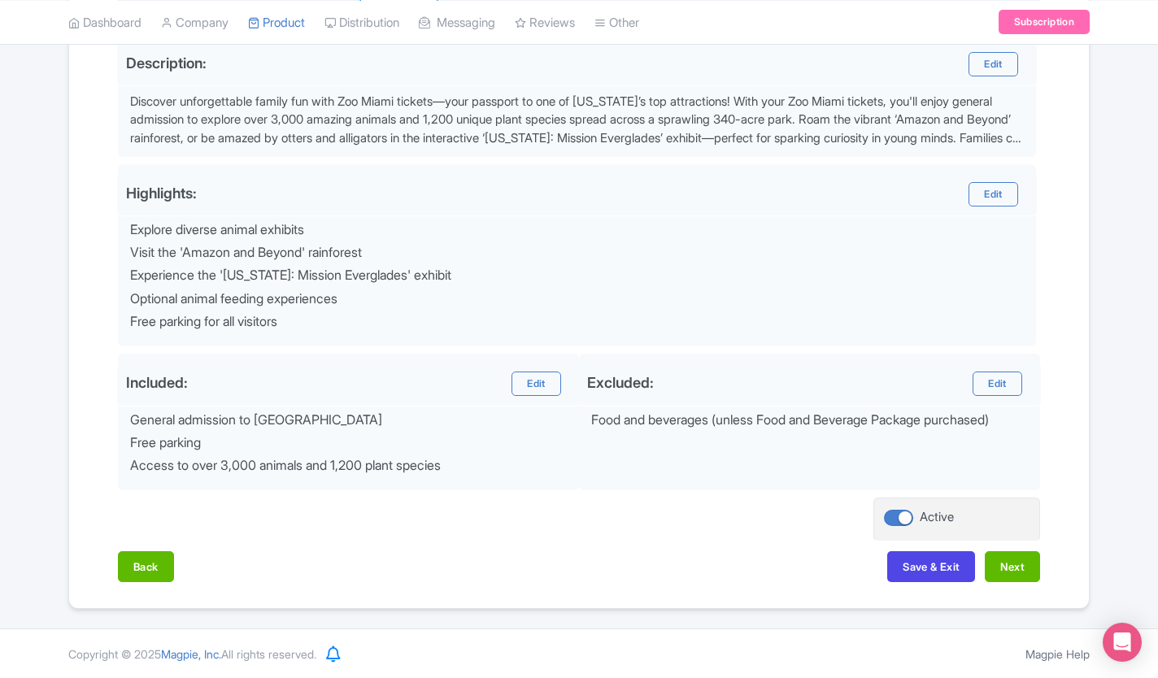
type input "4203"
click at [1019, 574] on button "Next" at bounding box center [1012, 566] width 55 height 31
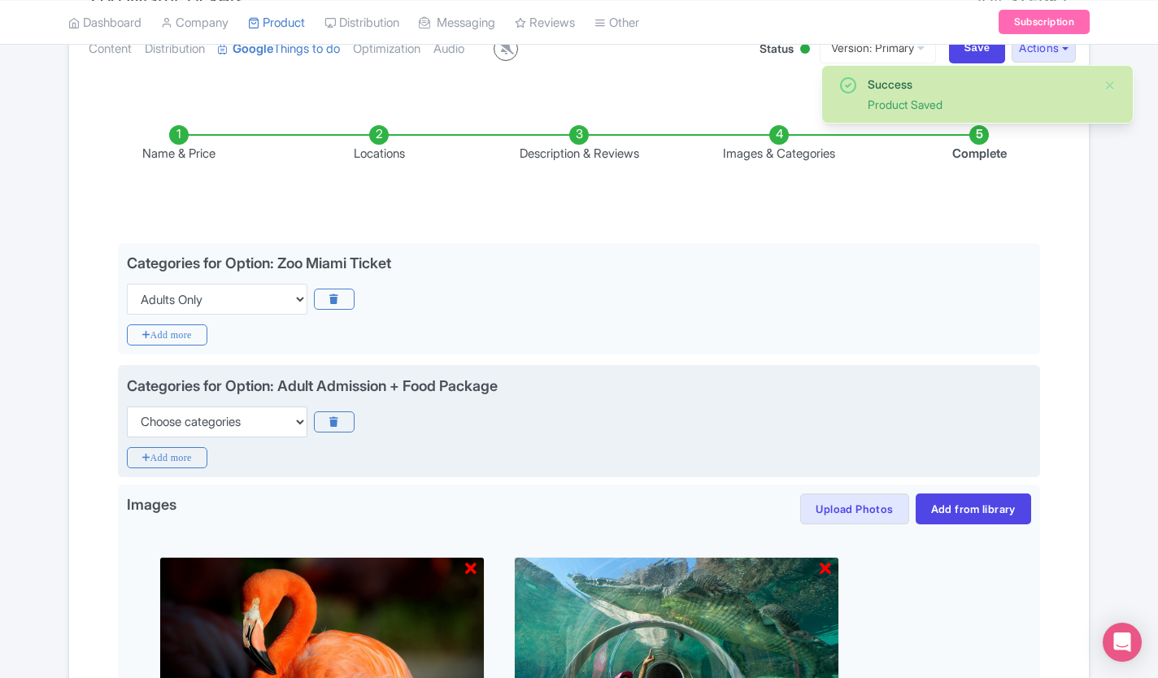
scroll to position [200, 0]
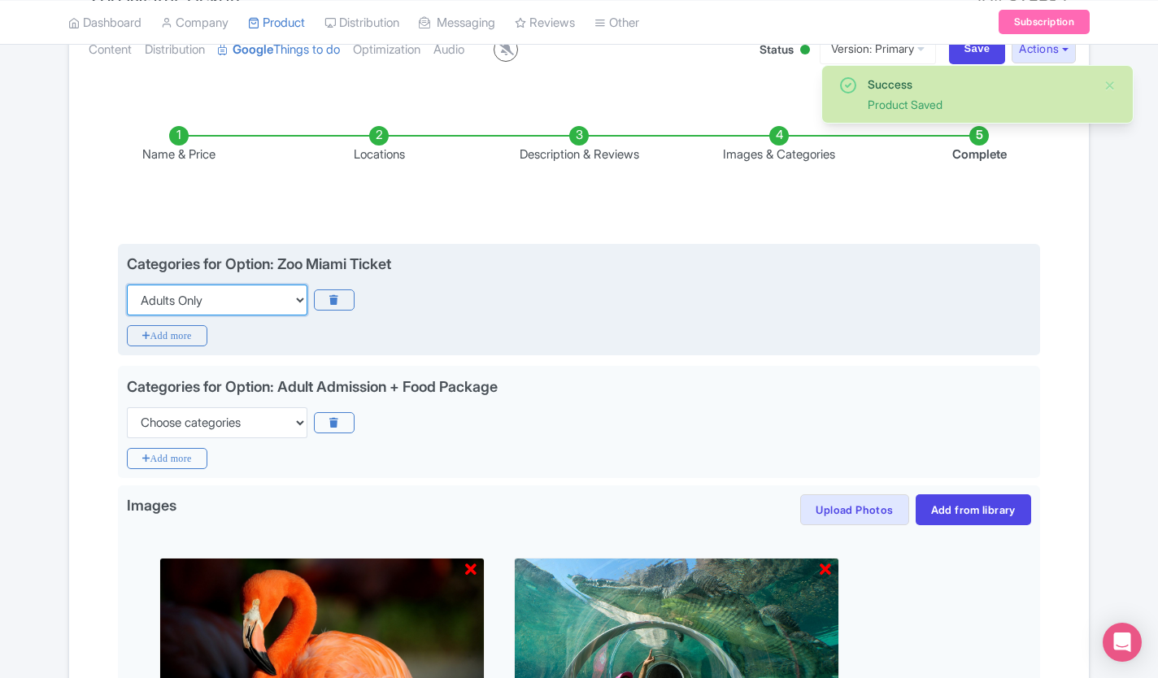
click at [246, 301] on select "Choose categories Adults Only Animals Audio Guide Beaches Bike Tours Boat Tours…" at bounding box center [217, 300] width 181 height 31
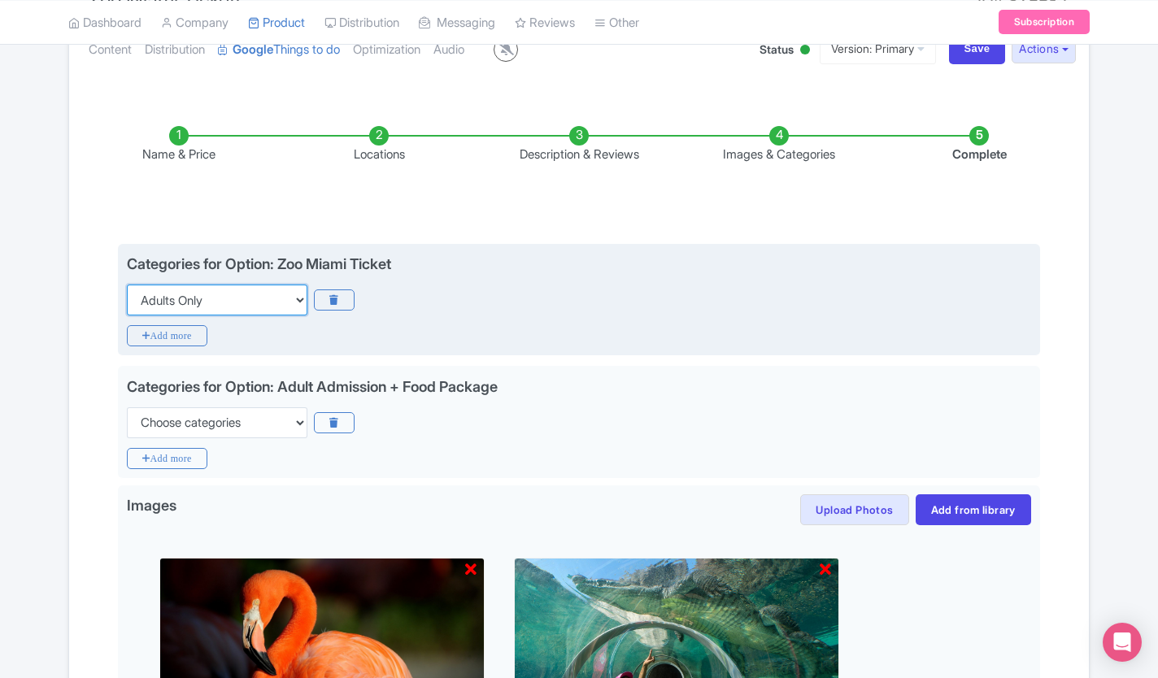
select select "animals"
click at [127, 285] on select "Choose categories Adults Only Animals Audio Guide Beaches Bike Tours Boat Tours…" at bounding box center [217, 300] width 181 height 31
click at [183, 333] on icon "Add more" at bounding box center [167, 335] width 80 height 21
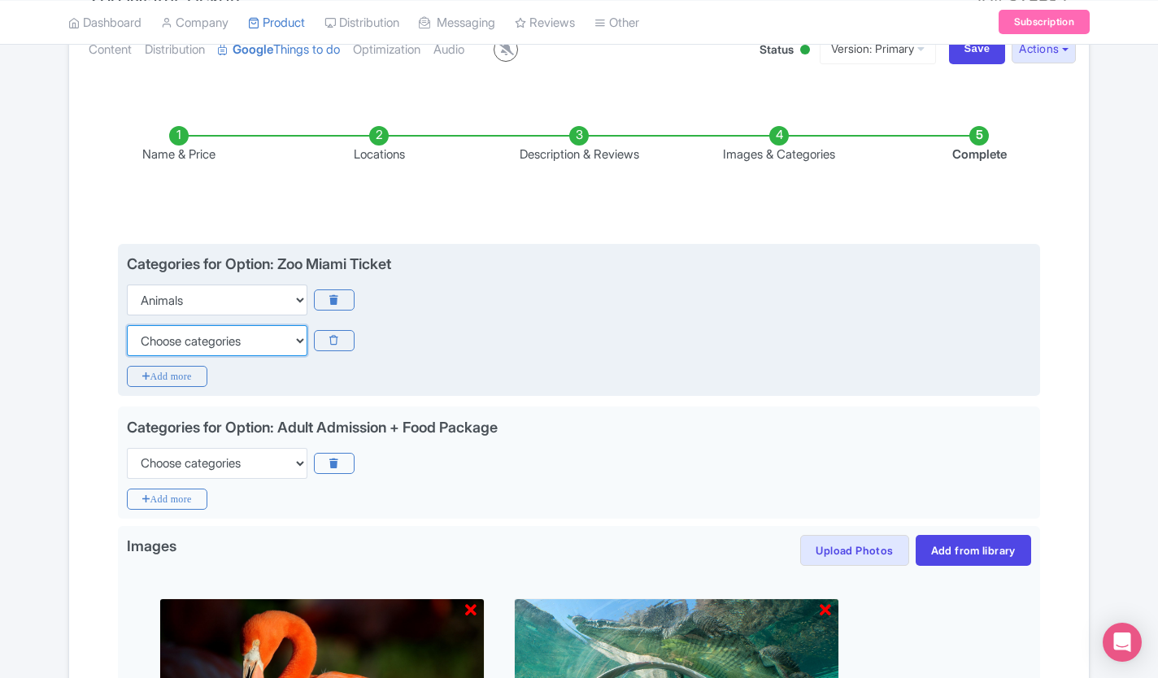
click at [209, 352] on select "Choose categories Adults Only Animals Audio Guide Beaches Bike Tours Boat Tours…" at bounding box center [217, 340] width 181 height 31
select select "family-friendly"
click at [127, 325] on select "Choose categories Adults Only Animals Audio Guide Beaches Bike Tours Boat Tours…" at bounding box center [217, 340] width 181 height 31
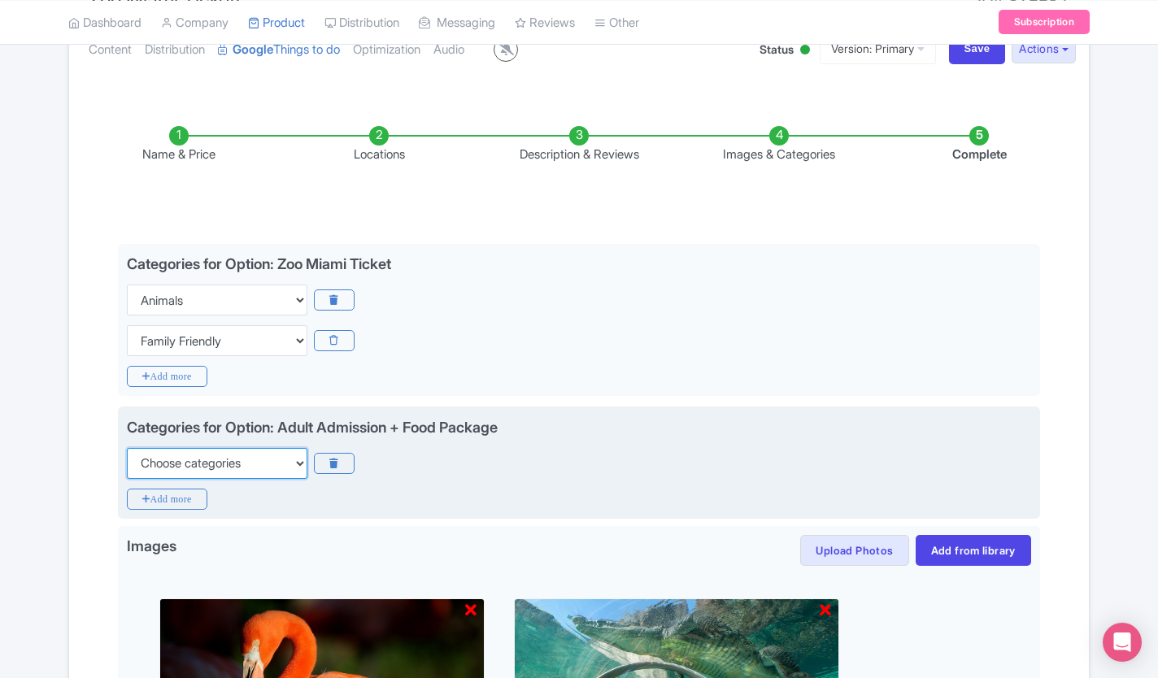
click at [189, 460] on select "Choose categories Adults Only Animals Audio Guide Beaches Bike Tours Boat Tours…" at bounding box center [217, 463] width 181 height 31
select select "animals"
click at [127, 448] on select "Choose categories Adults Only Animals Audio Guide Beaches Bike Tours Boat Tours…" at bounding box center [217, 463] width 181 height 31
click at [193, 501] on icon "Add more" at bounding box center [167, 499] width 80 height 21
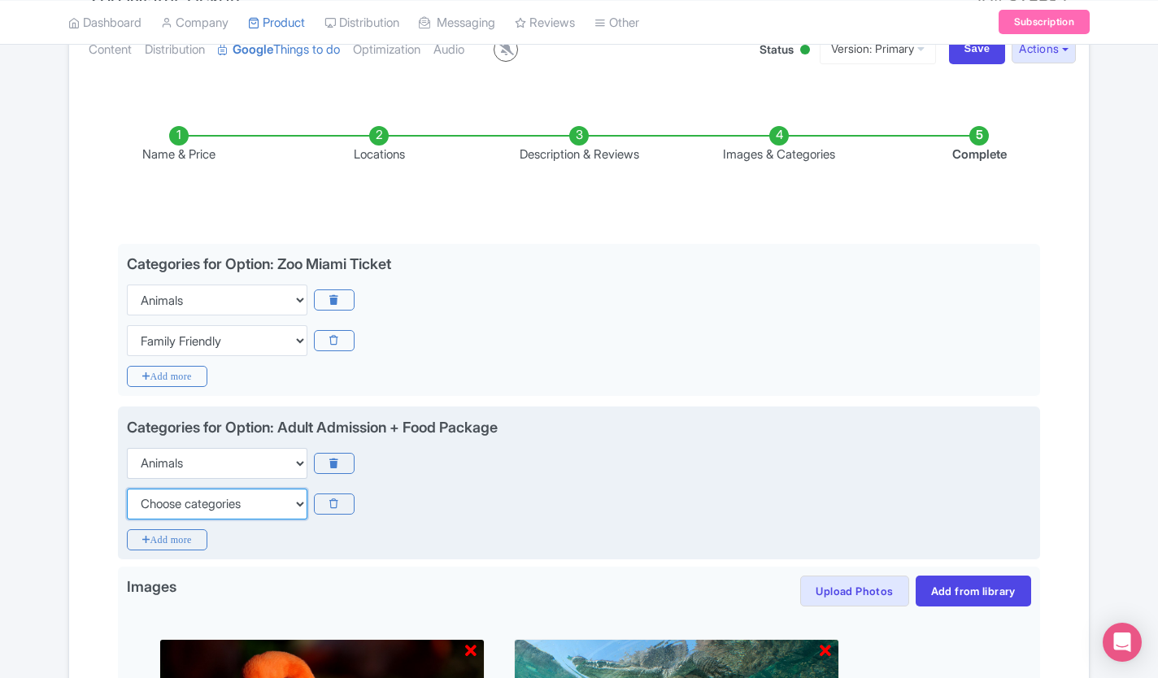
click at [226, 506] on select "Choose categories Adults Only Animals Audio Guide Beaches Bike Tours Boat Tours…" at bounding box center [217, 504] width 181 height 31
select select "family-friendly"
click at [127, 489] on select "Choose categories Adults Only Animals Audio Guide Beaches Bike Tours Boat Tours…" at bounding box center [217, 504] width 181 height 31
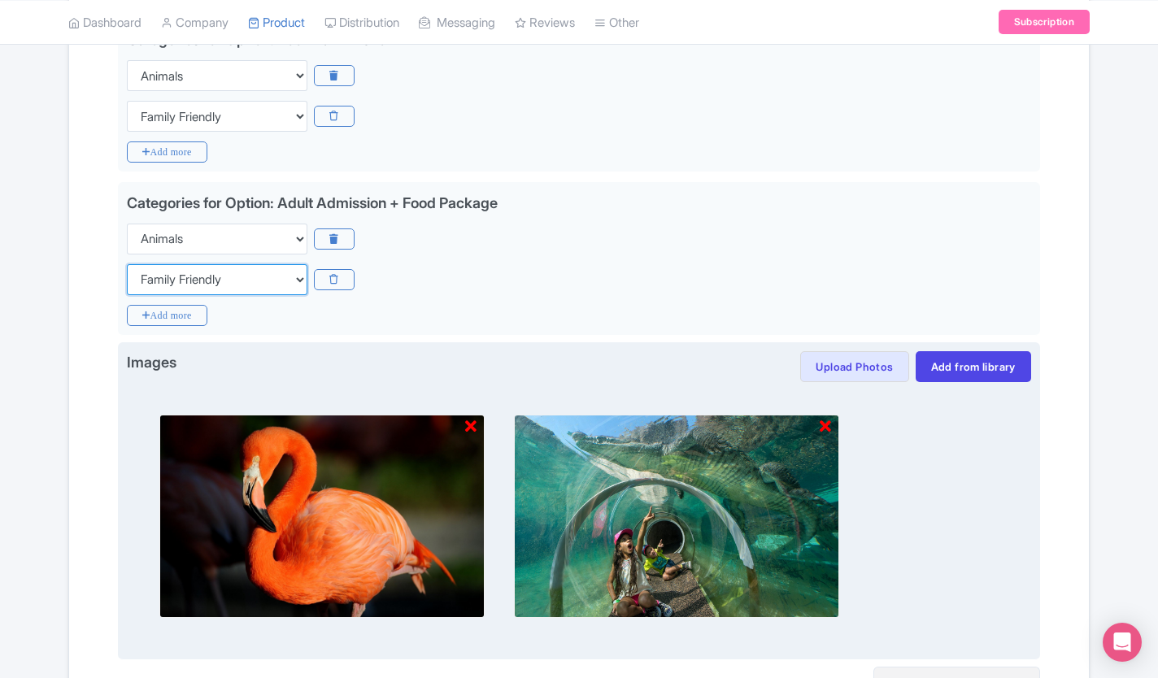
scroll to position [594, 0]
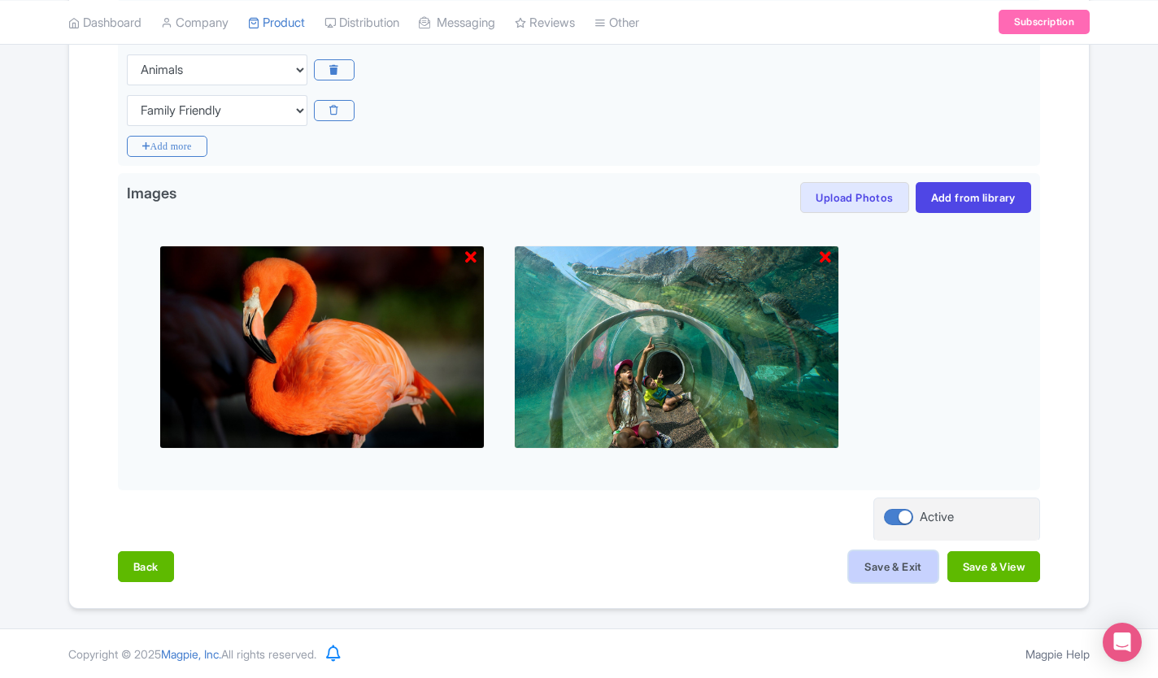
click at [904, 568] on button "Save & Exit" at bounding box center [893, 566] width 88 height 31
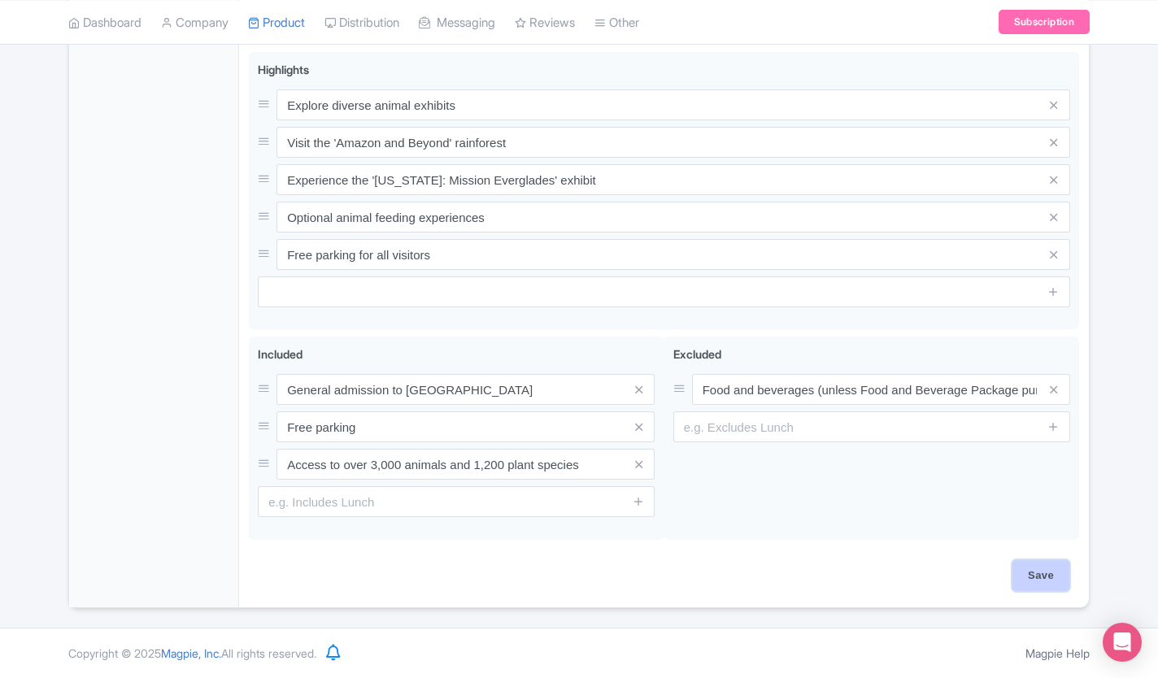
scroll to position [733, 0]
click at [1045, 573] on input "Save" at bounding box center [1040, 575] width 57 height 31
type input "Saving..."
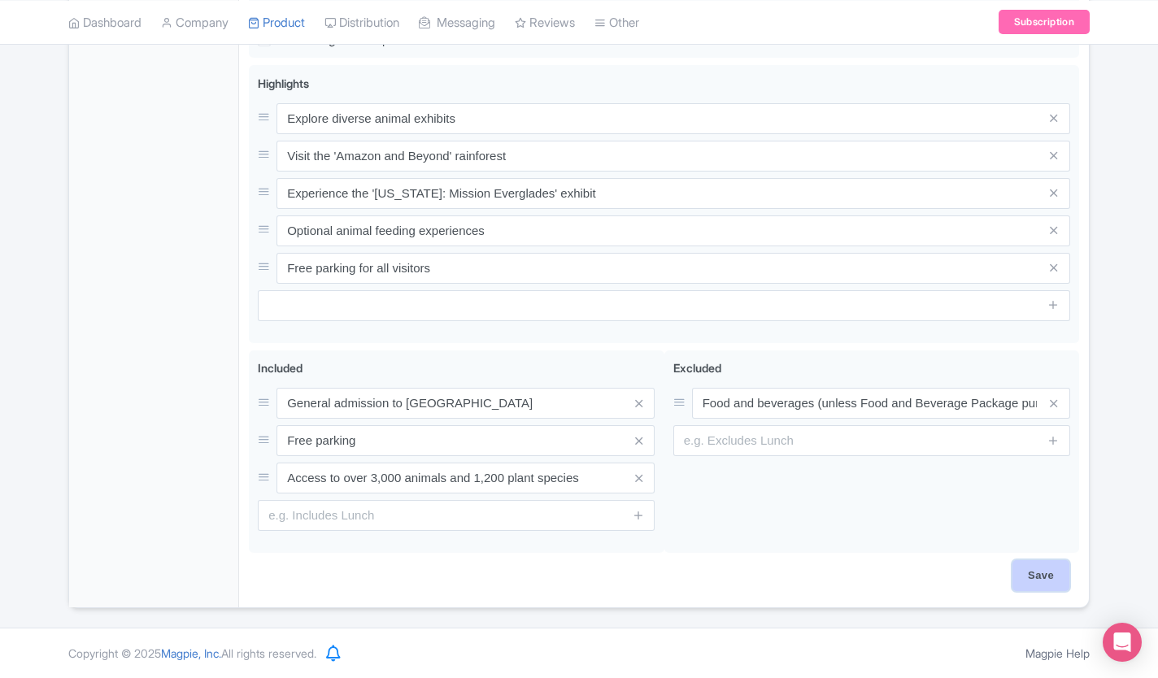
scroll to position [720, 0]
click at [1039, 574] on input "Save" at bounding box center [1040, 575] width 57 height 31
type input "Saving..."
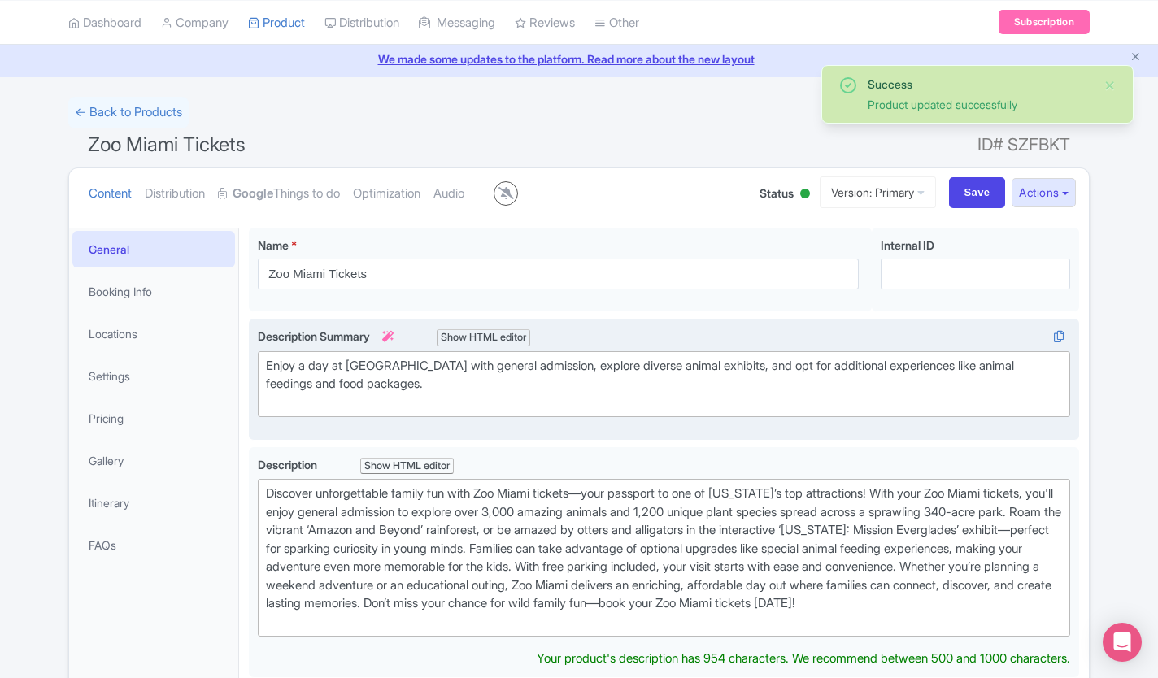
scroll to position [56, 0]
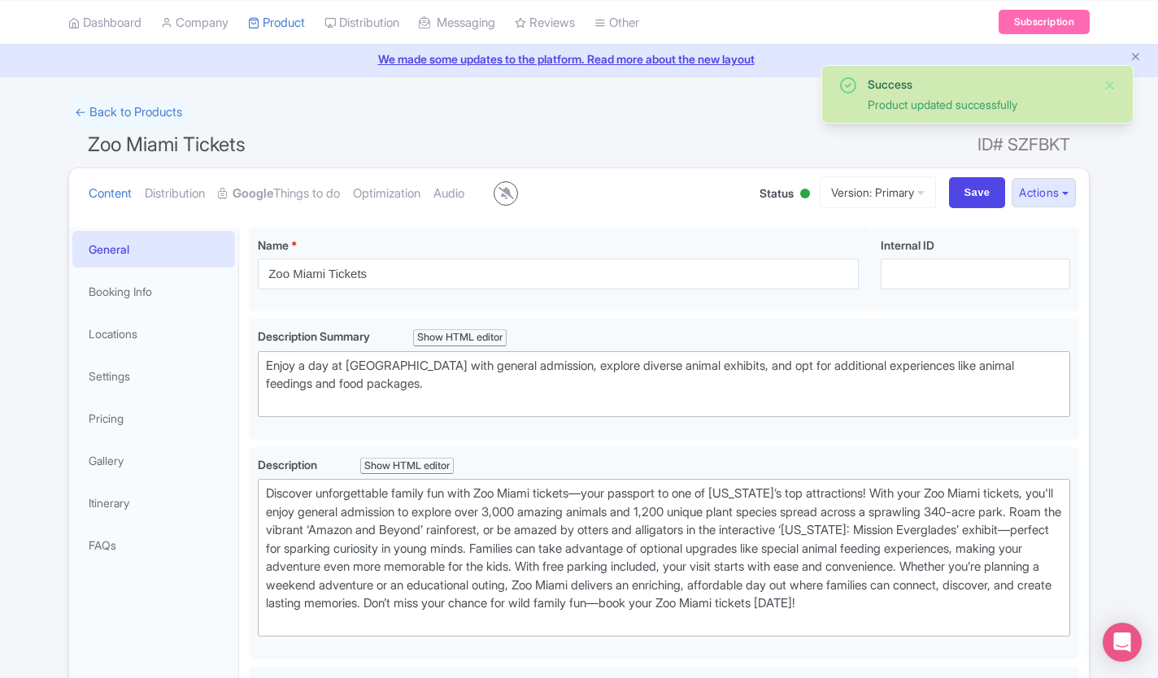
click at [1118, 83] on div "Success Product updated successfully" at bounding box center [977, 94] width 312 height 59
click at [1112, 84] on button "Close" at bounding box center [1109, 86] width 13 height 20
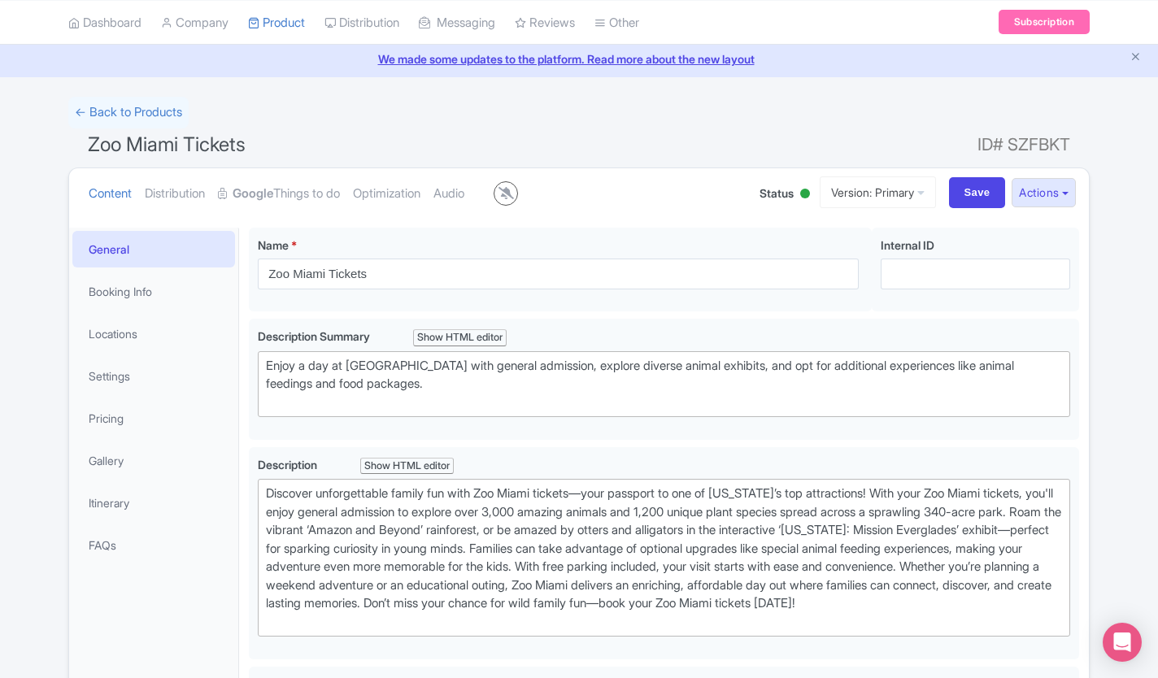
click at [761, 85] on div "SP [PERSON_NAME] Zoo Deals Profile Users Settings Sign out Dashboard Company Pr…" at bounding box center [579, 608] width 1158 height 1329
click at [311, 197] on link "Google Things to do" at bounding box center [279, 193] width 122 height 51
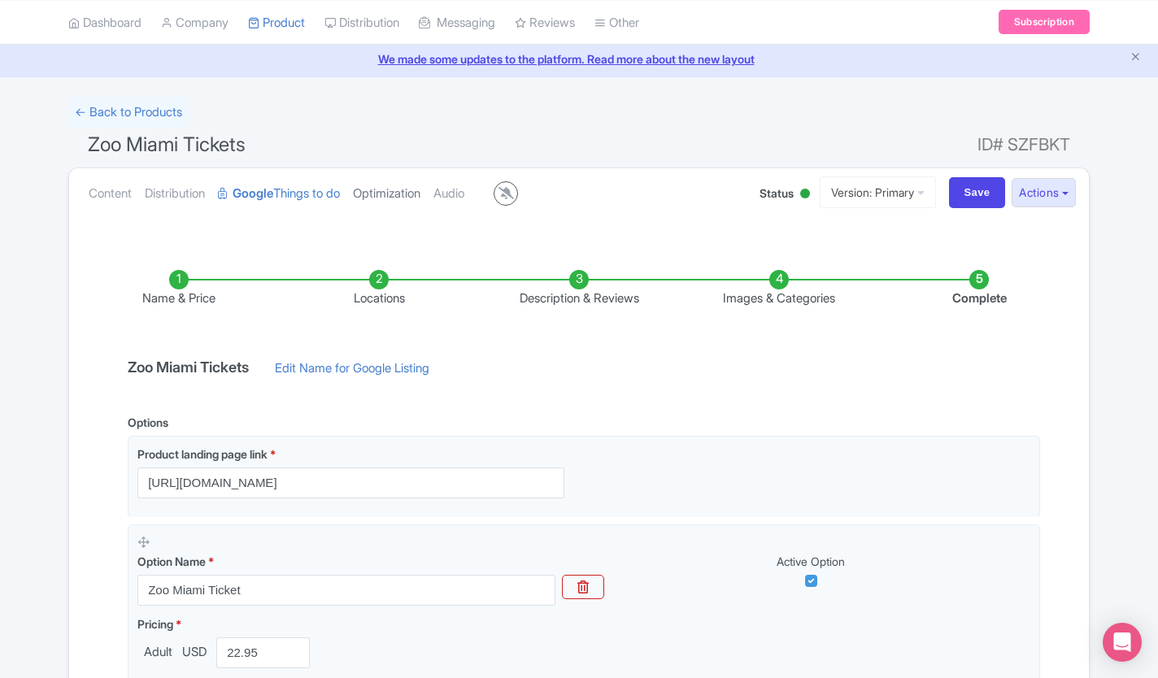
click at [395, 191] on link "Optimization" at bounding box center [386, 193] width 67 height 51
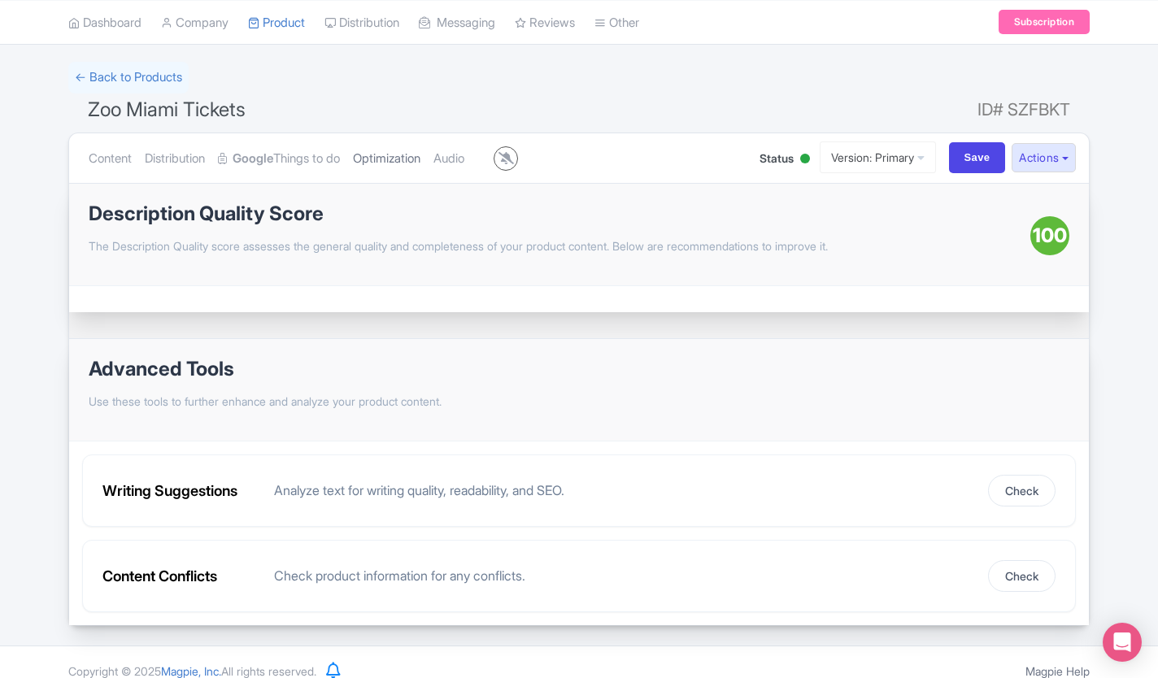
scroll to position [109, 0]
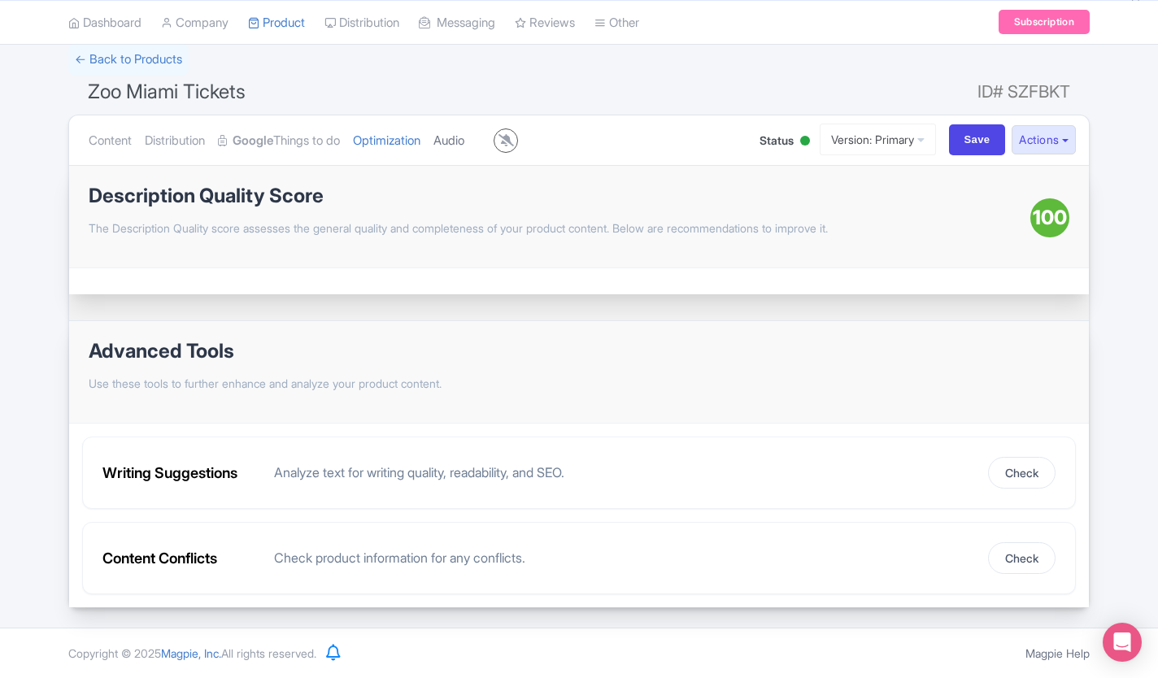
click at [461, 141] on link "Audio" at bounding box center [448, 140] width 31 height 51
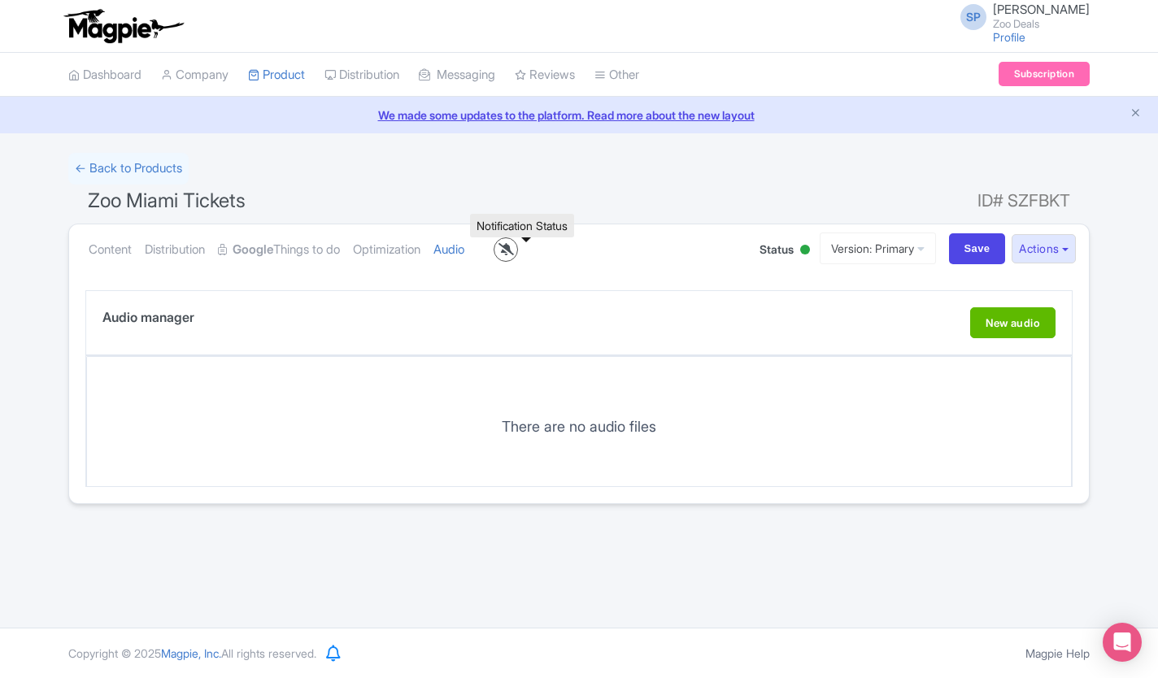
click at [514, 250] on icon at bounding box center [505, 249] width 15 height 12
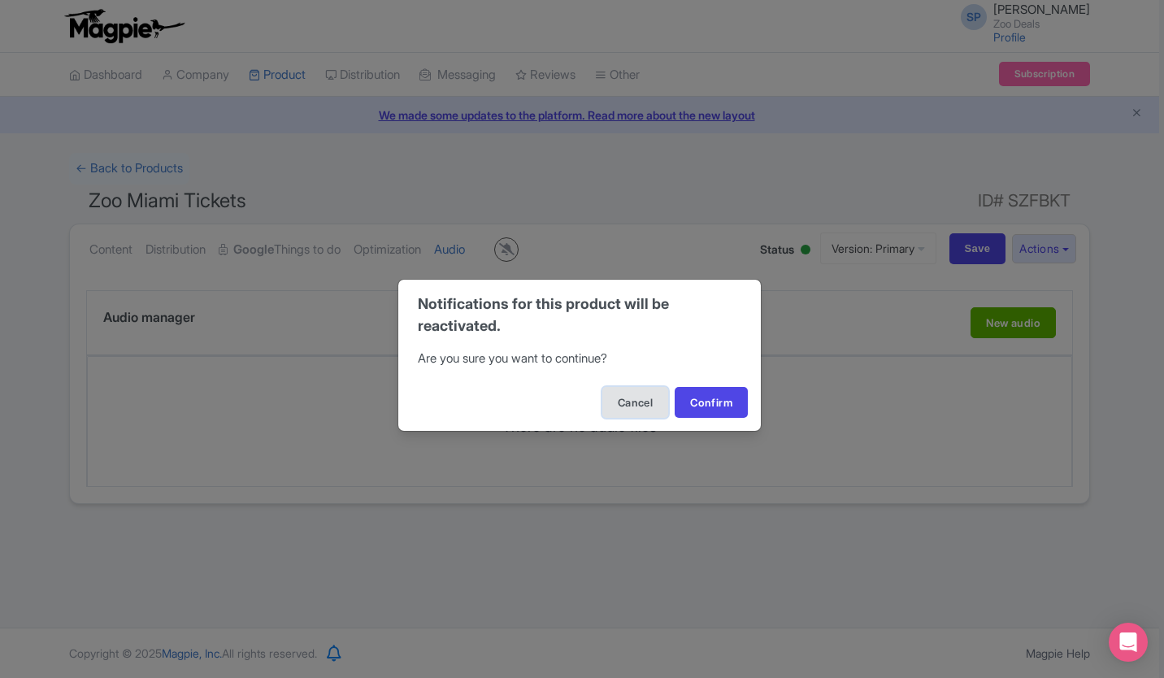
click at [630, 405] on button "Cancel" at bounding box center [635, 402] width 66 height 31
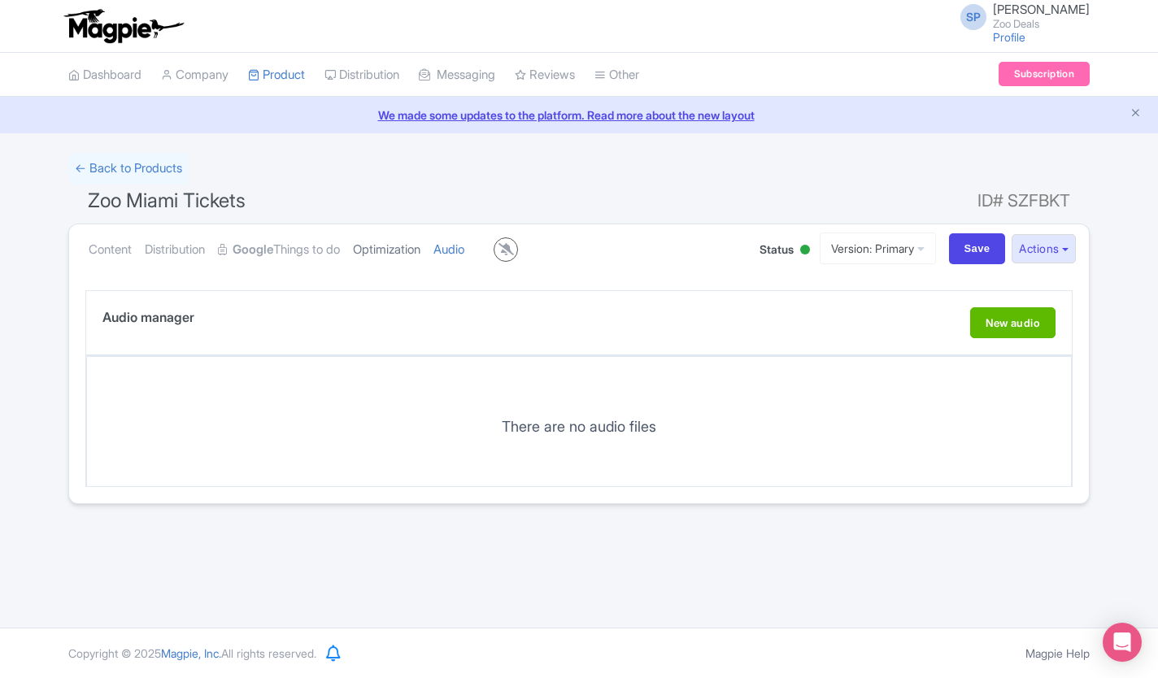
click at [398, 247] on link "Optimization" at bounding box center [386, 249] width 67 height 51
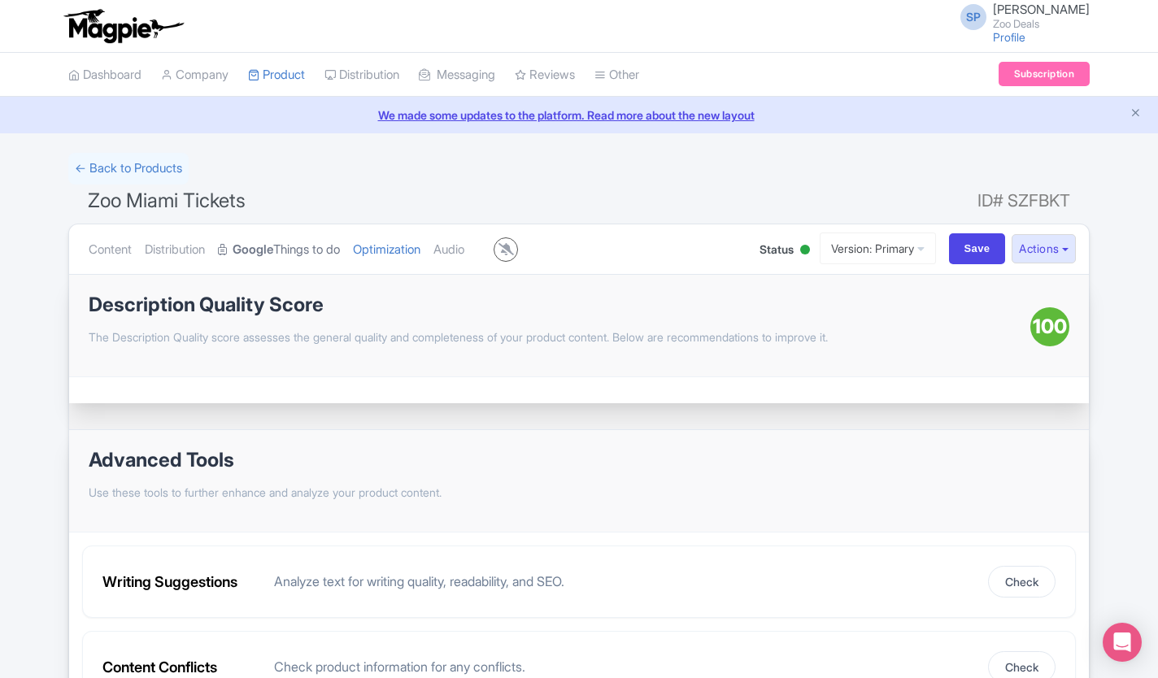
click at [298, 247] on link "Google Things to do" at bounding box center [279, 249] width 122 height 51
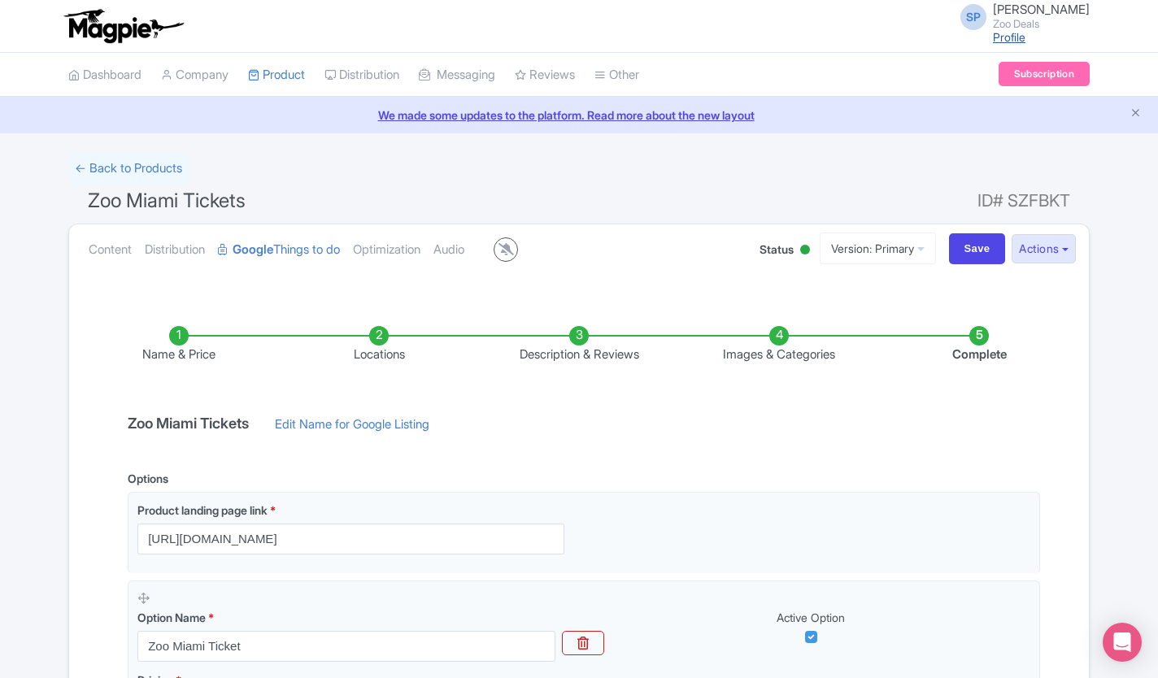
click at [993, 42] on link "Profile" at bounding box center [1009, 37] width 33 height 14
click at [1056, 250] on button "Actions" at bounding box center [1043, 249] width 64 height 30
click at [383, 247] on link "Optimization" at bounding box center [386, 249] width 67 height 51
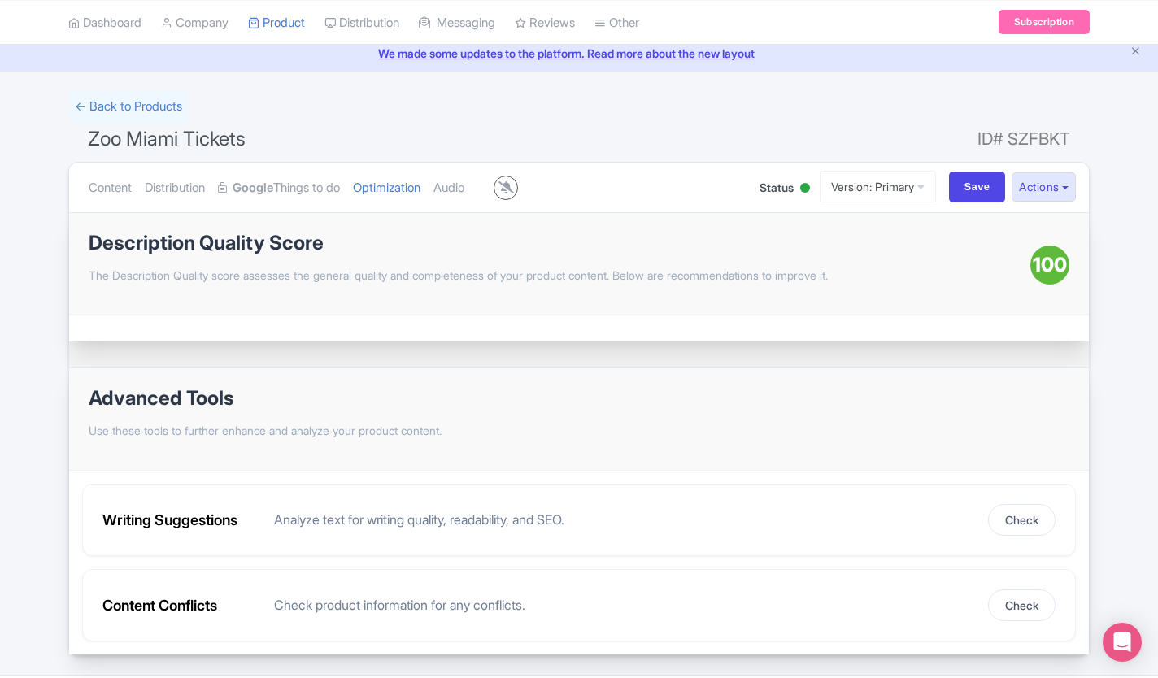
scroll to position [109, 0]
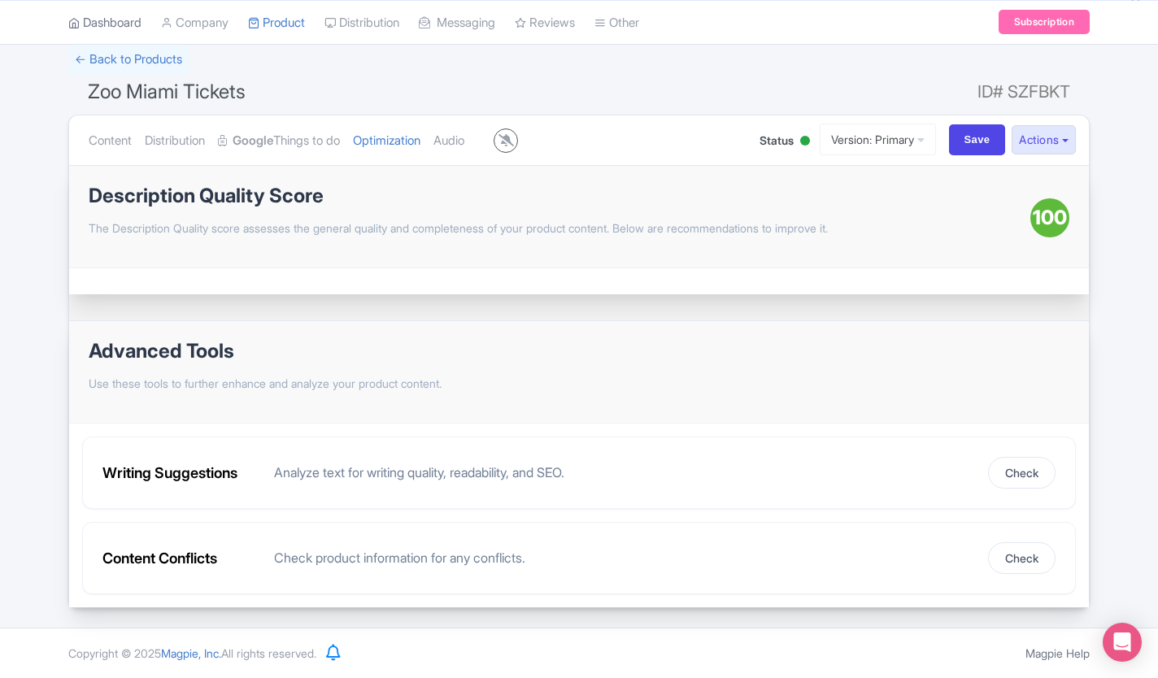
click at [98, 28] on link "Dashboard" at bounding box center [104, 22] width 73 height 45
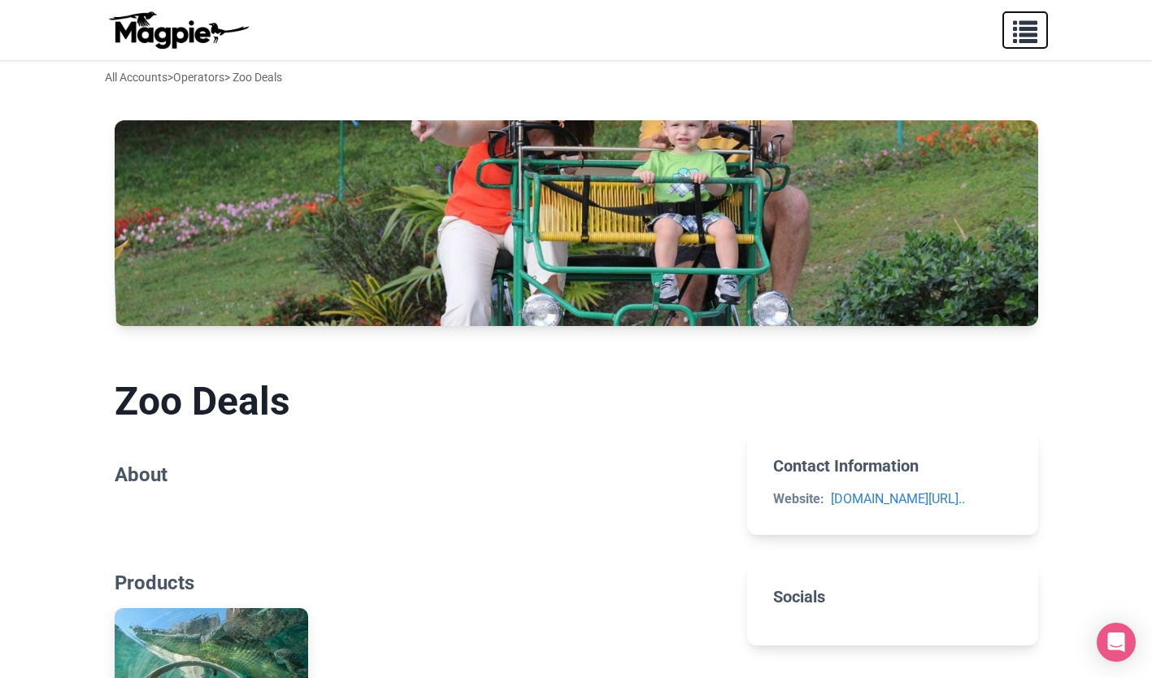
click at [1030, 38] on span "button" at bounding box center [1025, 28] width 24 height 24
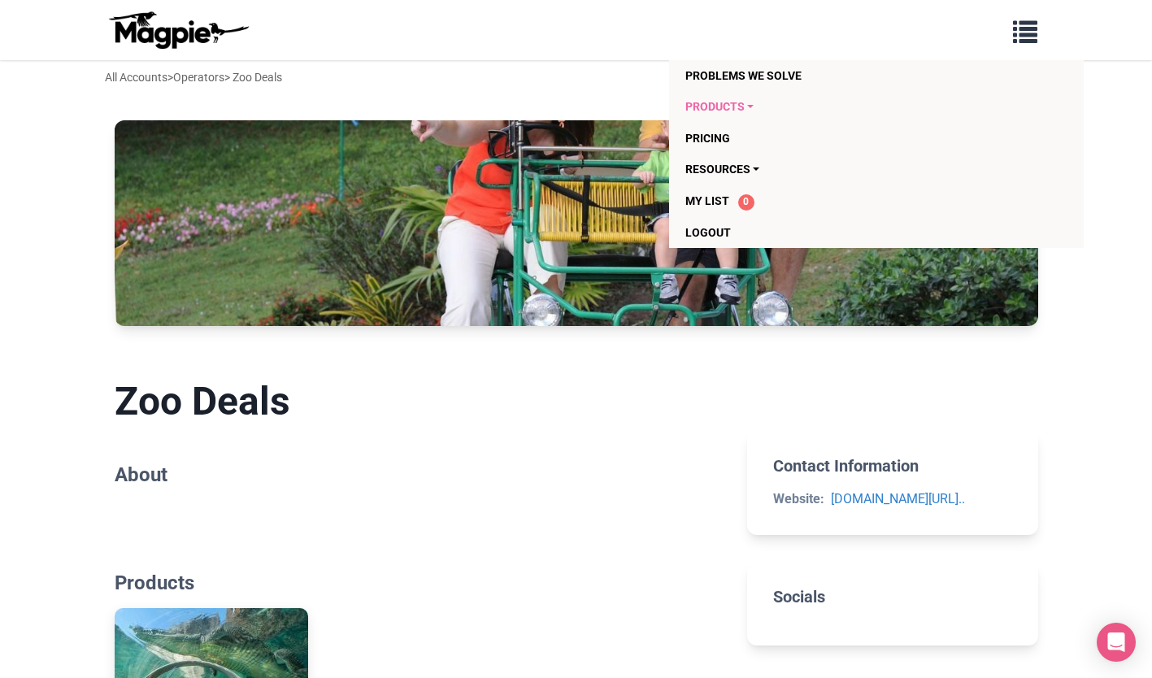
click at [733, 109] on link "Products" at bounding box center [843, 106] width 317 height 31
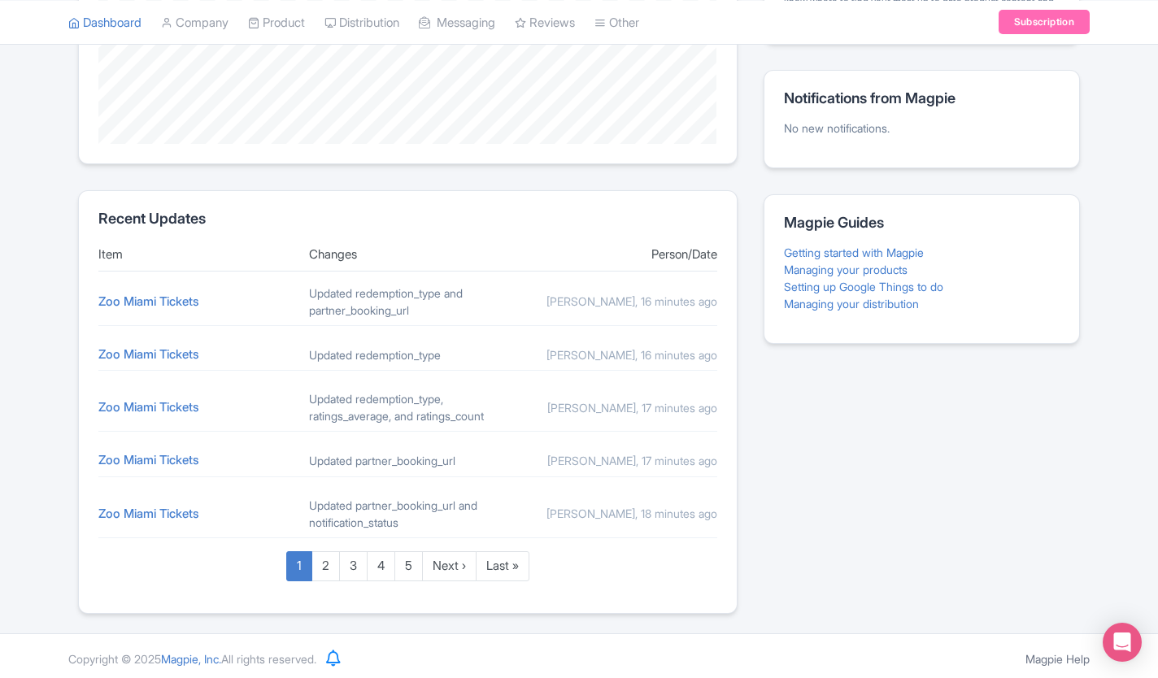
scroll to position [563, 0]
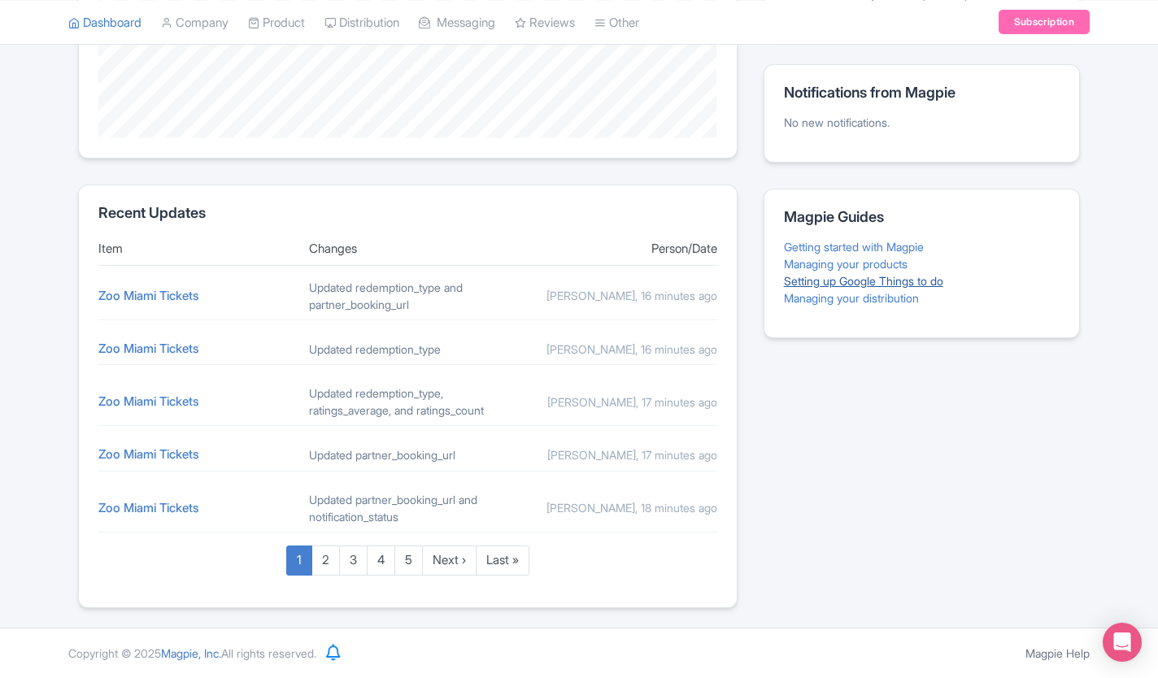
click at [886, 274] on link "Setting up Google Things to do" at bounding box center [863, 281] width 159 height 14
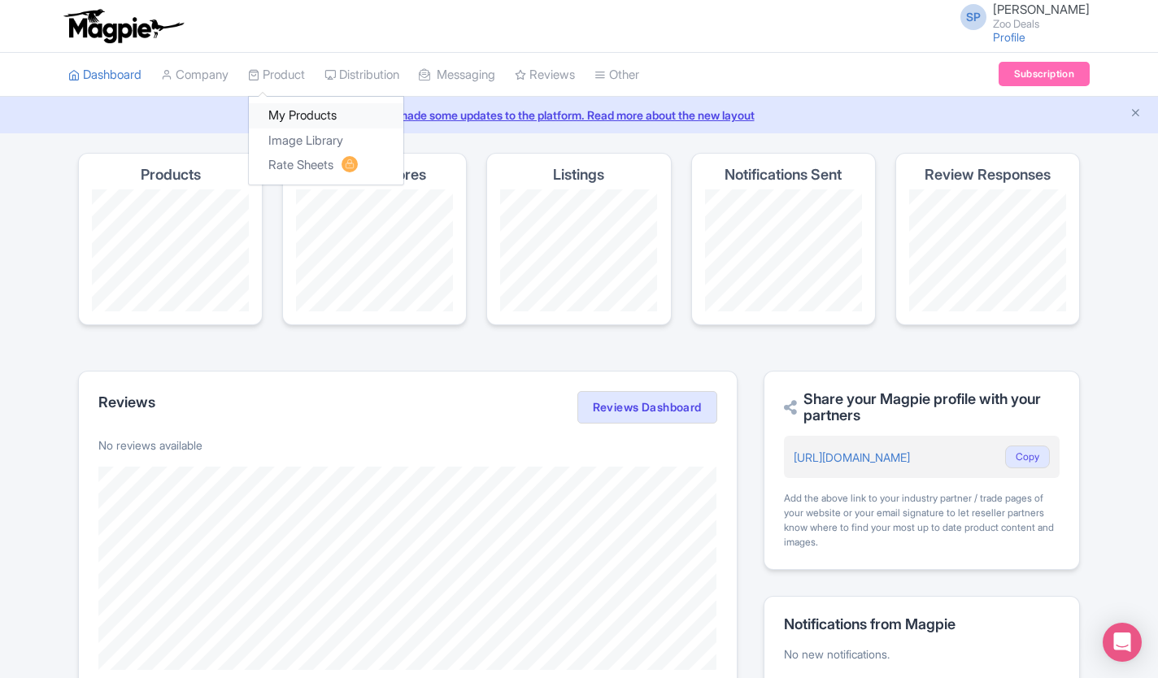
click at [296, 113] on link "My Products" at bounding box center [326, 115] width 154 height 25
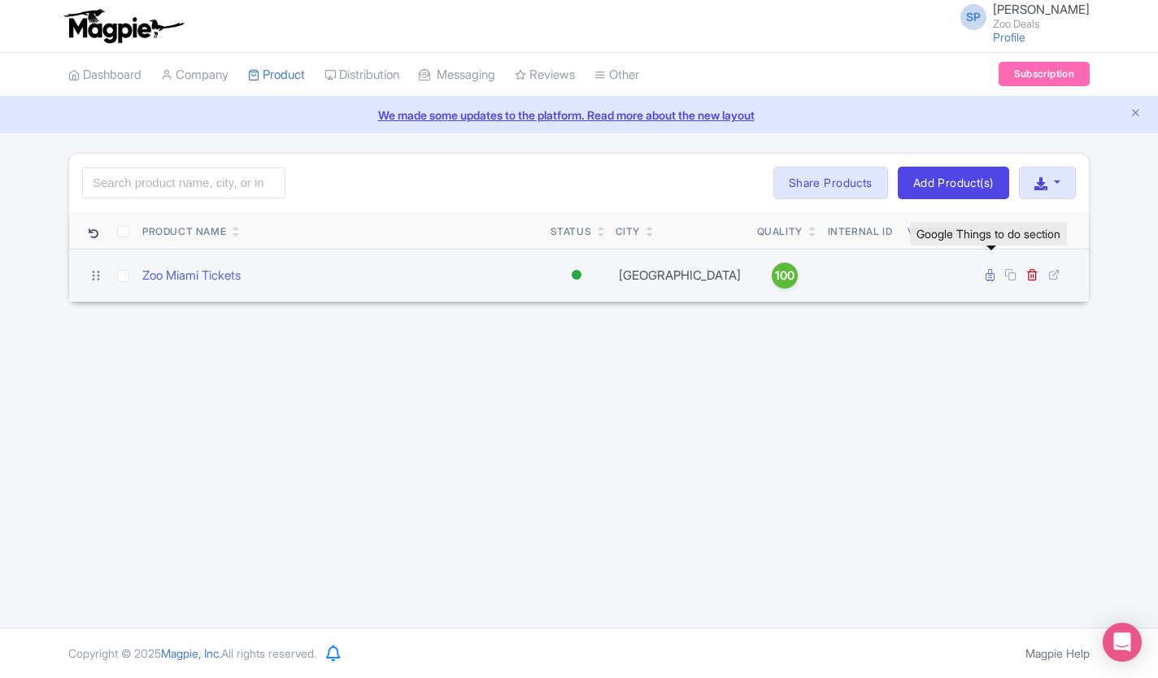
click at [988, 276] on icon at bounding box center [989, 275] width 9 height 12
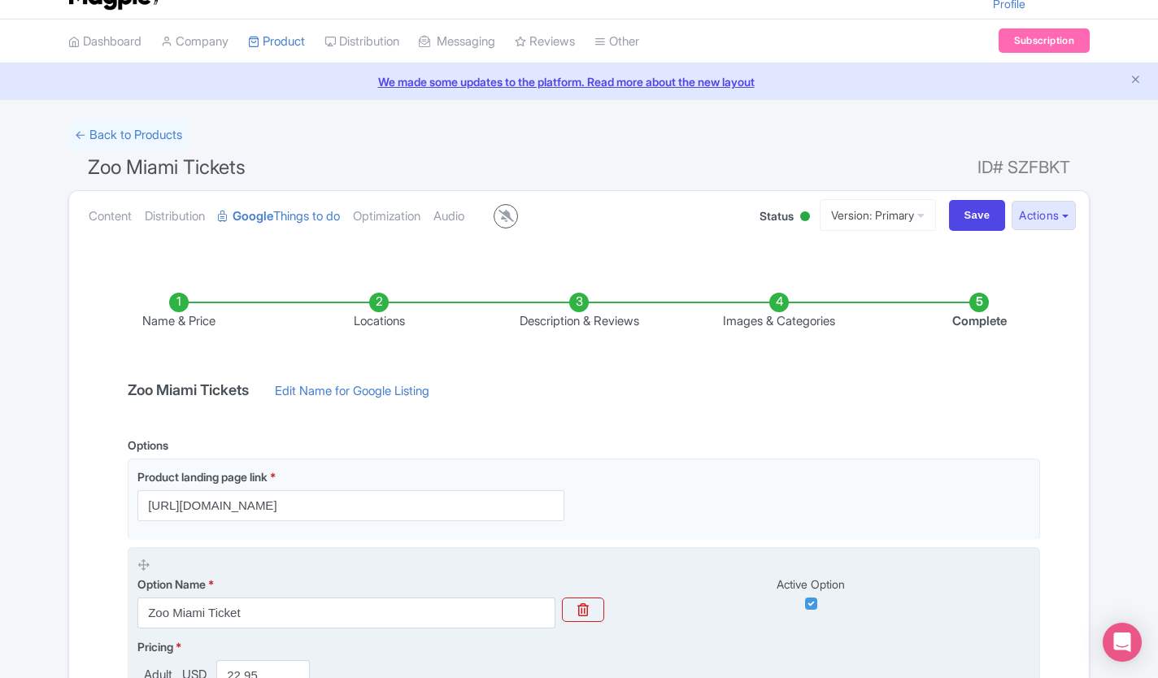
scroll to position [33, 0]
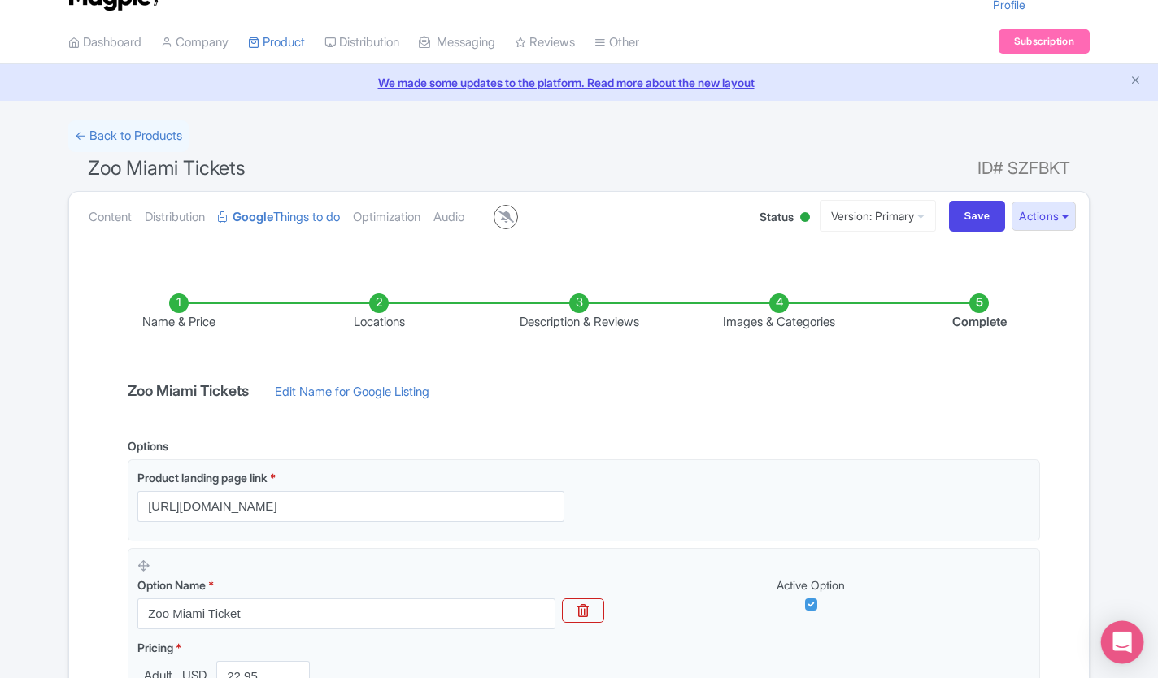
click at [1117, 634] on icon "Open Intercom Messenger" at bounding box center [1121, 642] width 19 height 21
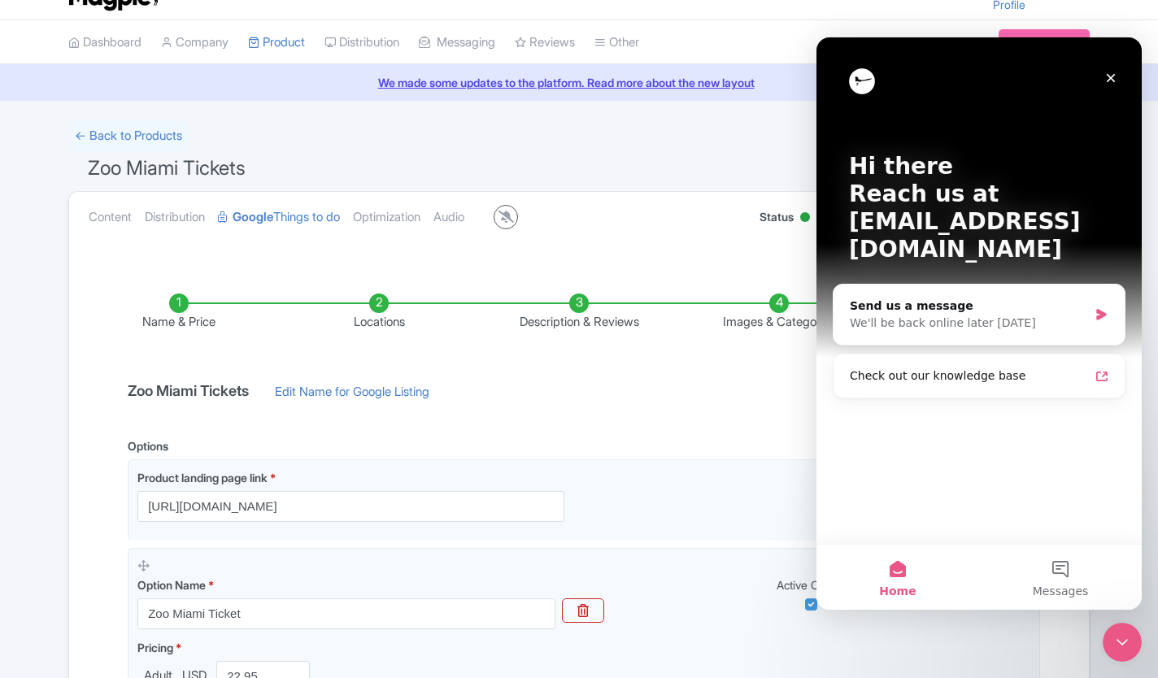
scroll to position [0, 0]
click at [1065, 585] on span "Messages" at bounding box center [1061, 590] width 56 height 11
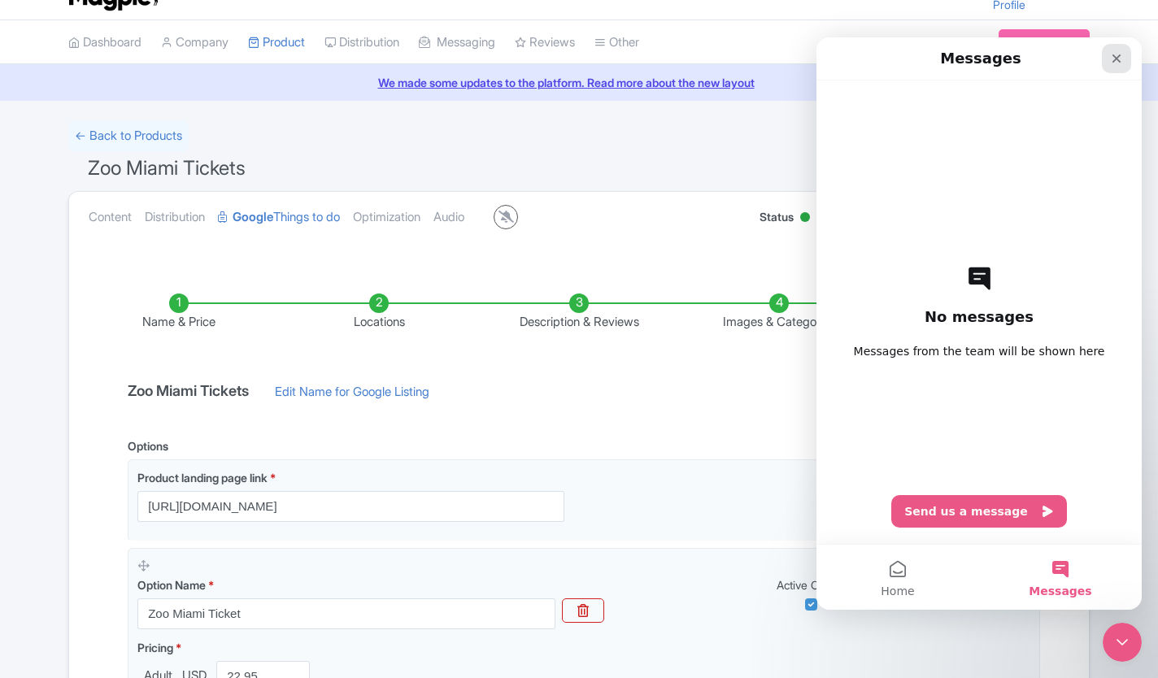
click at [1110, 62] on icon "Close" at bounding box center [1116, 58] width 13 height 13
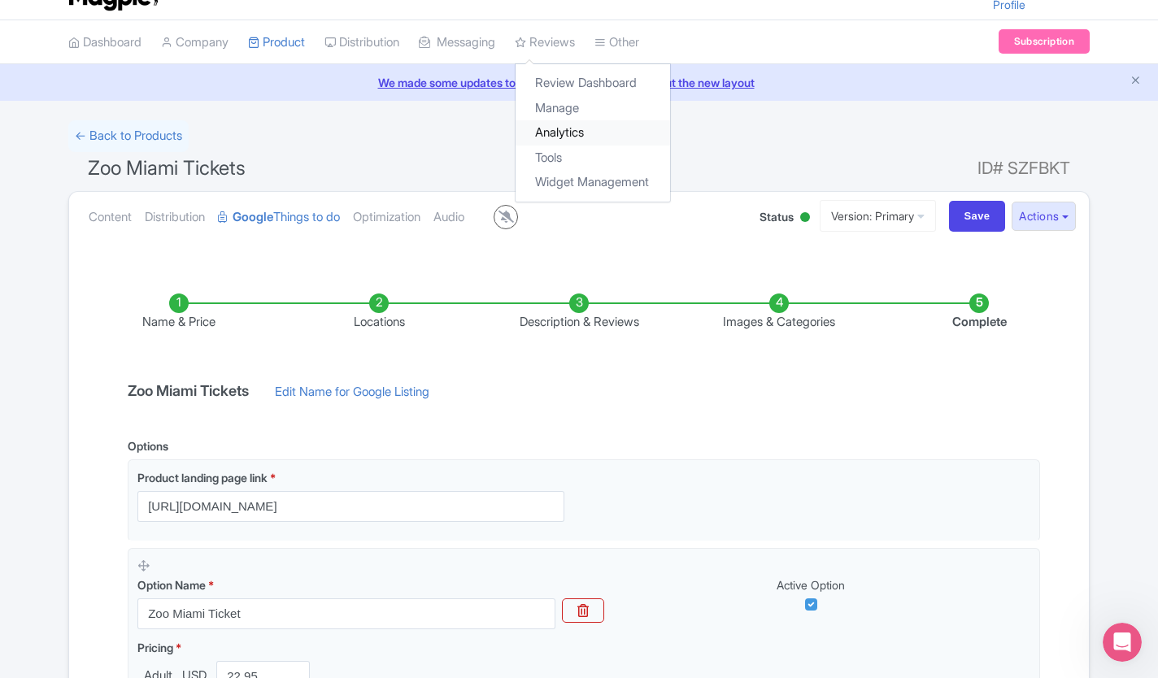
click at [587, 134] on link "Analytics" at bounding box center [592, 132] width 154 height 25
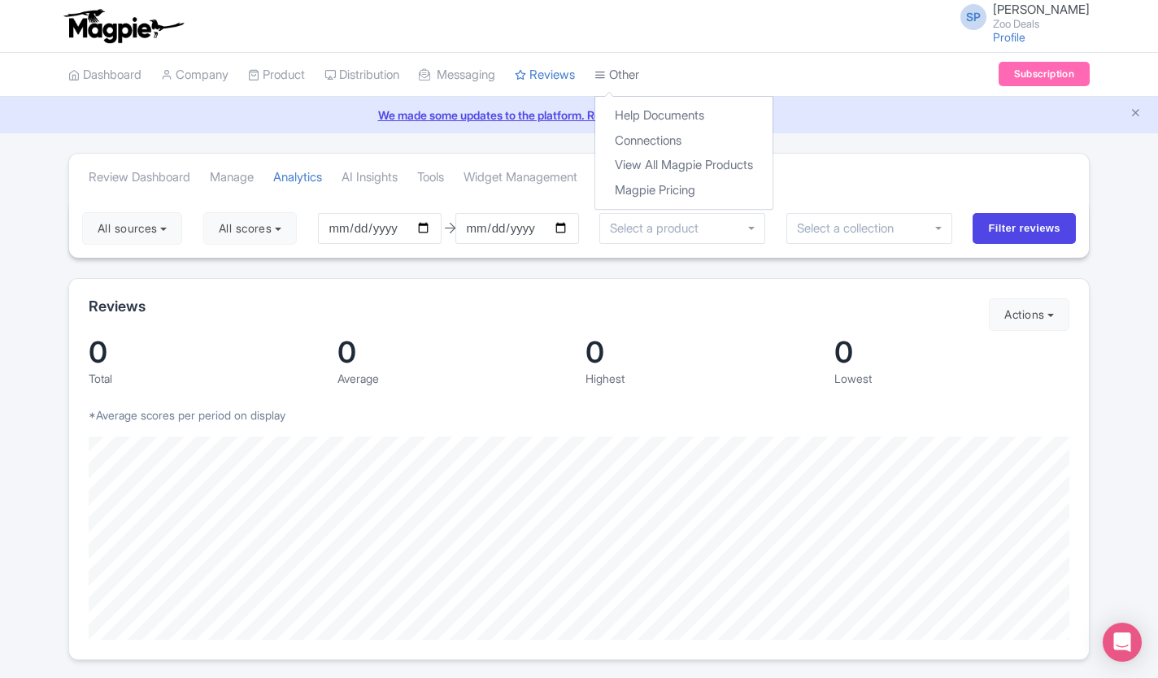
click at [639, 71] on link "Other" at bounding box center [616, 75] width 45 height 45
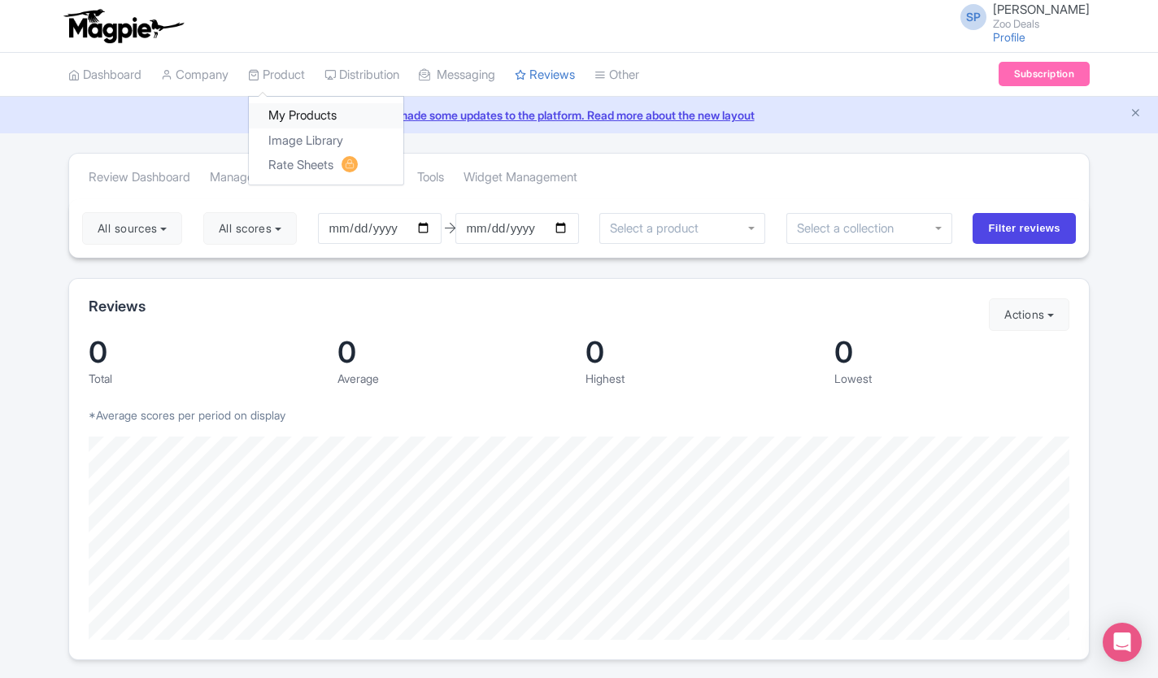
click at [307, 119] on link "My Products" at bounding box center [326, 115] width 154 height 25
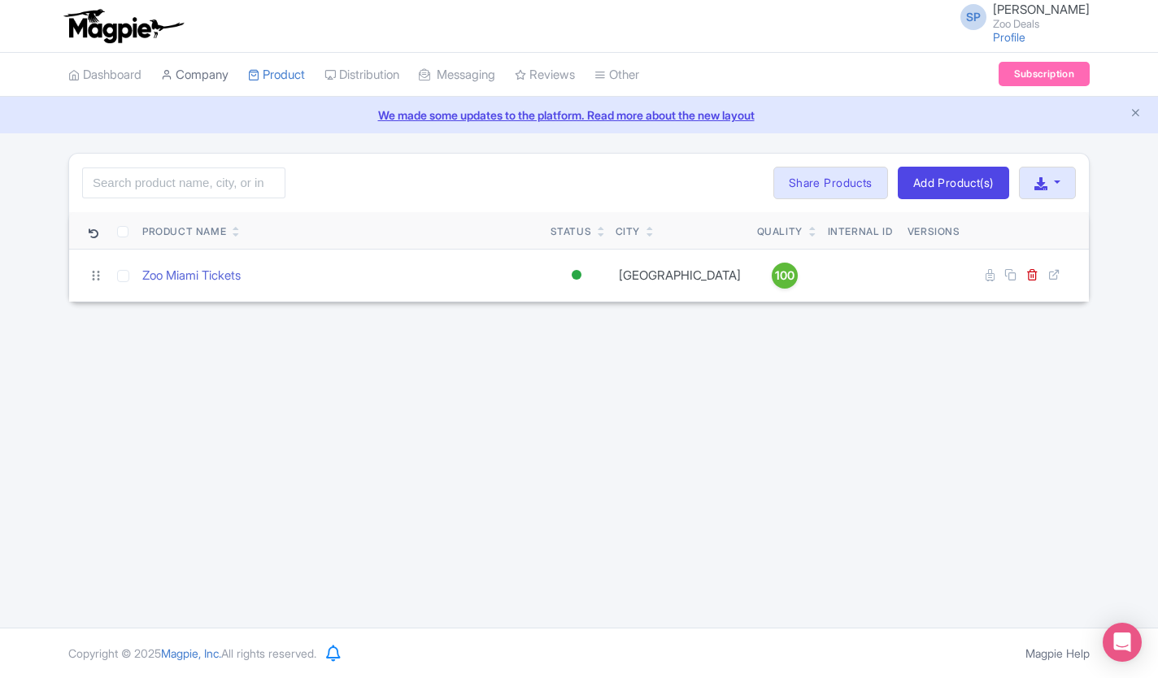
click at [202, 80] on link "Company" at bounding box center [194, 75] width 67 height 45
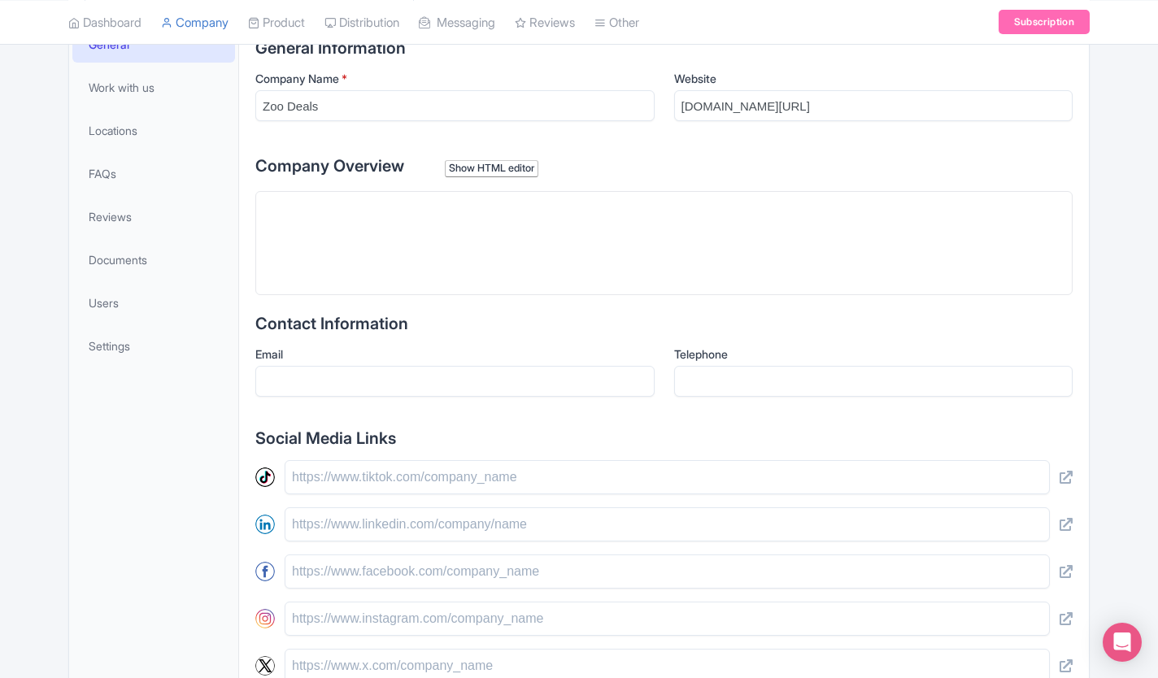
scroll to position [351, 0]
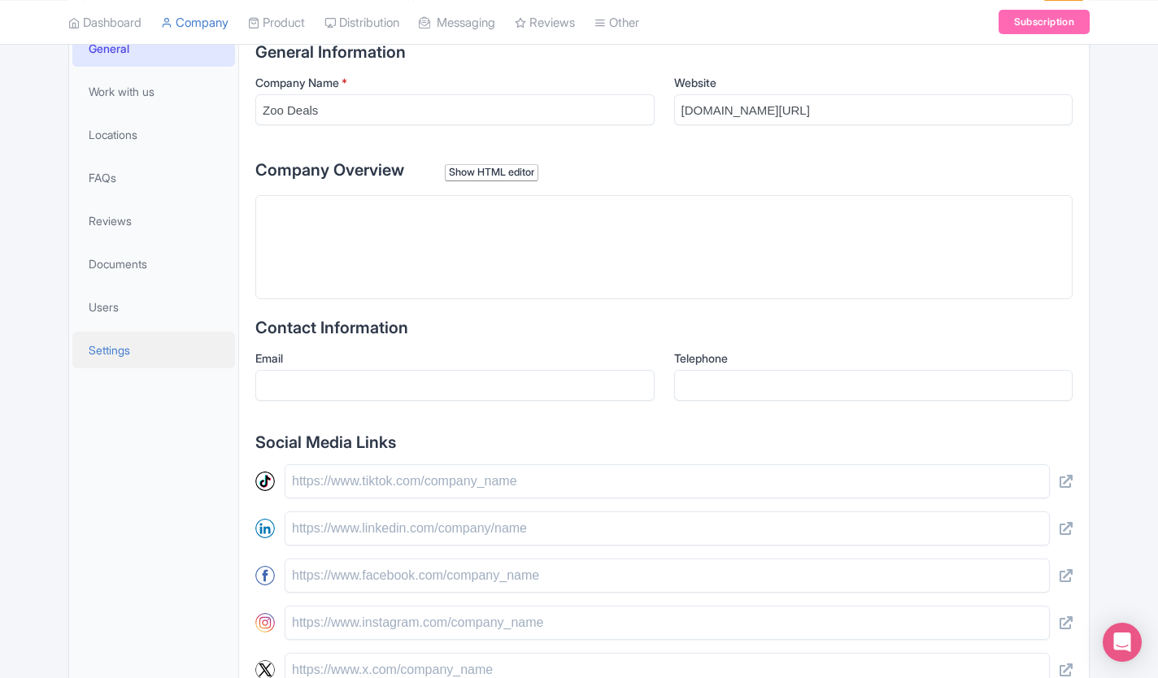
click at [110, 358] on span "Settings" at bounding box center [109, 349] width 41 height 17
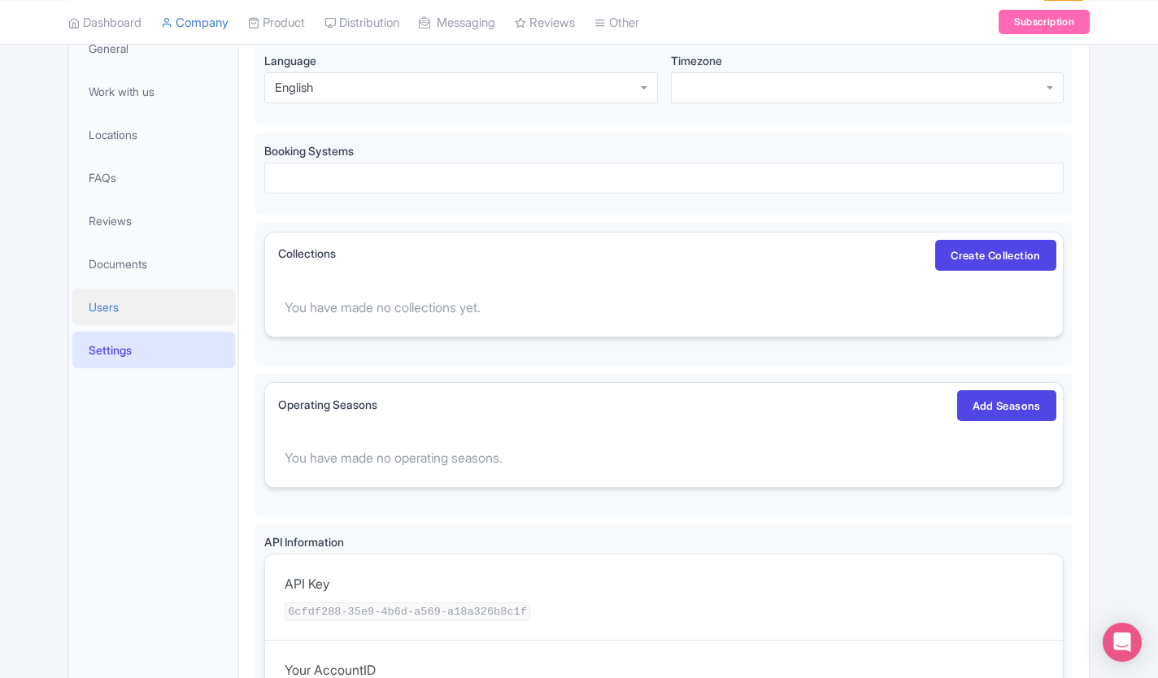
click at [102, 309] on span "Users" at bounding box center [104, 306] width 30 height 17
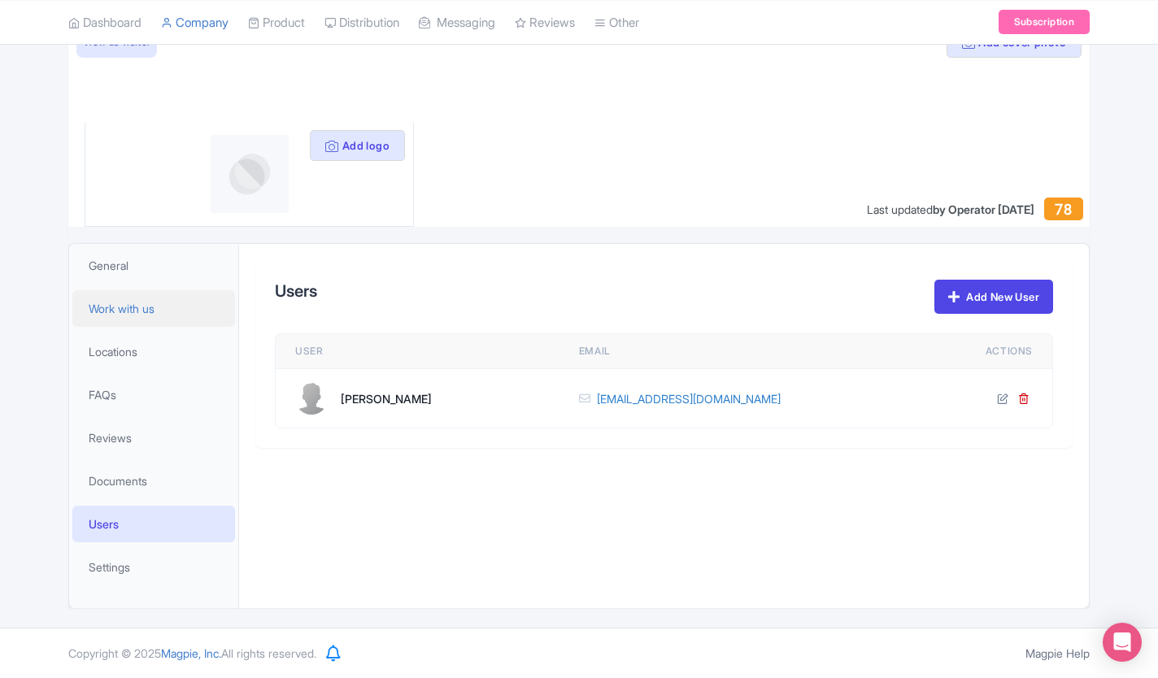
click at [103, 311] on span "Work with us" at bounding box center [122, 308] width 66 height 17
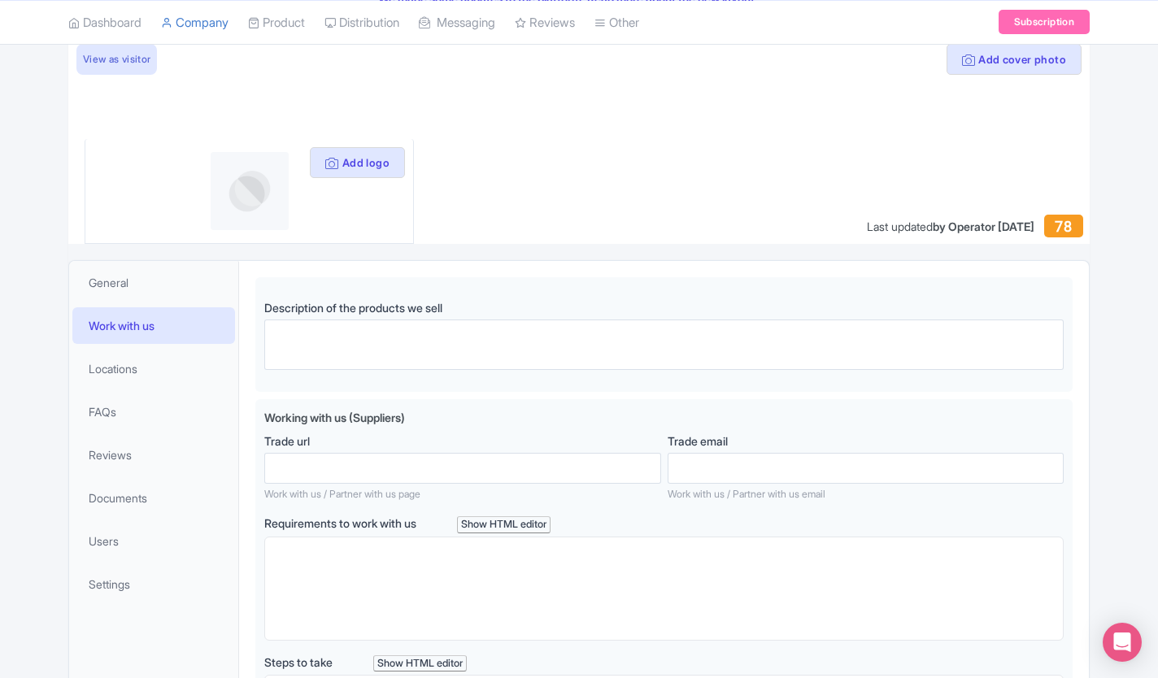
scroll to position [122, 0]
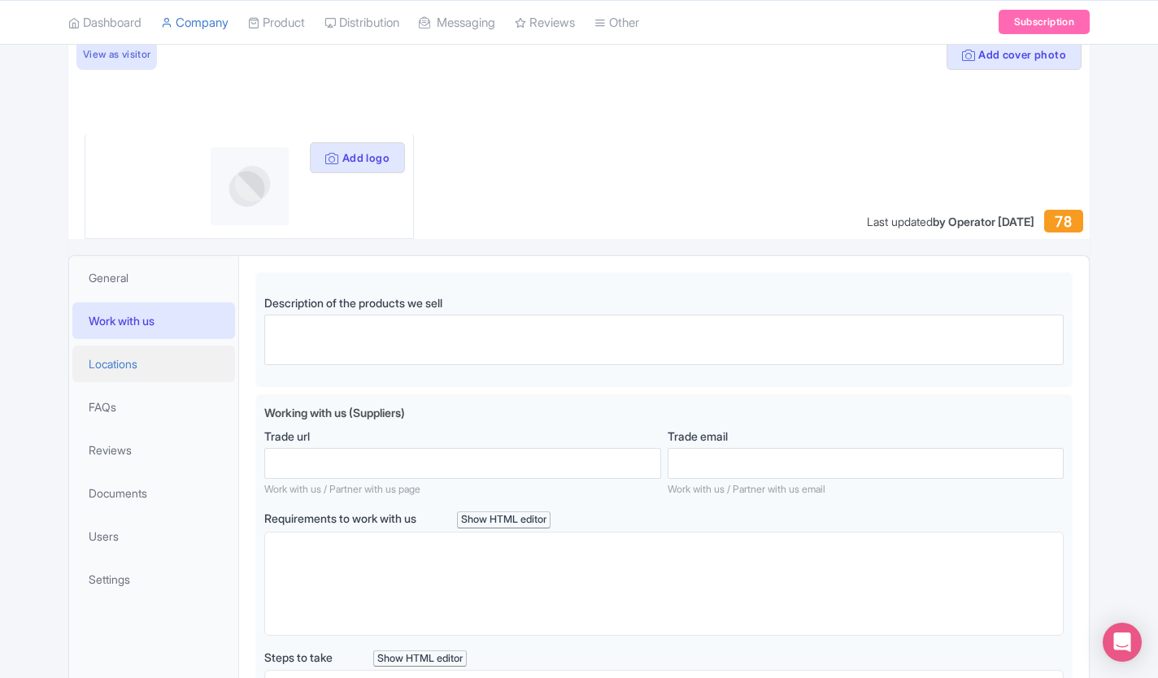
click at [96, 369] on span "Locations" at bounding box center [113, 363] width 49 height 17
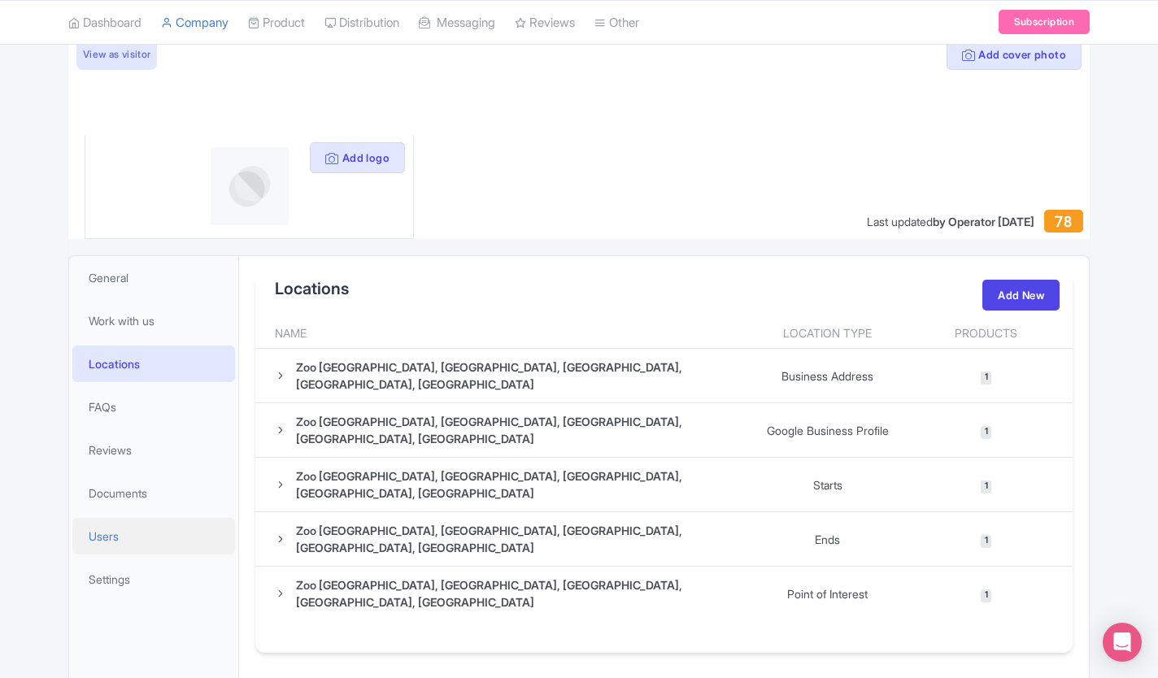
click at [103, 546] on link "Users" at bounding box center [153, 536] width 163 height 37
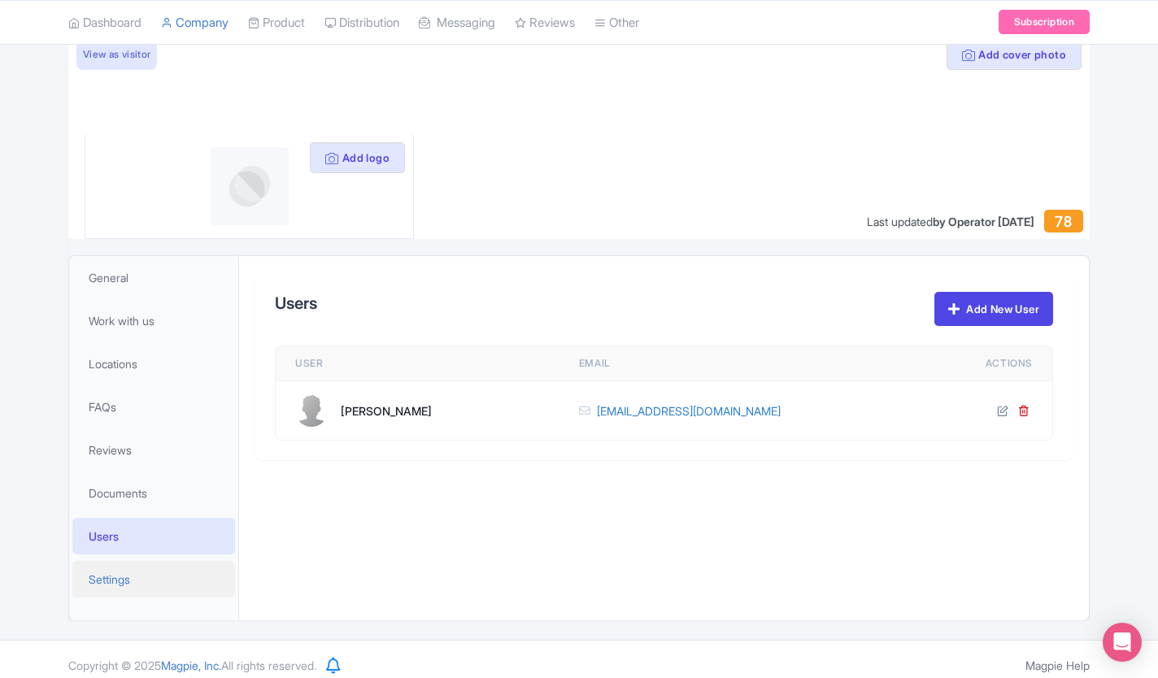
click at [107, 572] on span "Settings" at bounding box center [109, 579] width 41 height 17
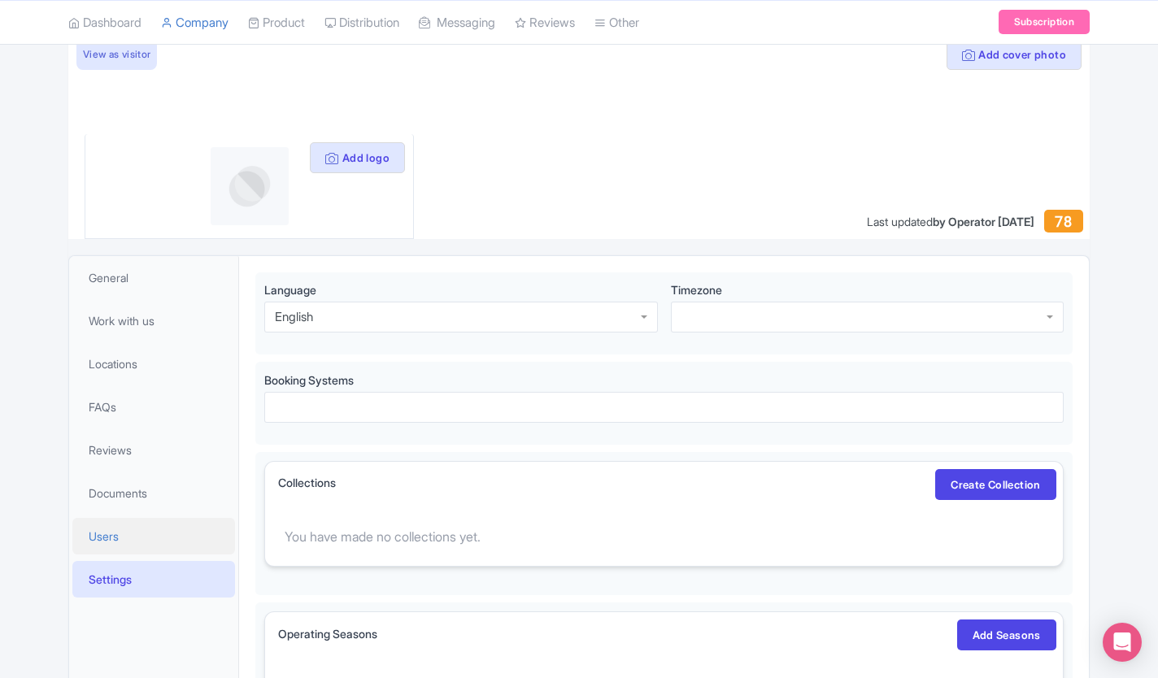
click at [101, 532] on span "Users" at bounding box center [104, 536] width 30 height 17
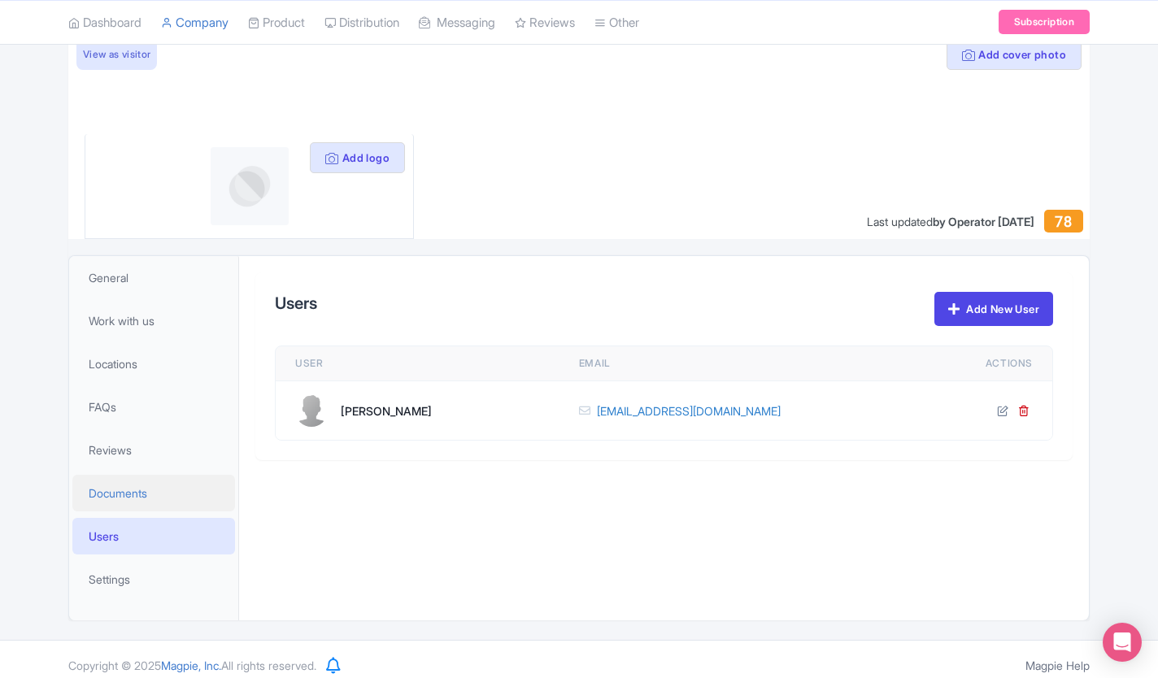
click at [111, 486] on span "Documents" at bounding box center [118, 493] width 59 height 17
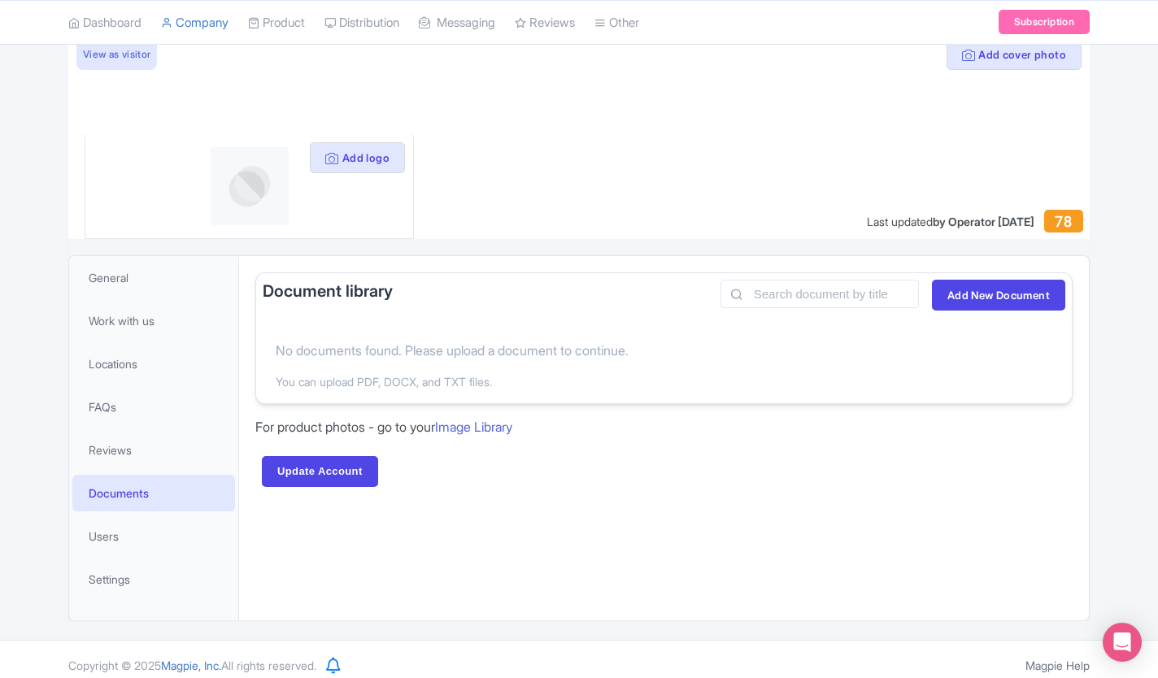
scroll to position [112, 0]
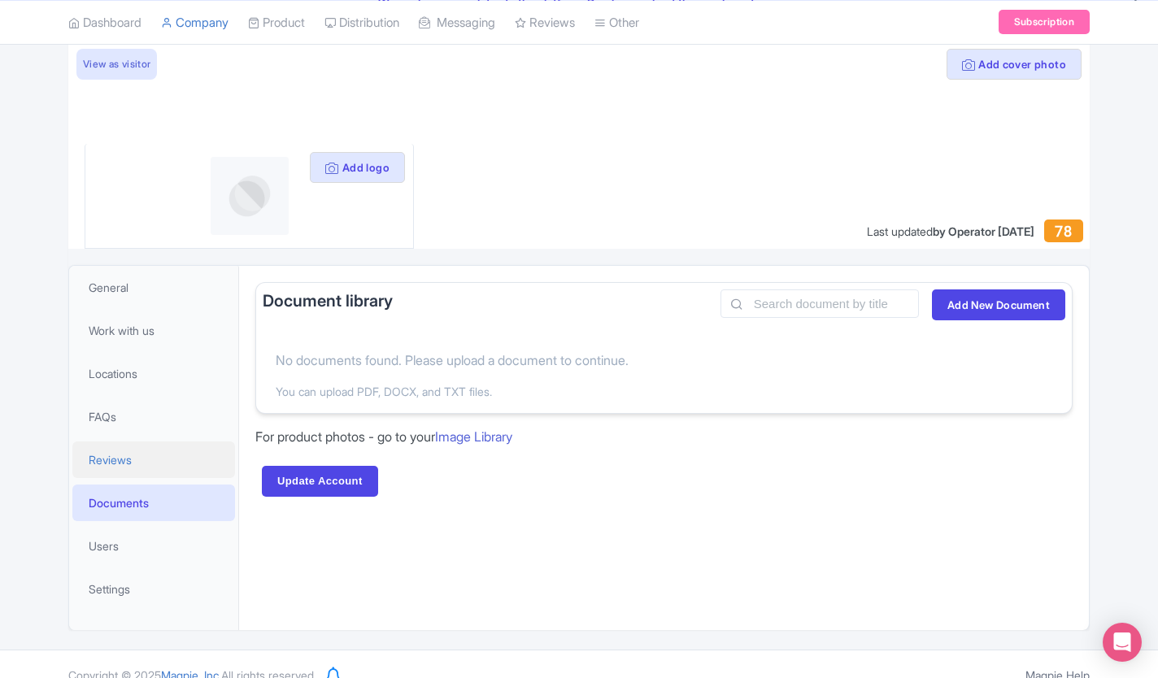
click at [102, 470] on link "Reviews" at bounding box center [153, 459] width 163 height 37
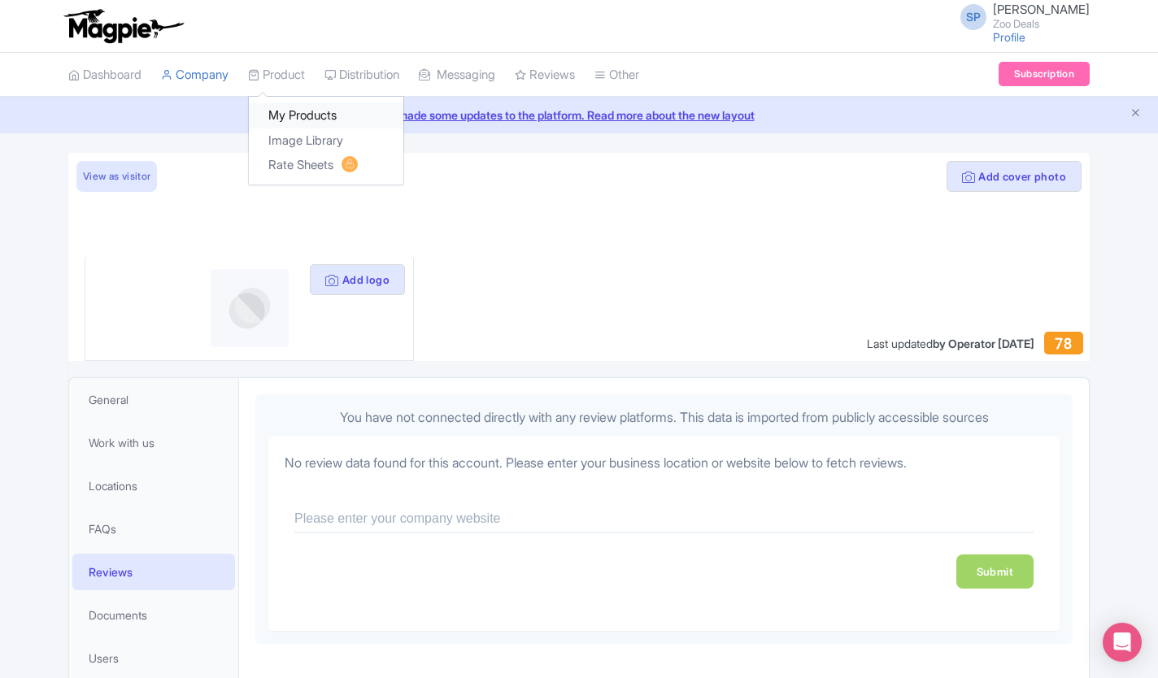
click at [313, 118] on link "My Products" at bounding box center [326, 115] width 154 height 25
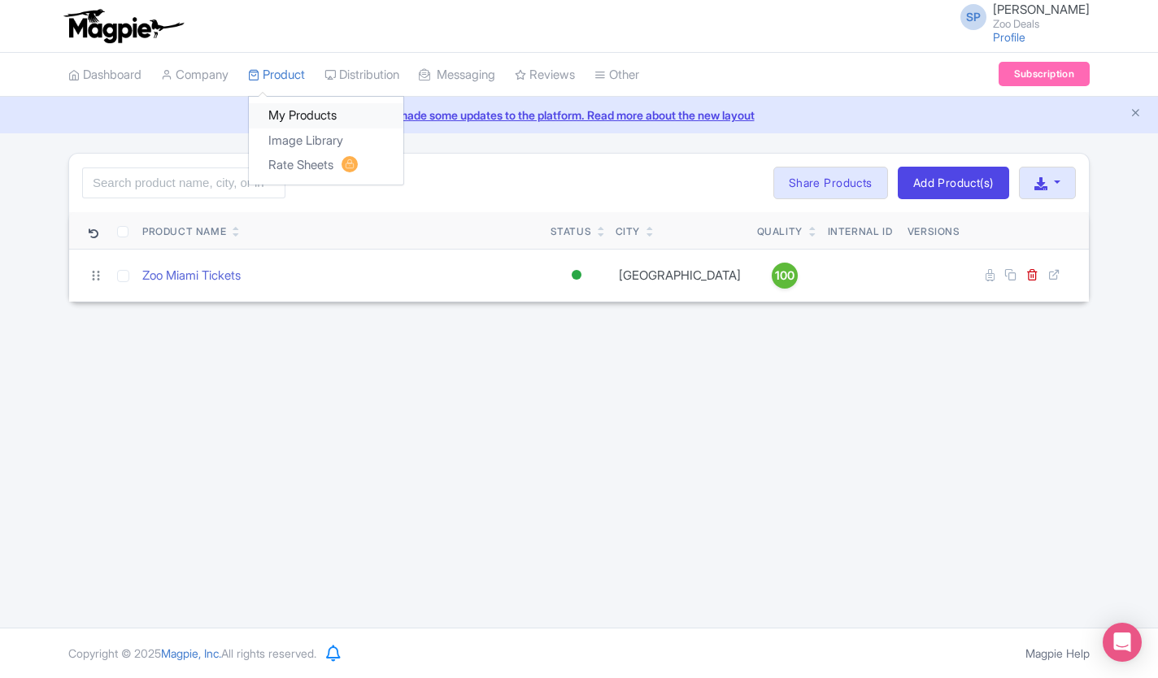
click at [298, 116] on link "My Products" at bounding box center [326, 115] width 154 height 25
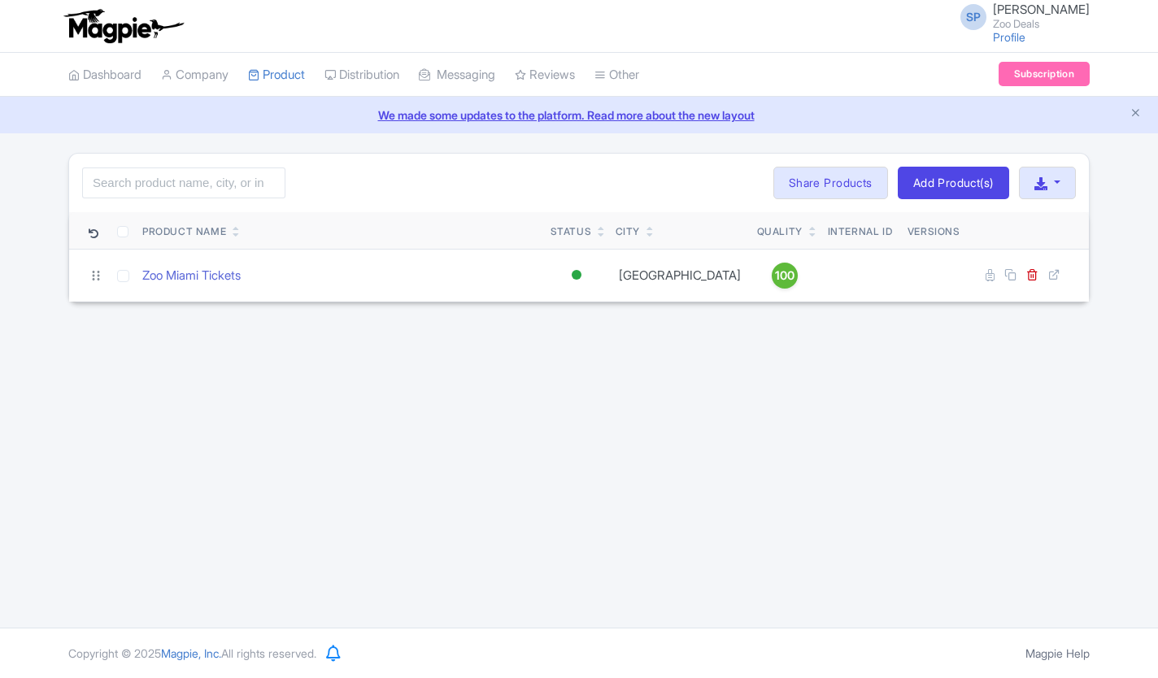
click at [298, 116] on link "We made some updates to the platform. Read more about the new layout" at bounding box center [579, 115] width 1138 height 17
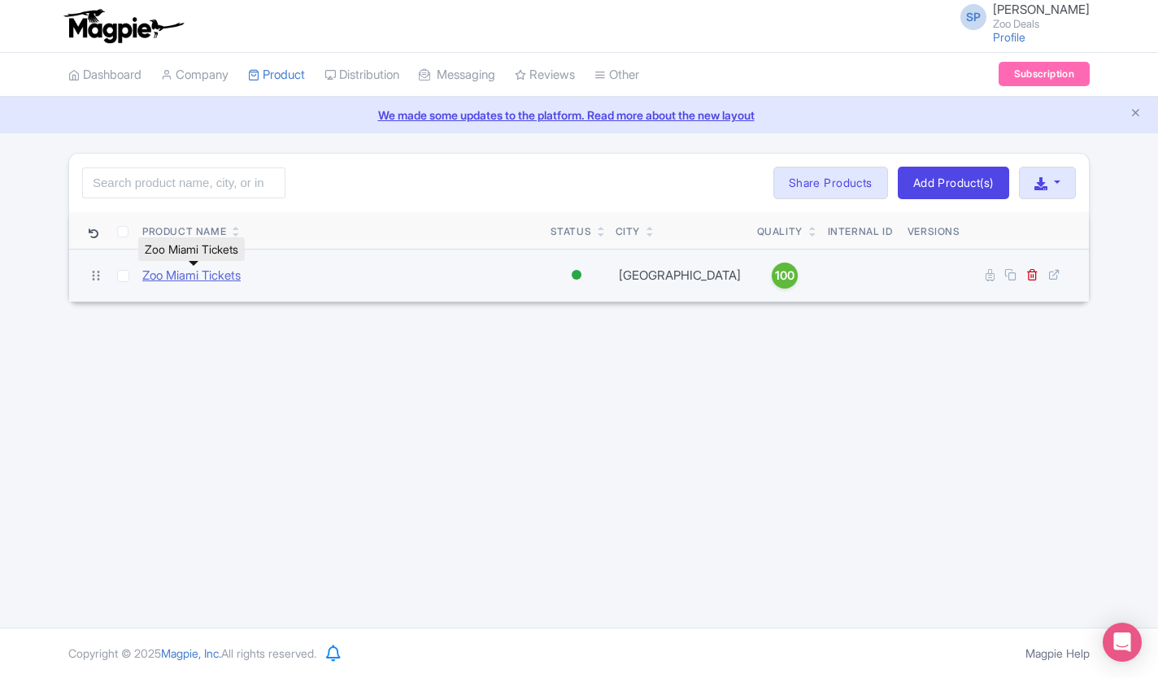
click at [207, 272] on link "Zoo Miami Tickets" at bounding box center [191, 276] width 98 height 19
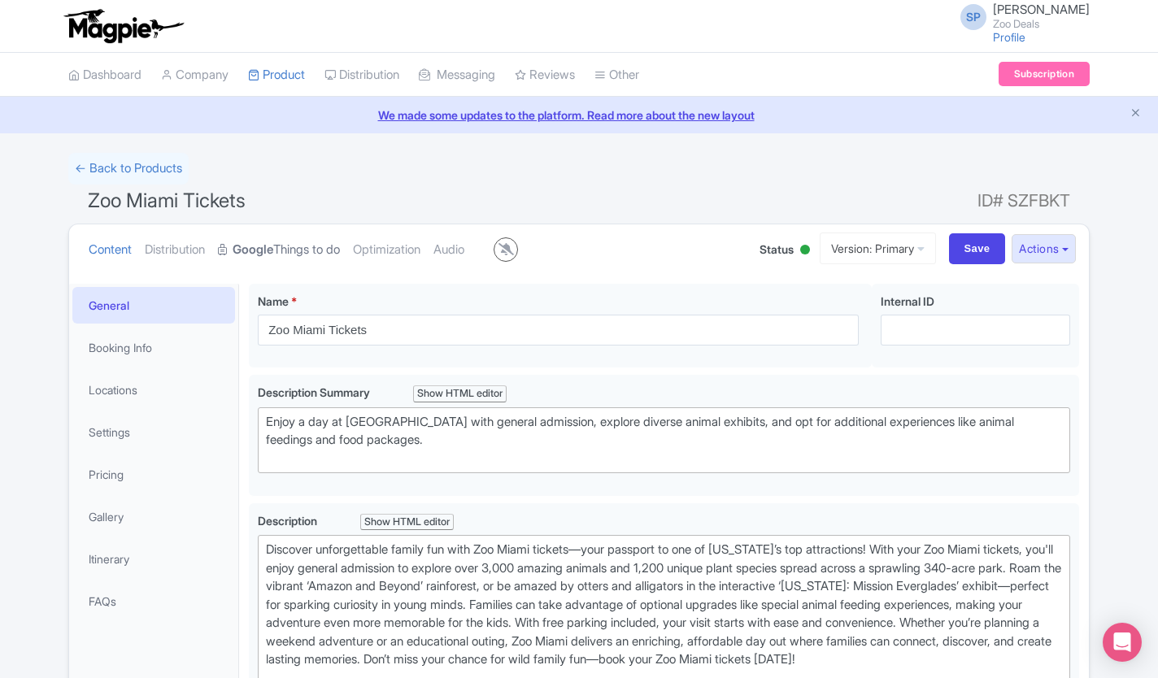
click at [306, 244] on link "Google Things to do" at bounding box center [279, 249] width 122 height 51
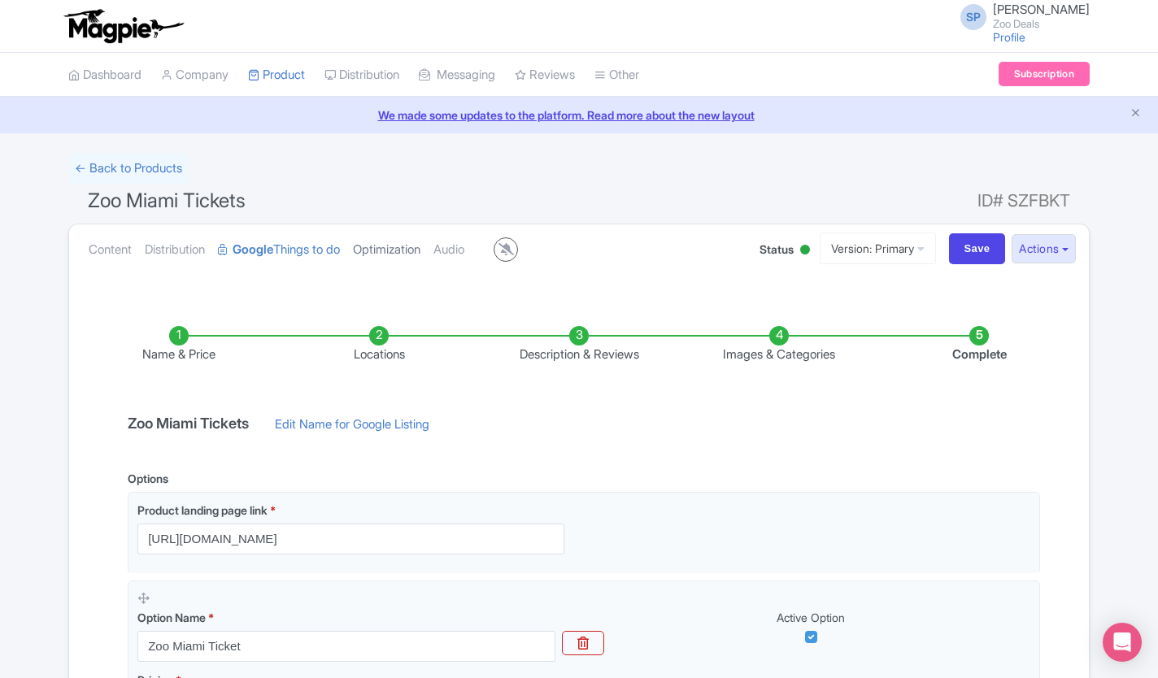
click at [403, 251] on link "Optimization" at bounding box center [386, 249] width 67 height 51
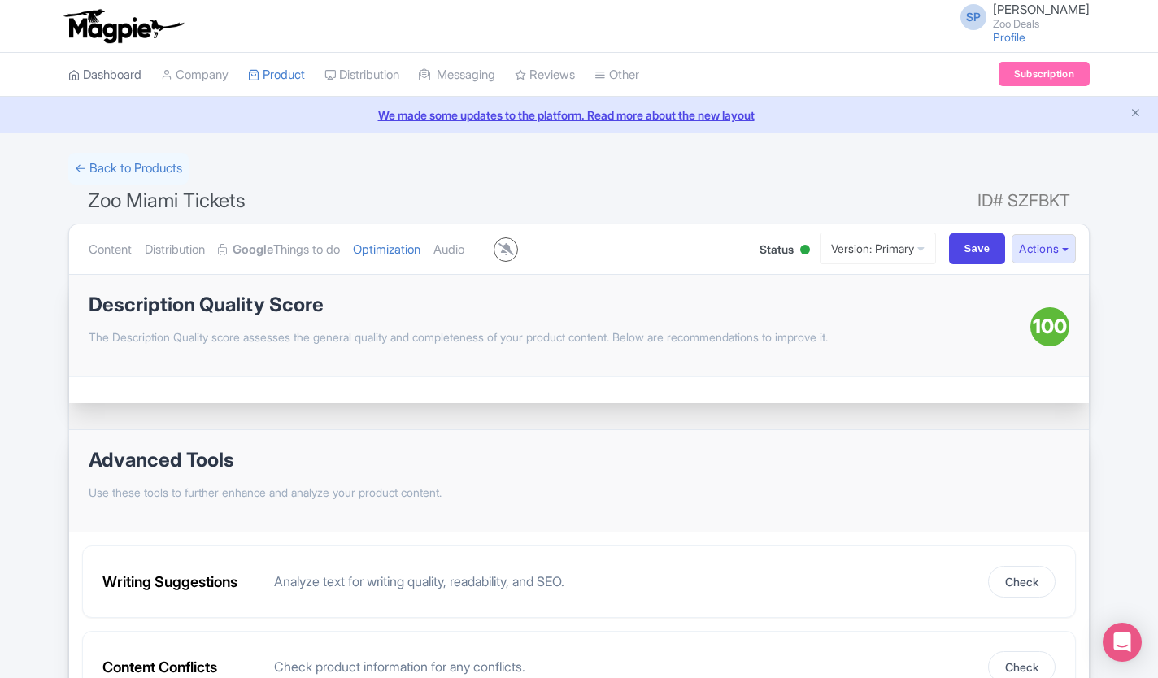
click at [110, 70] on link "Dashboard" at bounding box center [104, 75] width 73 height 45
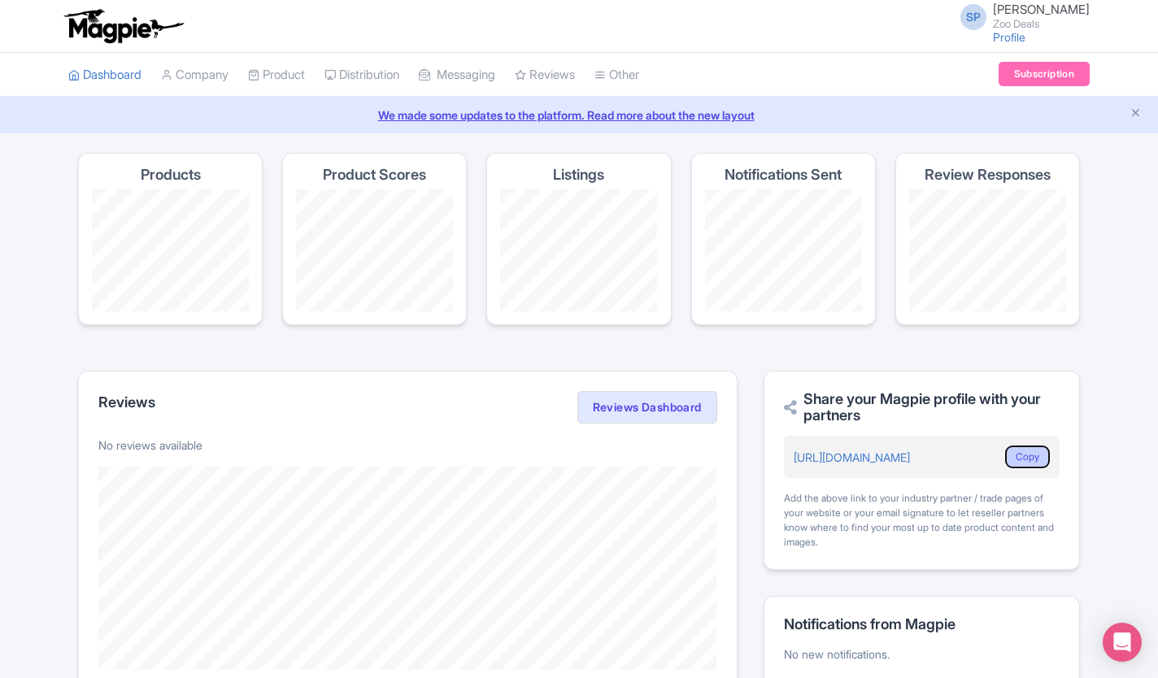
click at [1014, 448] on button "Copy" at bounding box center [1027, 457] width 45 height 23
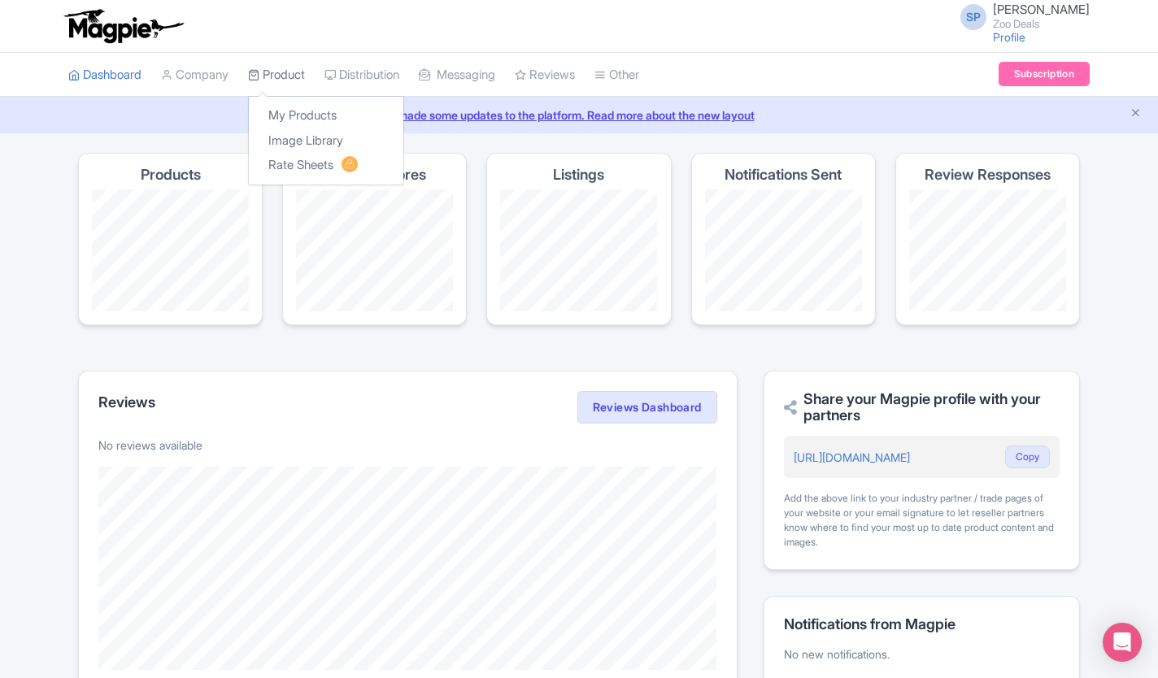
click at [282, 76] on link "Product" at bounding box center [276, 75] width 57 height 45
click at [302, 117] on link "My Products" at bounding box center [326, 115] width 154 height 25
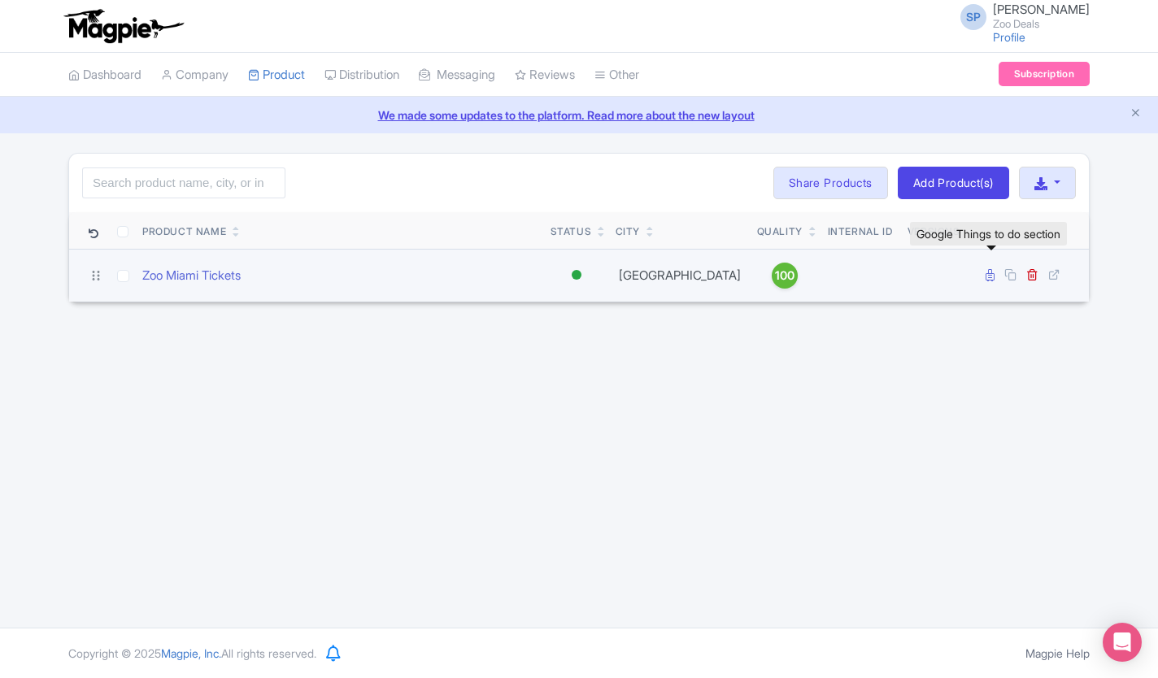
click at [989, 278] on icon at bounding box center [989, 275] width 9 height 12
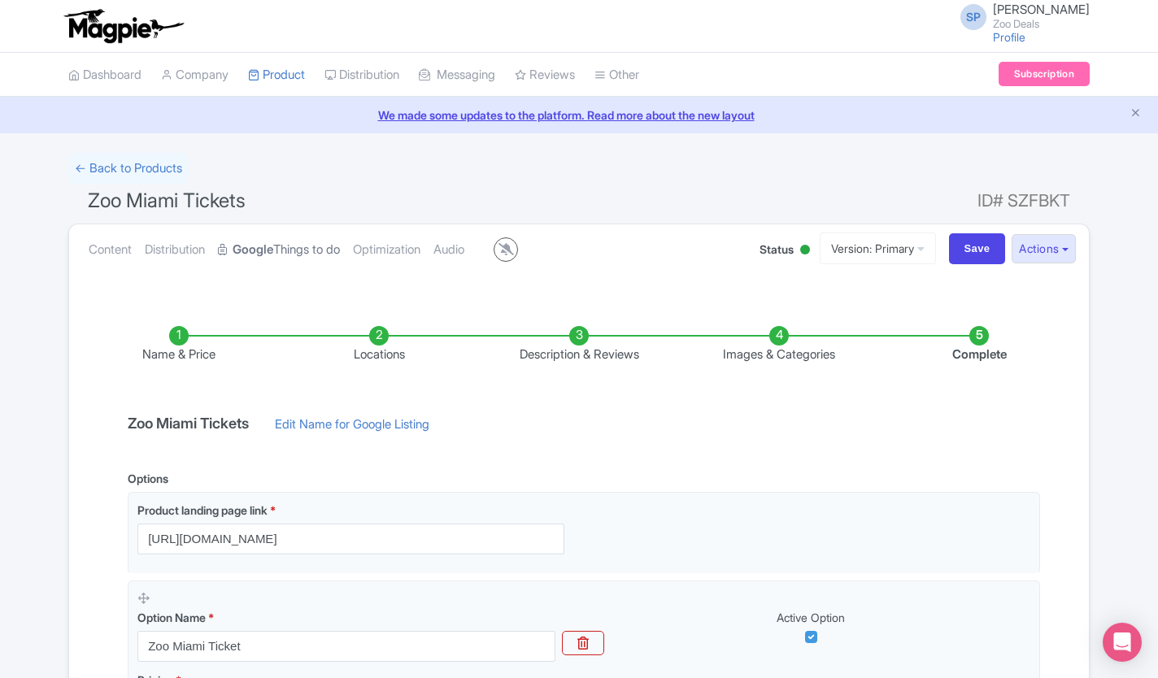
click at [285, 257] on link "Google Things to do" at bounding box center [279, 249] width 122 height 51
click at [167, 248] on link "Distribution" at bounding box center [175, 249] width 60 height 51
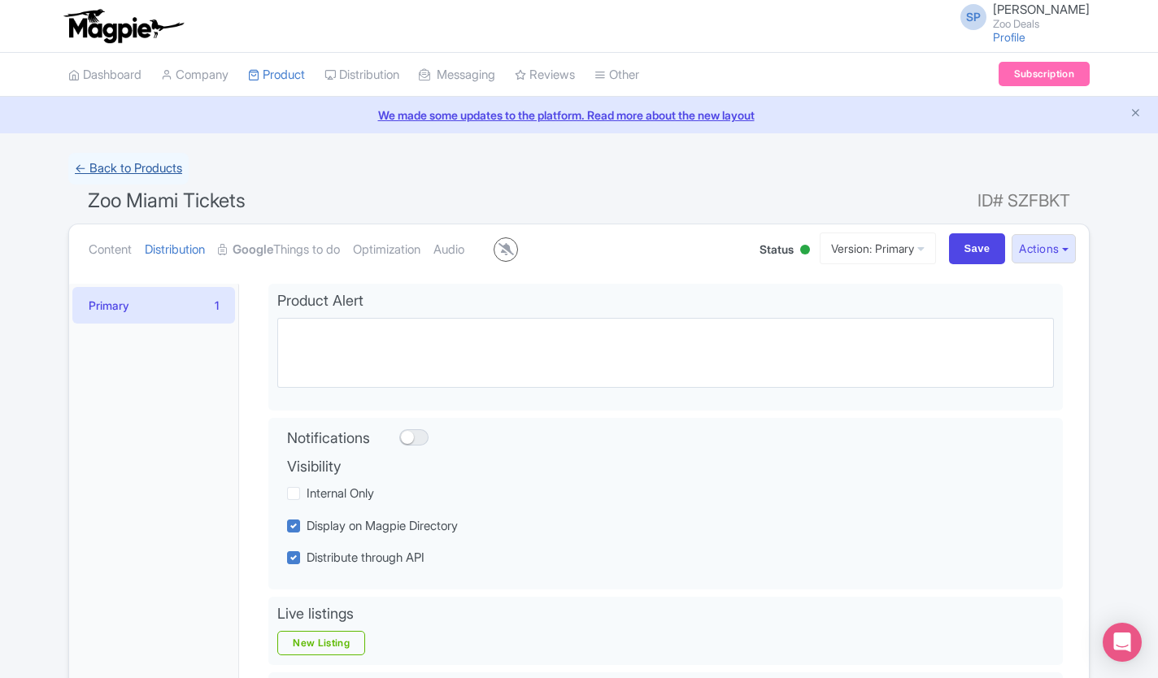
click at [121, 166] on link "← Back to Products" at bounding box center [128, 169] width 120 height 32
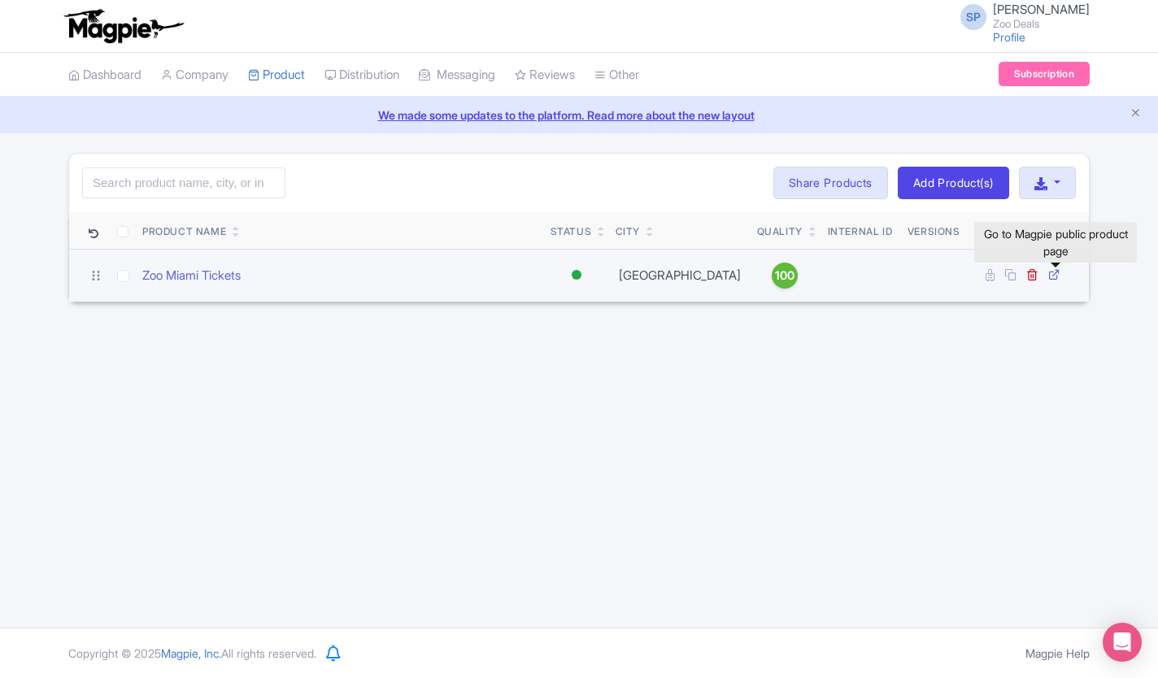
click at [1053, 273] on icon at bounding box center [1054, 274] width 12 height 12
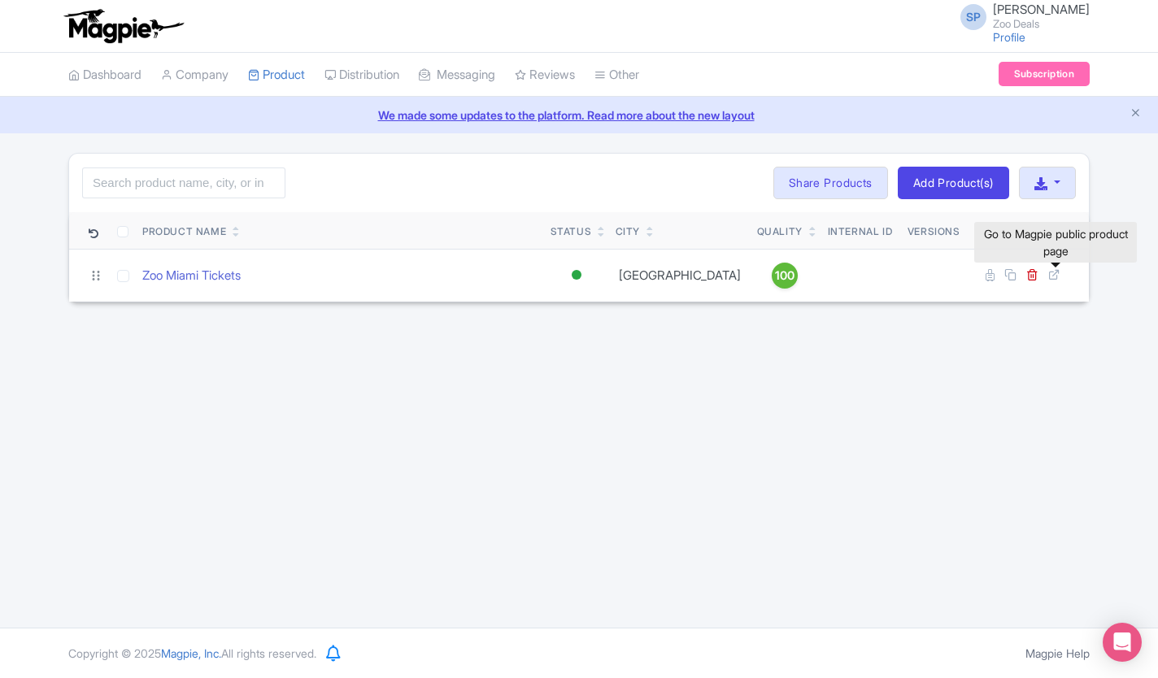
click at [89, 28] on img at bounding box center [123, 26] width 126 height 36
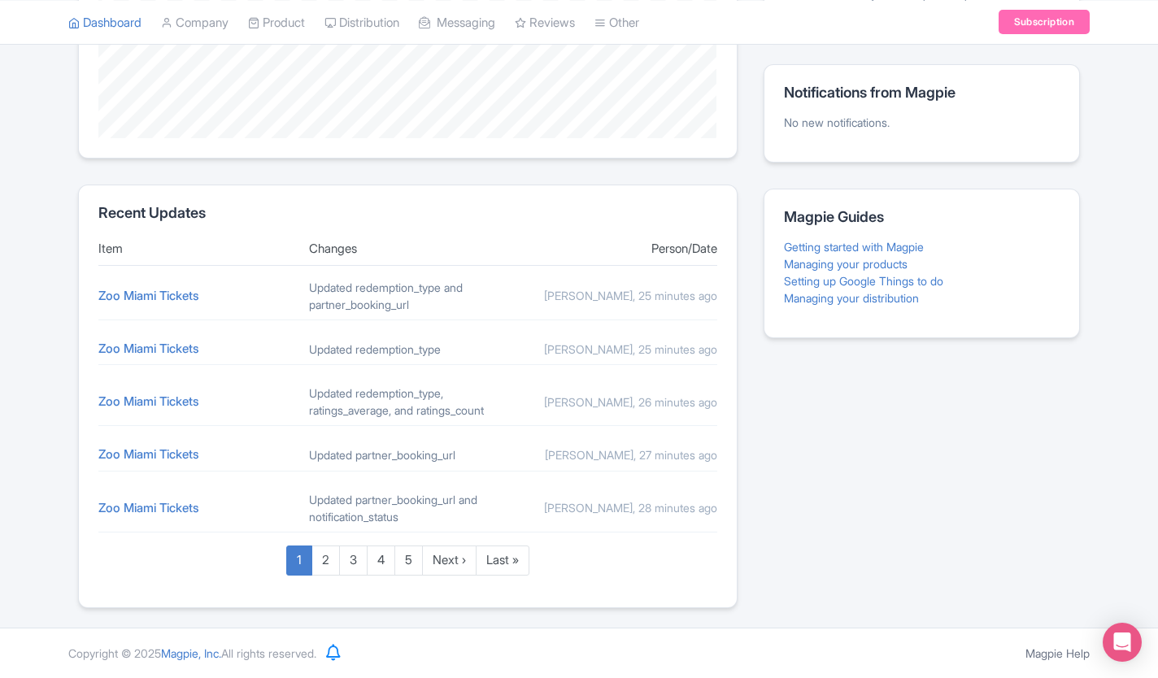
scroll to position [563, 0]
click at [868, 291] on link "Managing your distribution" at bounding box center [851, 298] width 135 height 14
